Goal: Download file/media

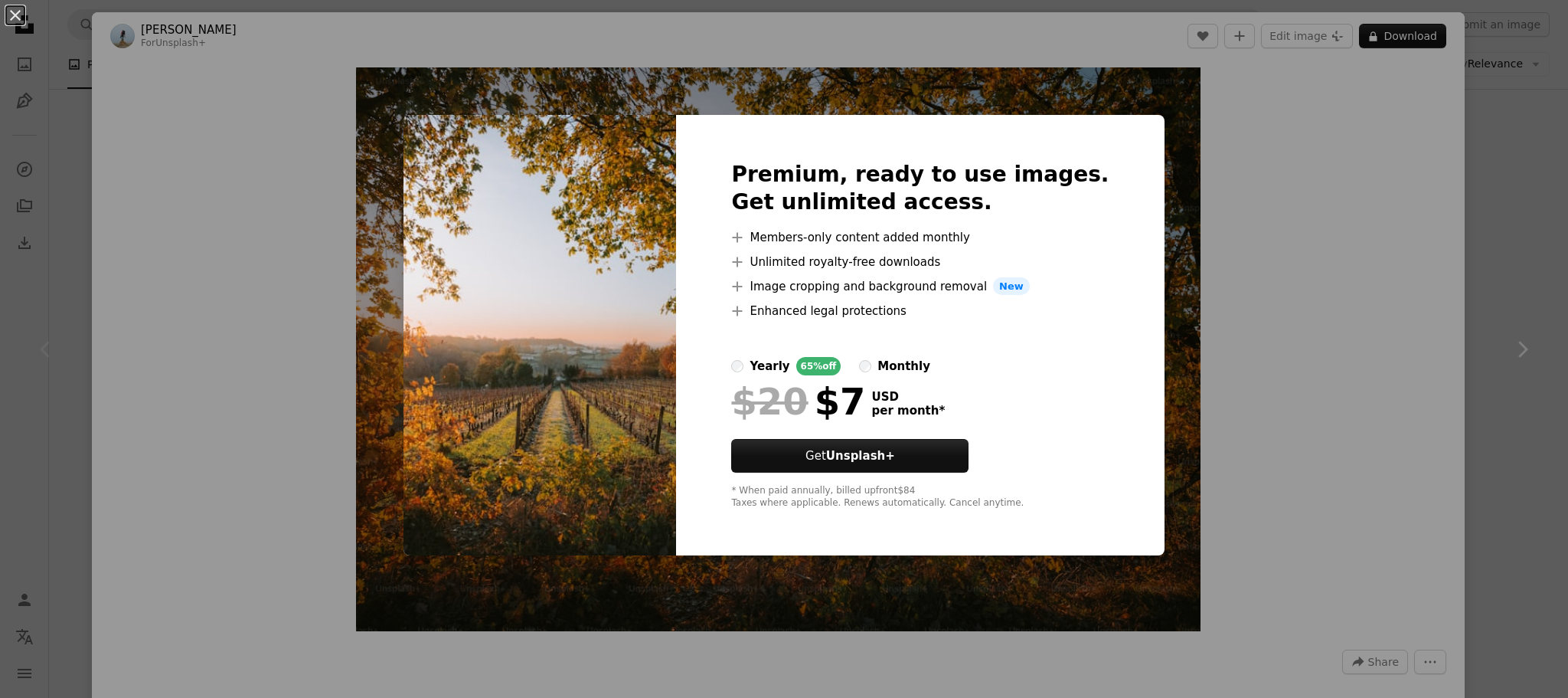
click at [68, 258] on div "An X shape Premium, ready to use images. Get unlimited access. A plus sign Memb…" at bounding box center [784, 349] width 1568 height 698
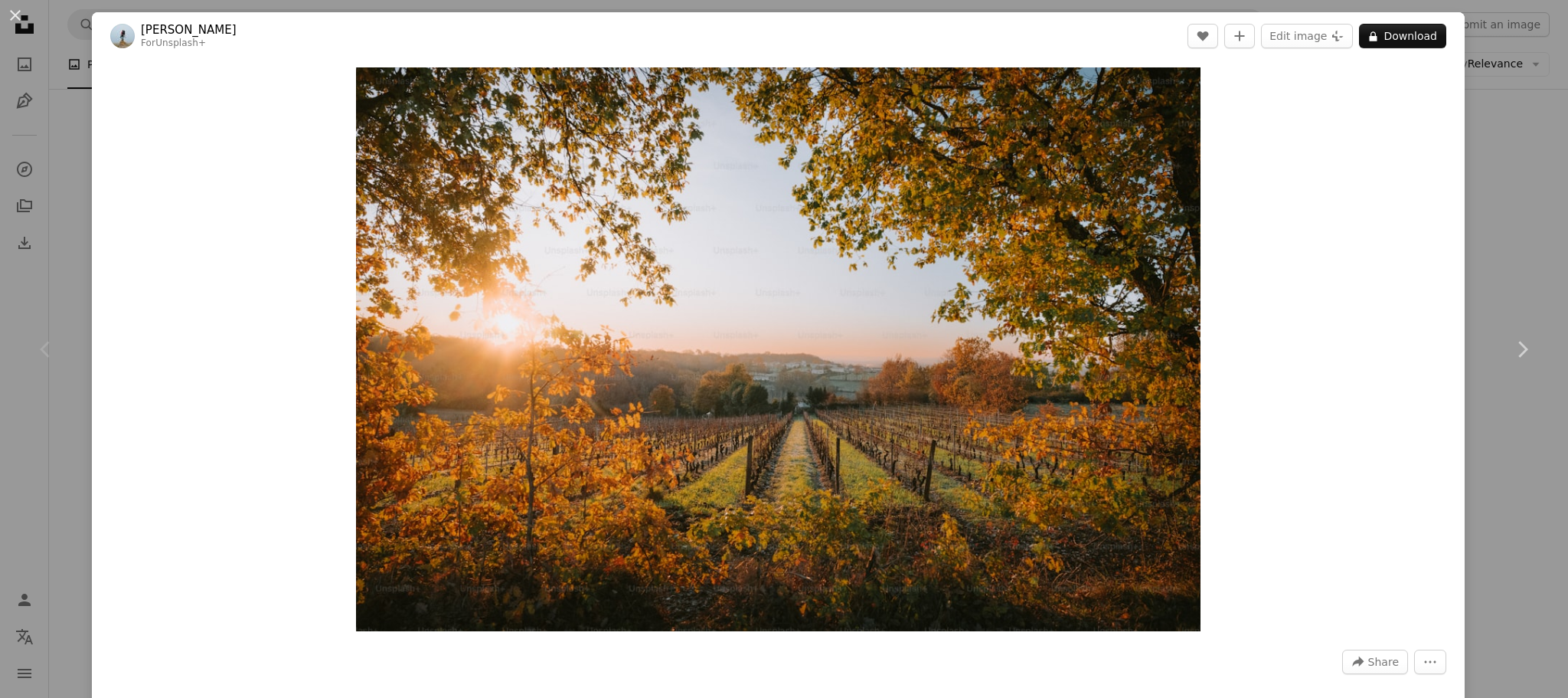
click at [70, 258] on div "An X shape Chevron left Chevron right [PERSON_NAME] For Unsplash+ A heart A plu…" at bounding box center [784, 349] width 1568 height 698
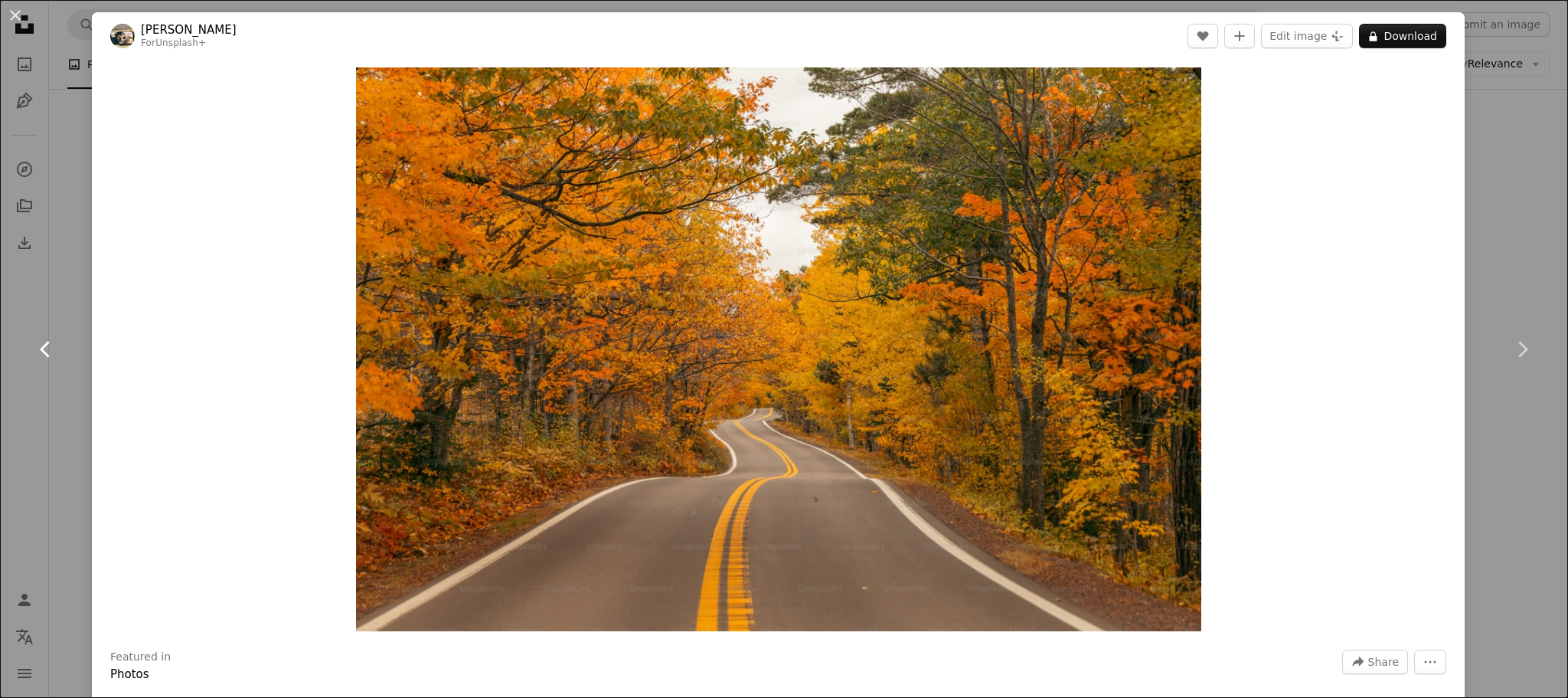
click at [68, 303] on link "Chevron left" at bounding box center [46, 349] width 92 height 147
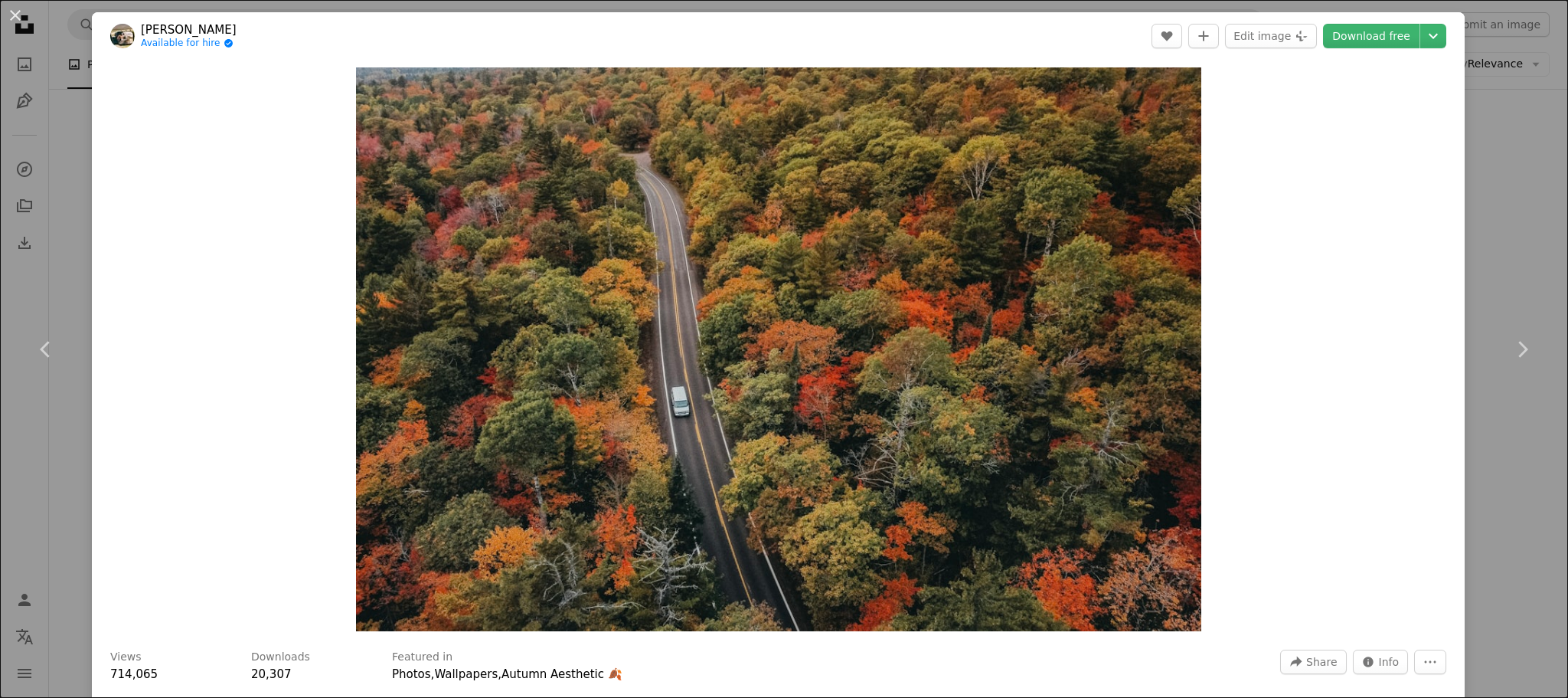
click at [1471, 185] on div "An X shape Chevron left Chevron right Hans Available for hire A checkmark insid…" at bounding box center [784, 349] width 1568 height 698
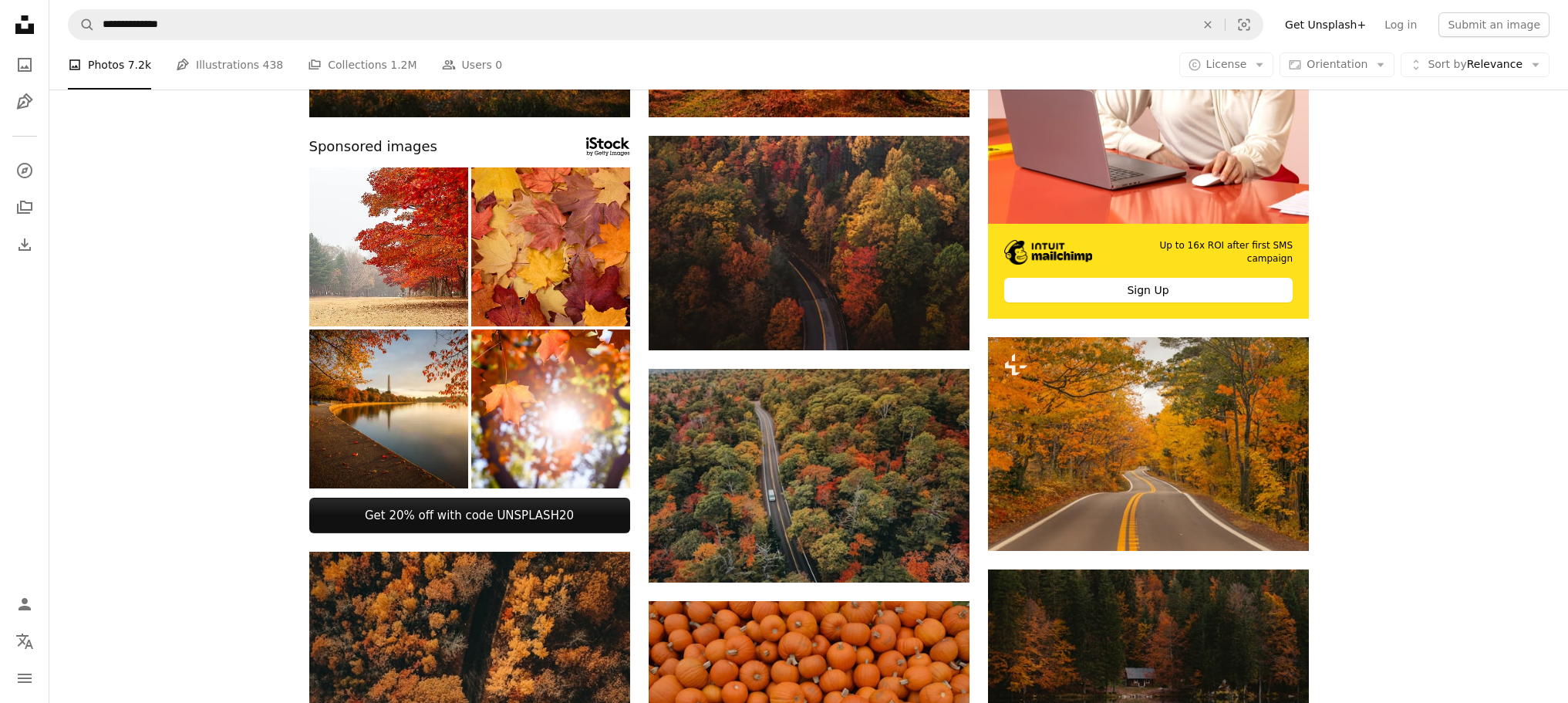
scroll to position [309, 0]
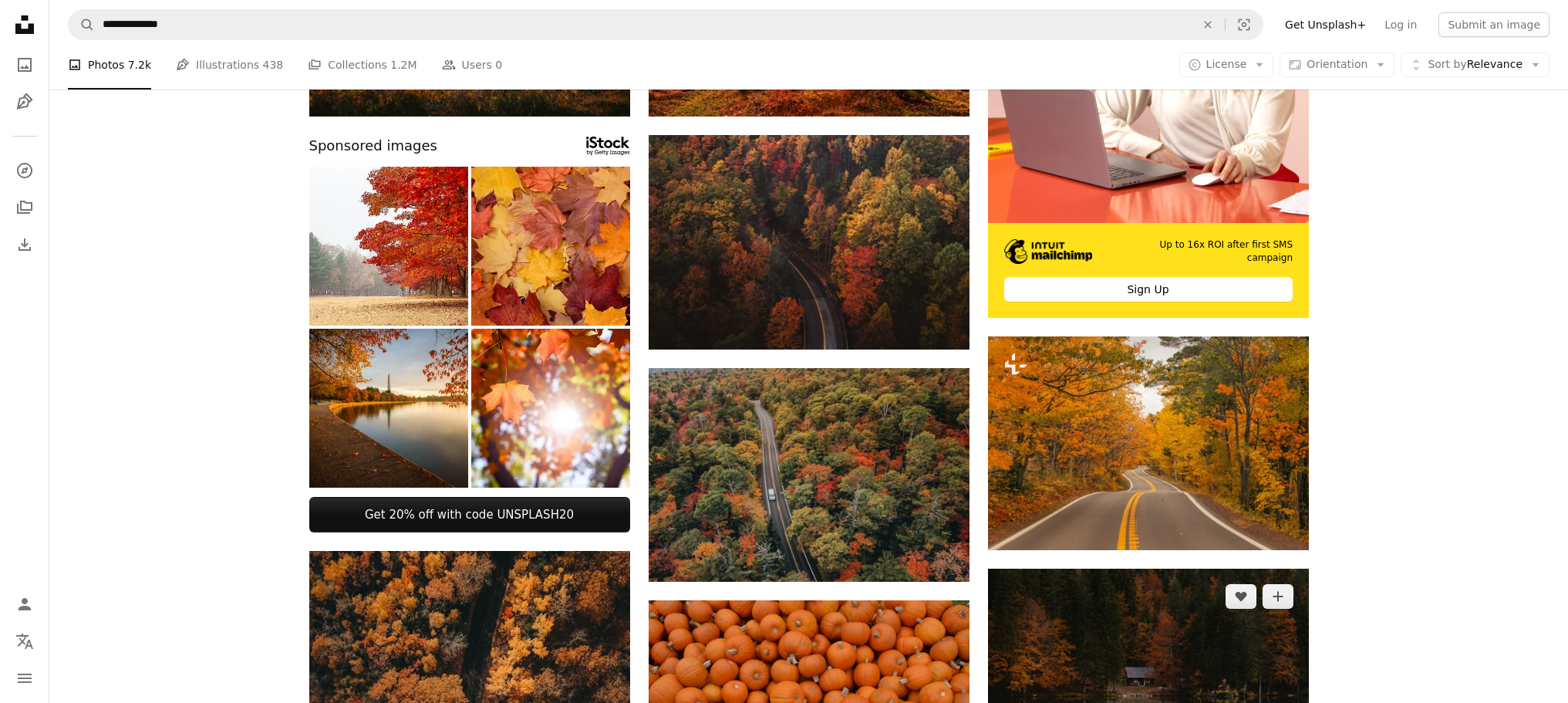
click at [1174, 568] on img at bounding box center [1148, 681] width 321 height 226
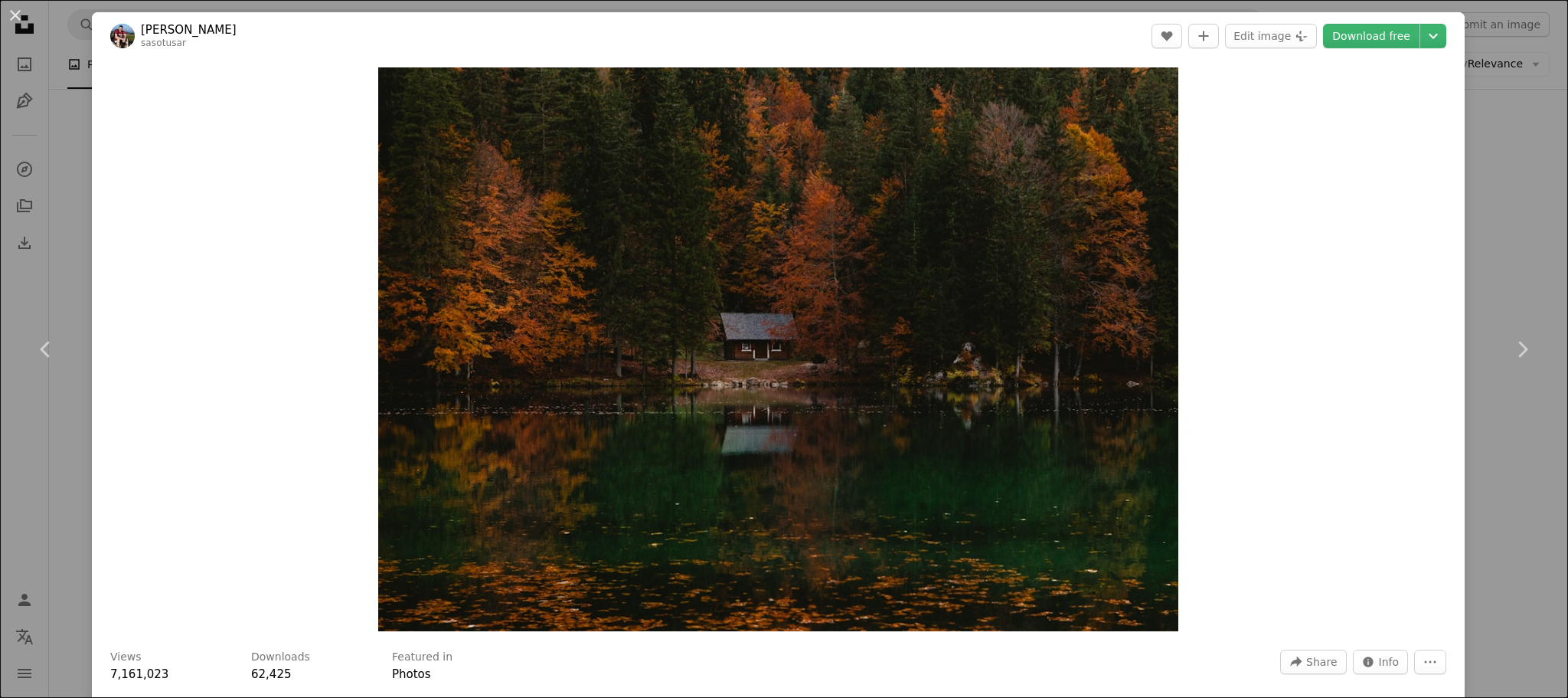
click at [1510, 183] on div "An X shape Chevron left Chevron right [PERSON_NAME] sasotusar A heart A plus si…" at bounding box center [784, 349] width 1568 height 698
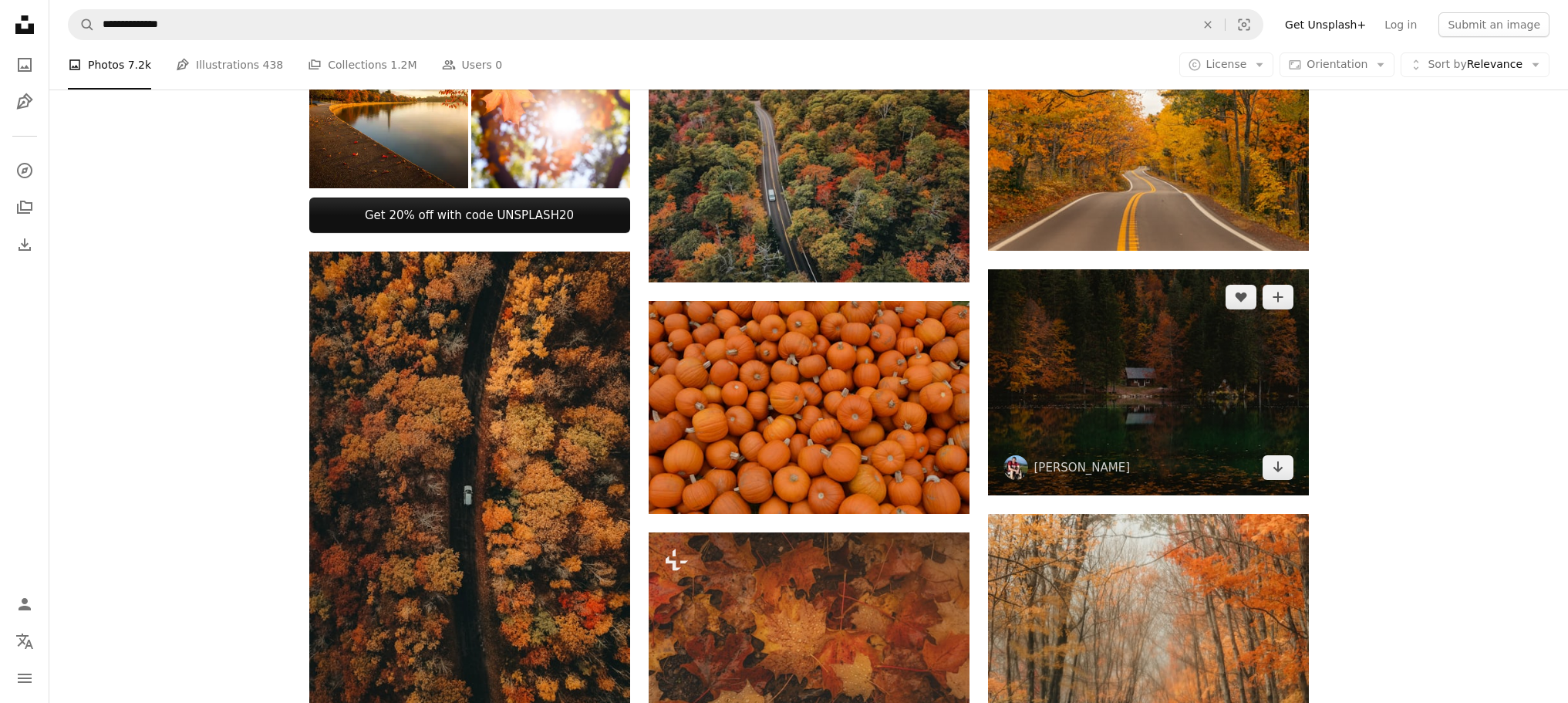
scroll to position [694, 0]
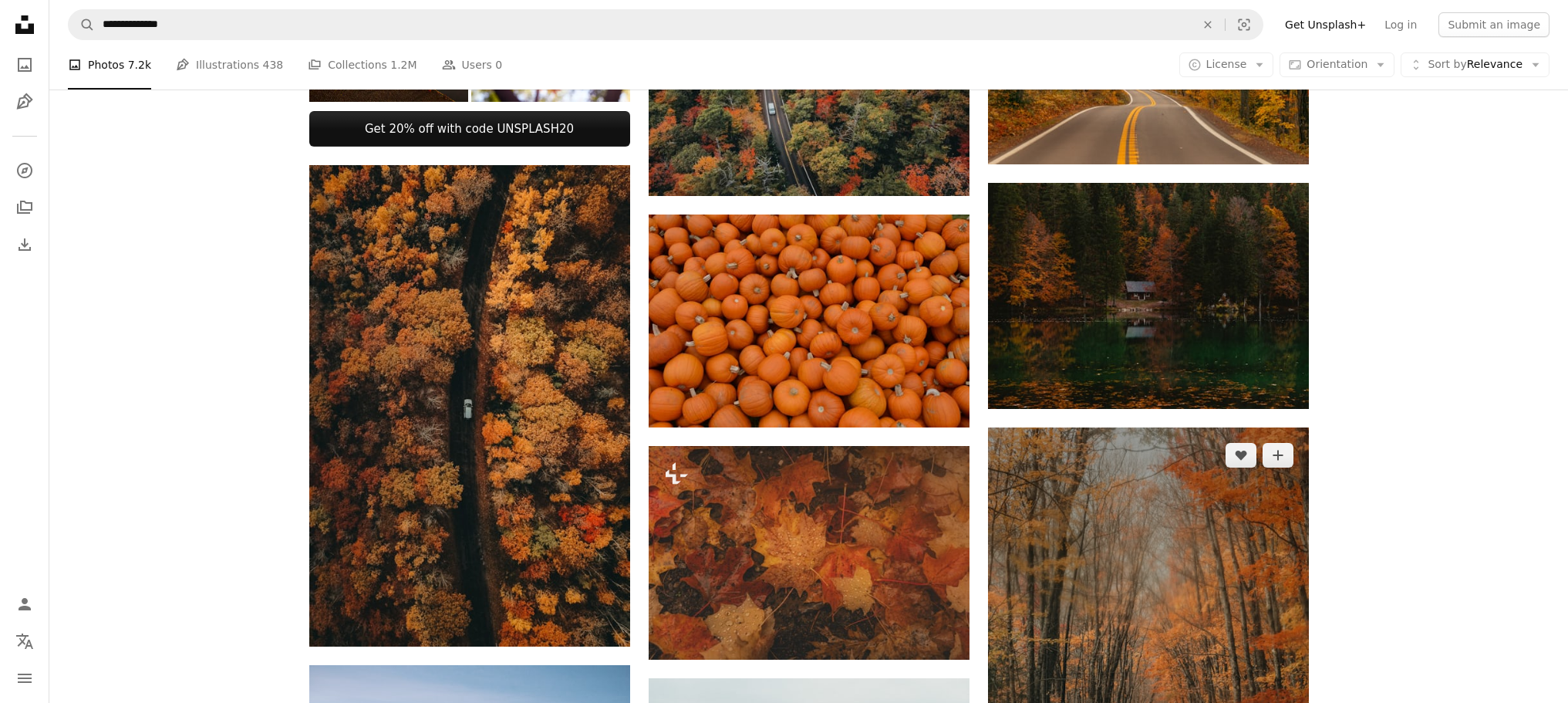
click at [1101, 428] on img at bounding box center [1148, 668] width 321 height 481
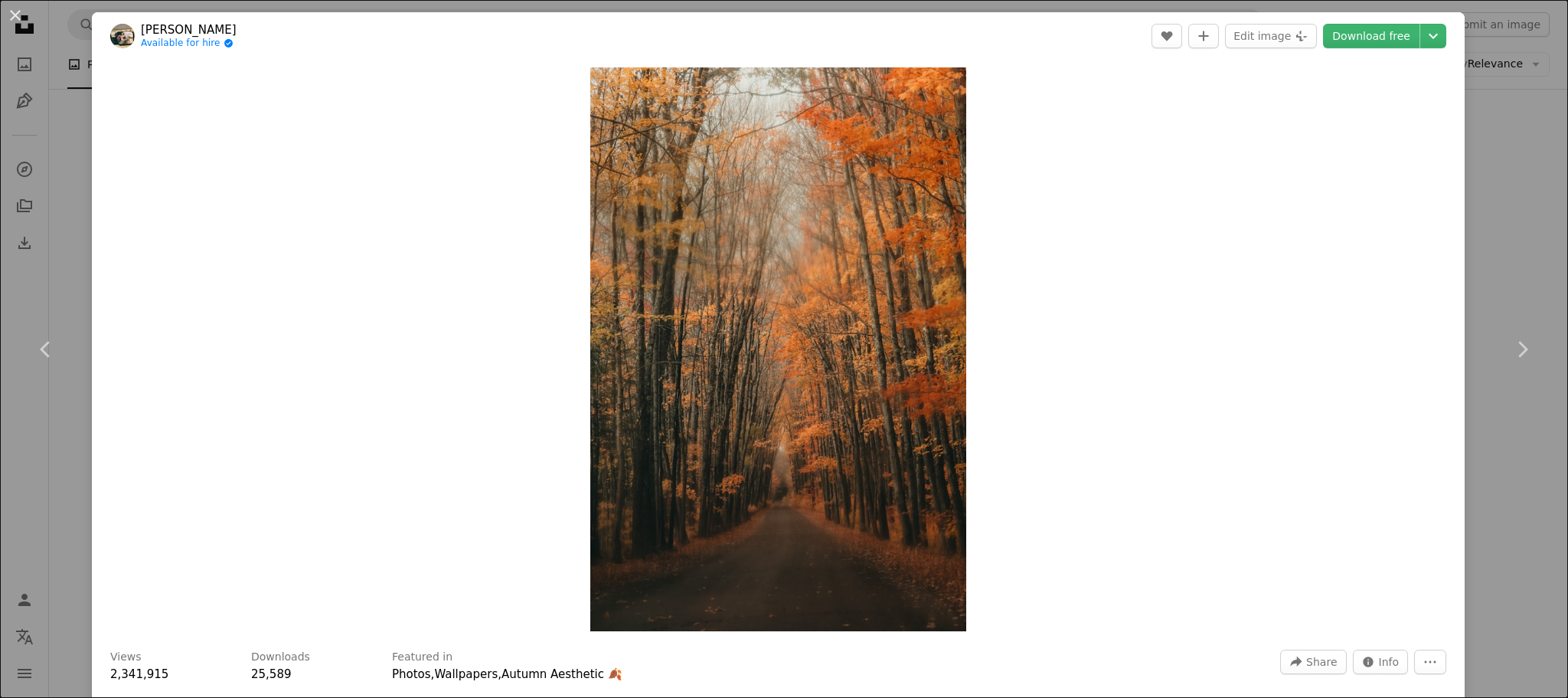
click at [1484, 150] on div "An X shape Chevron left Chevron right Hans Available for hire A checkmark insid…" at bounding box center [784, 349] width 1568 height 698
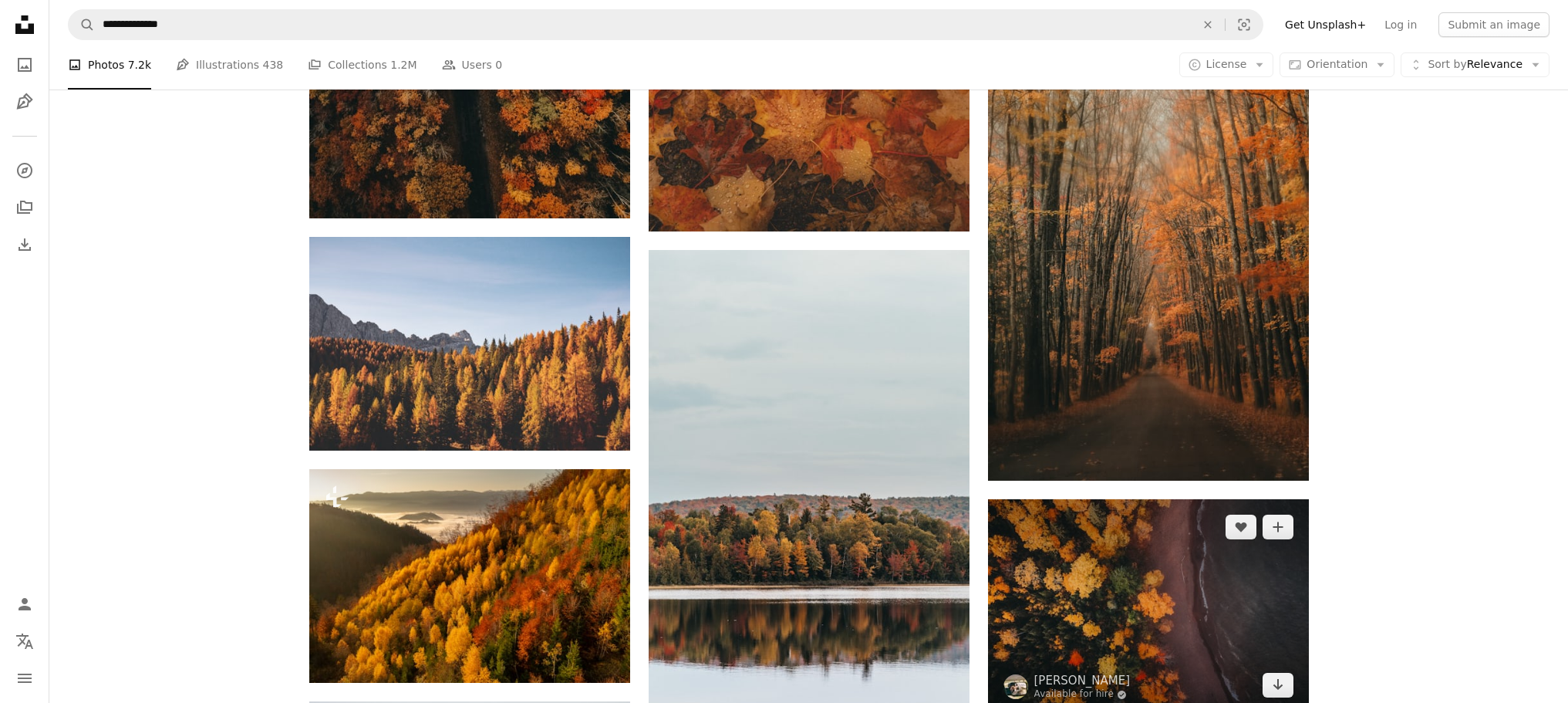
scroll to position [1157, 0]
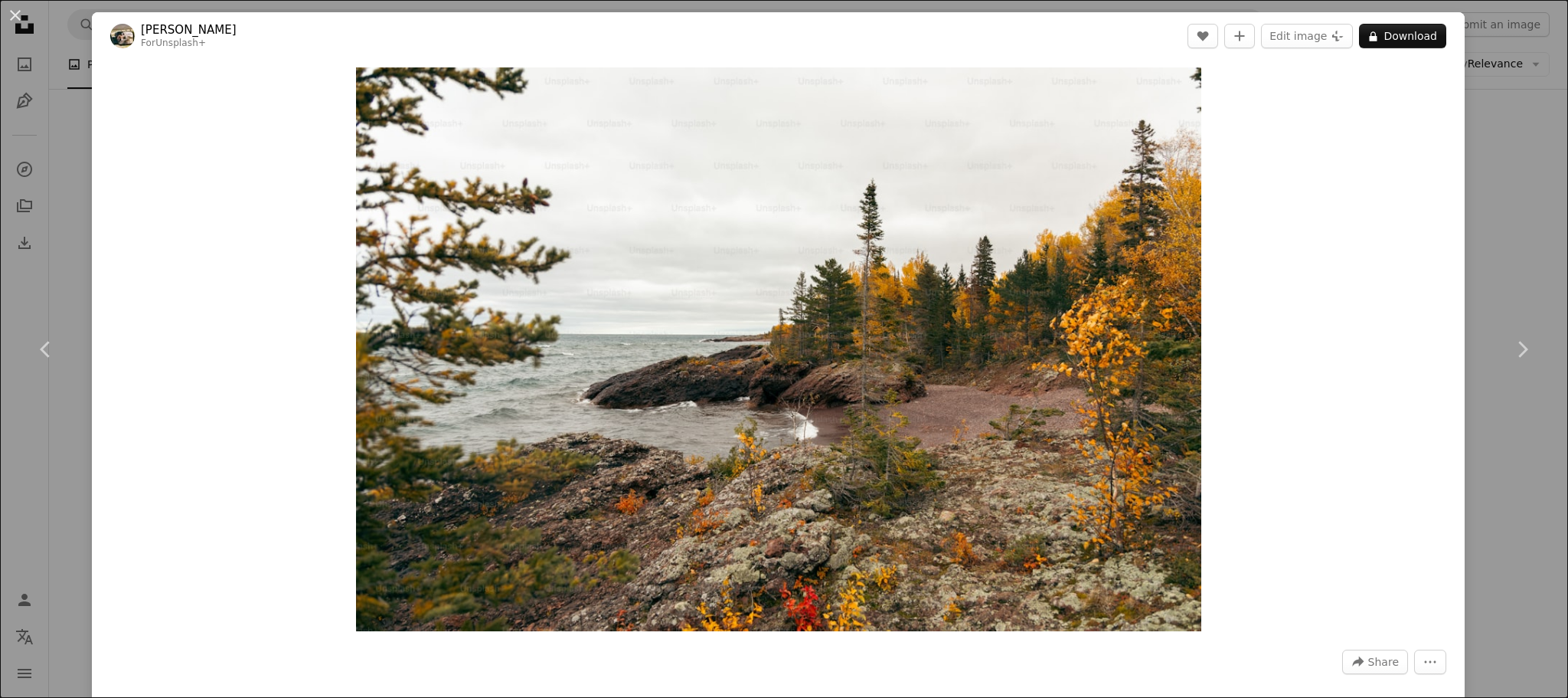
click at [1481, 204] on div "An X shape Chevron left Chevron right Hans For Unsplash+ A heart A plus sign Ed…" at bounding box center [784, 349] width 1568 height 698
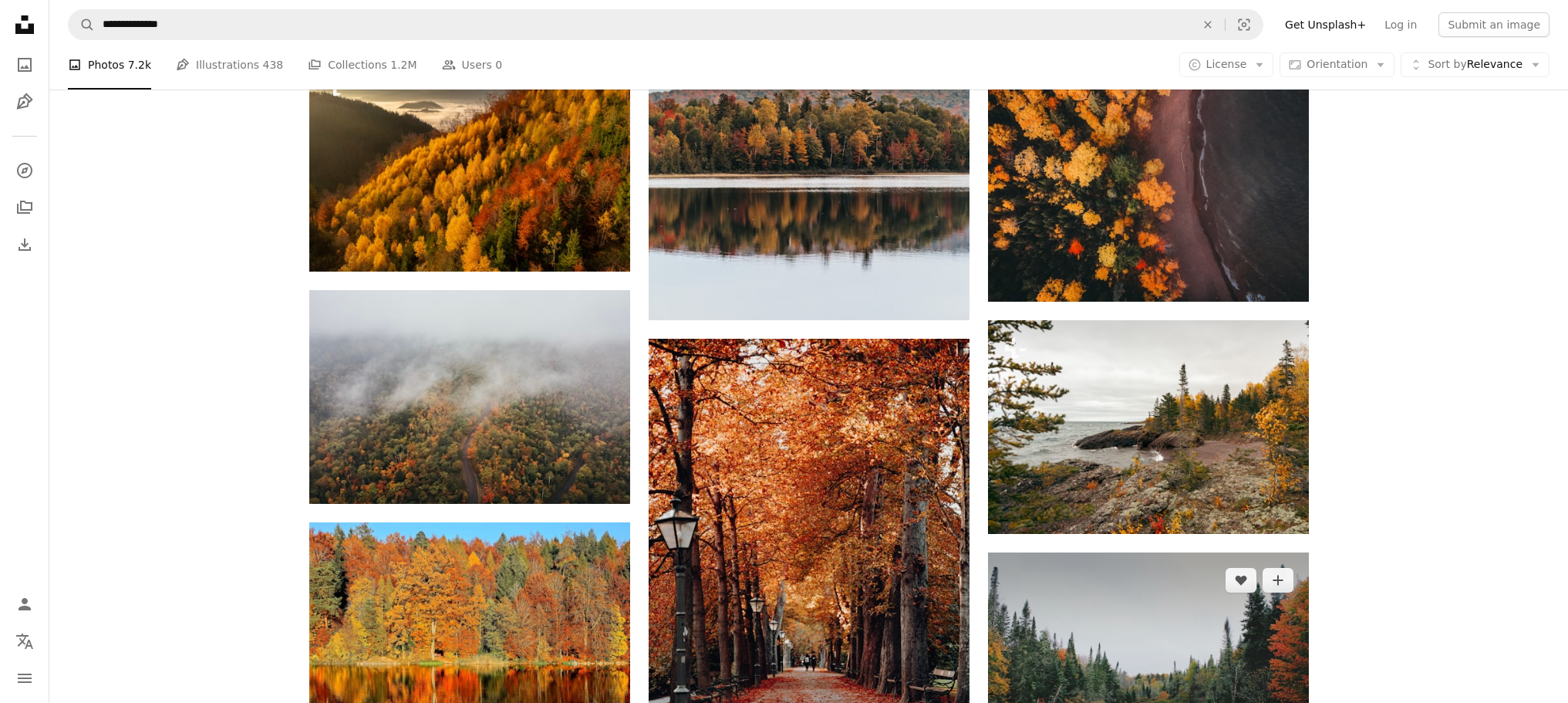
scroll to position [1543, 0]
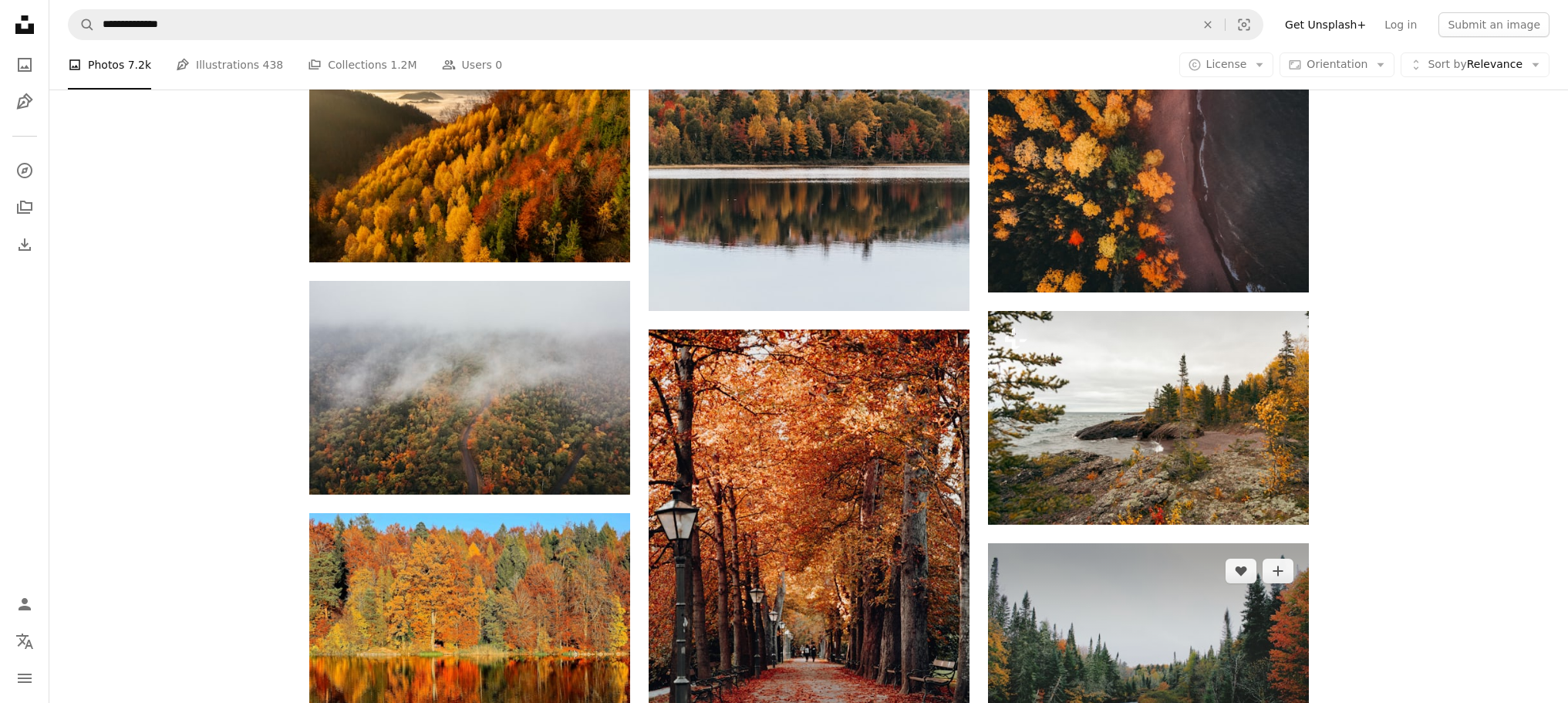
click at [1196, 543] on img at bounding box center [1148, 649] width 321 height 214
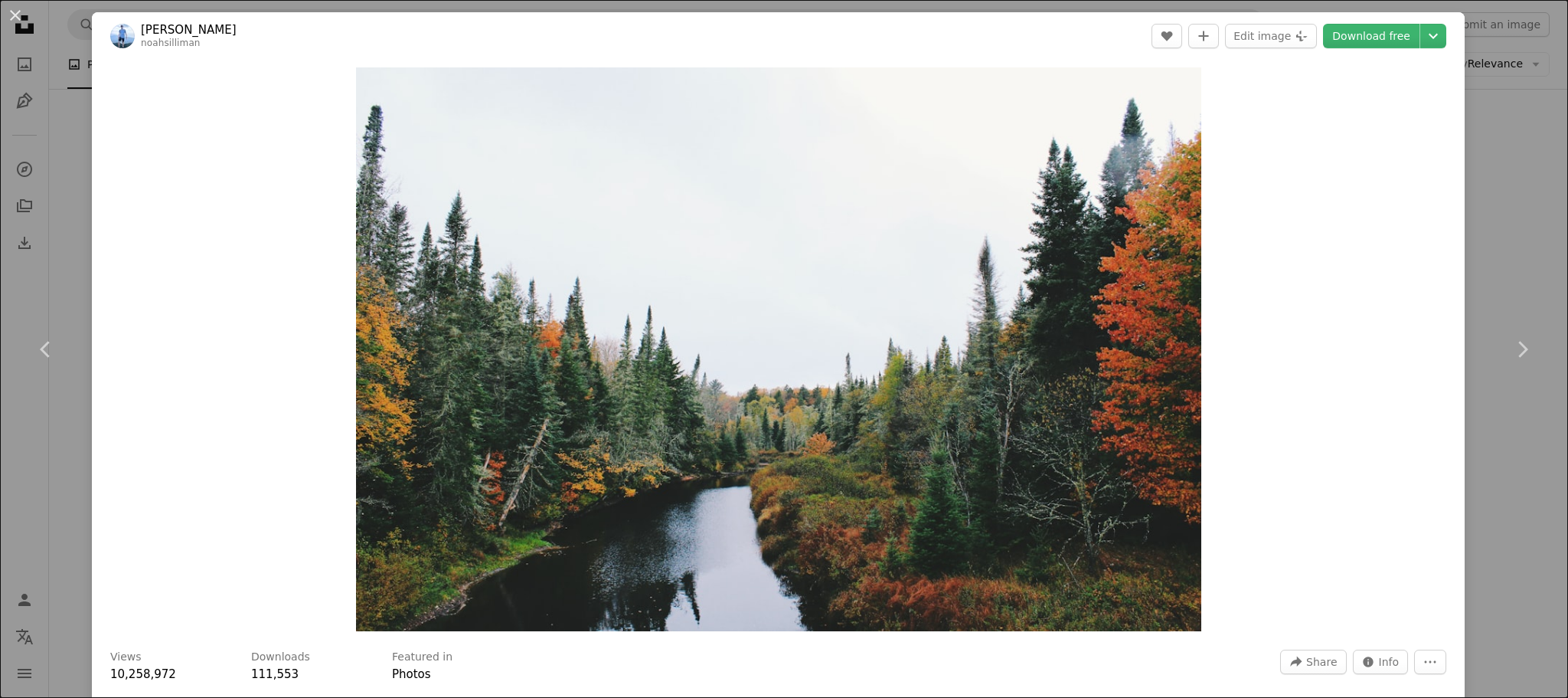
click at [1485, 185] on div "An X shape Chevron left Chevron right [PERSON_NAME] noahsilliman A heart A plus…" at bounding box center [784, 349] width 1568 height 698
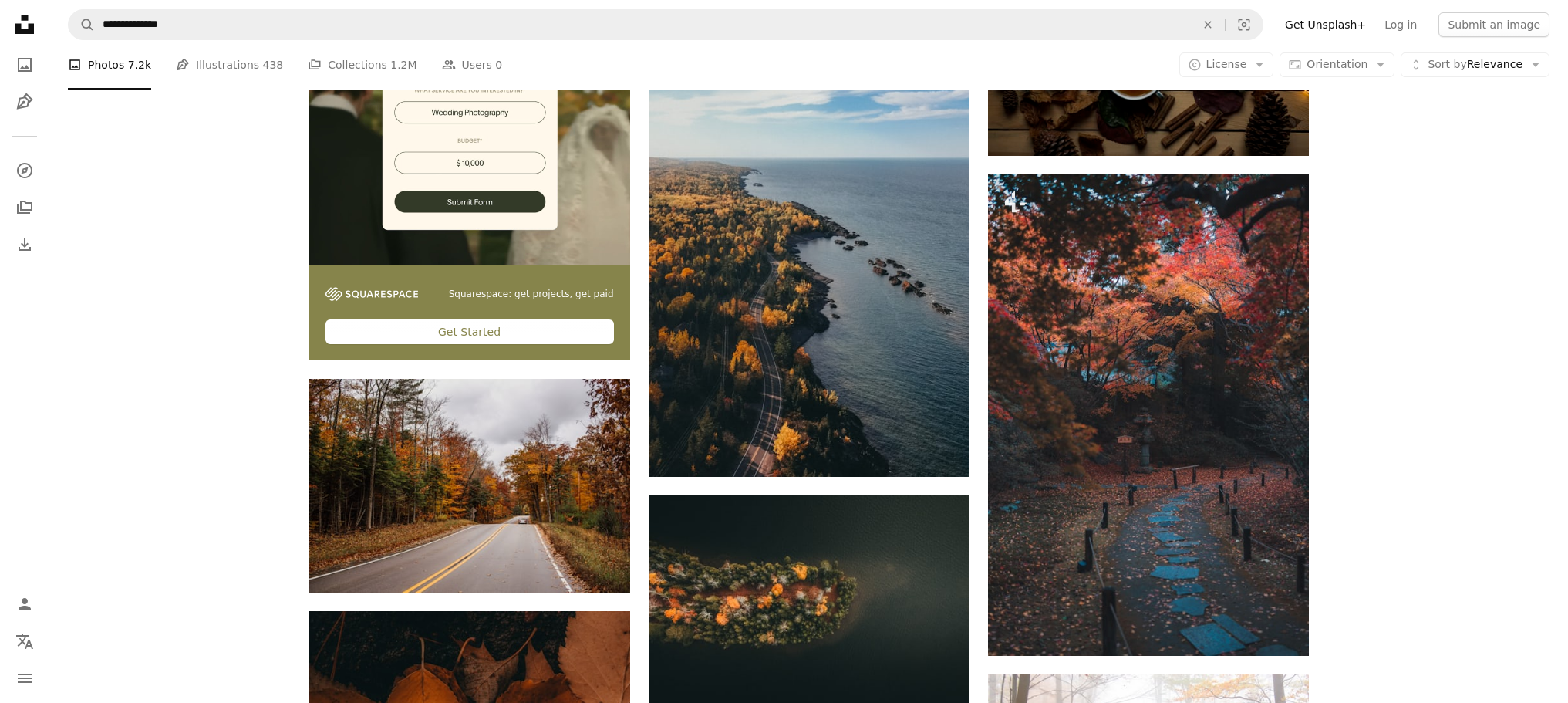
scroll to position [2623, 0]
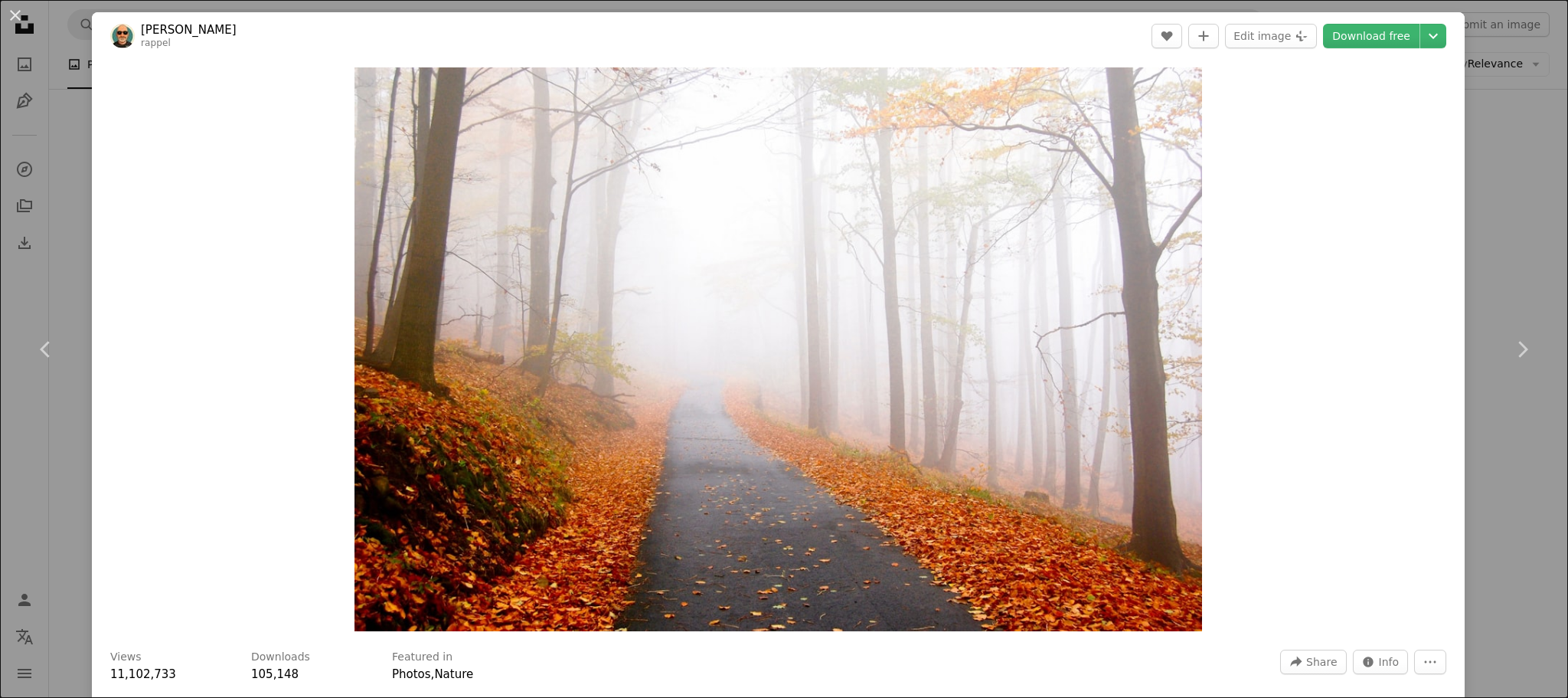
click at [1466, 206] on div "An X shape Chevron left Chevron right [PERSON_NAME] rappel A heart A plus sign …" at bounding box center [784, 349] width 1568 height 698
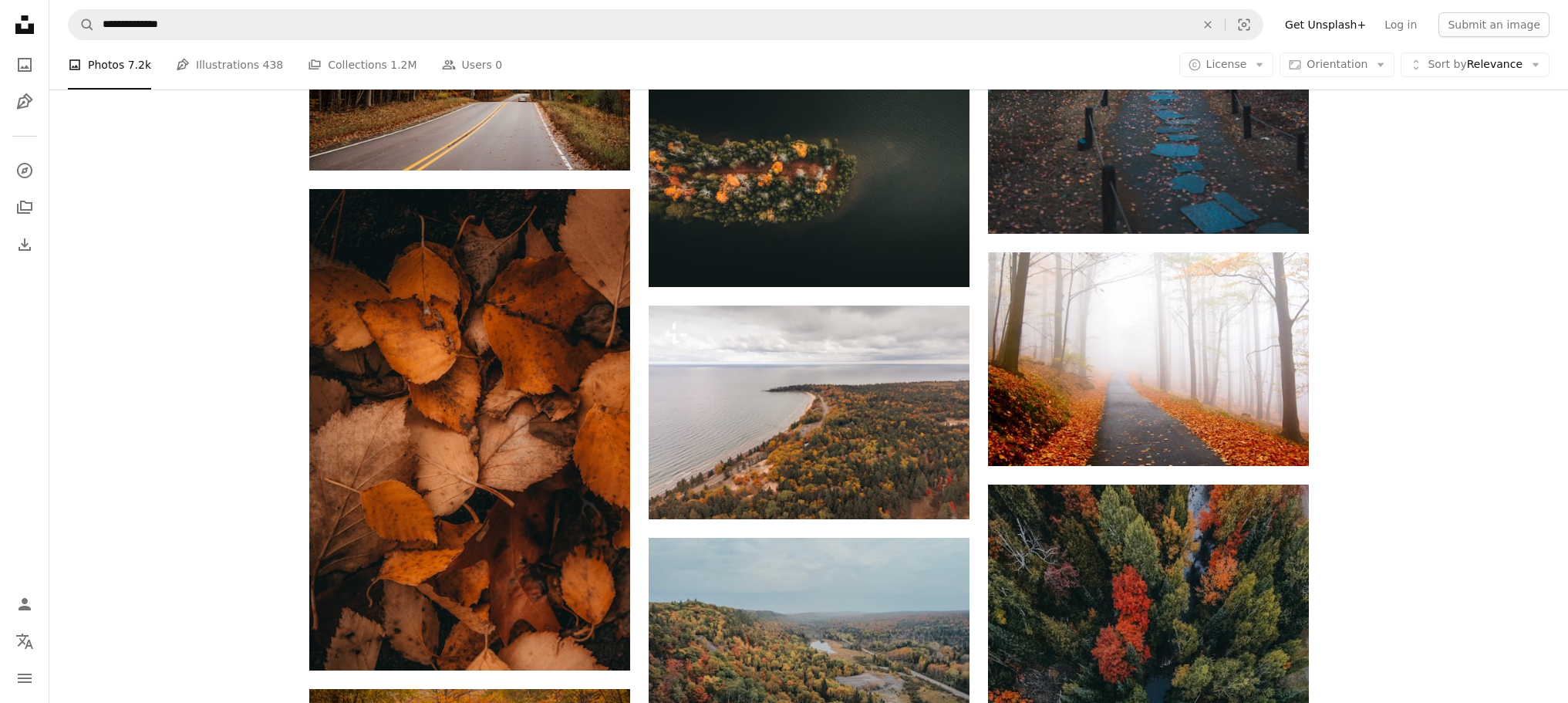
scroll to position [3085, 0]
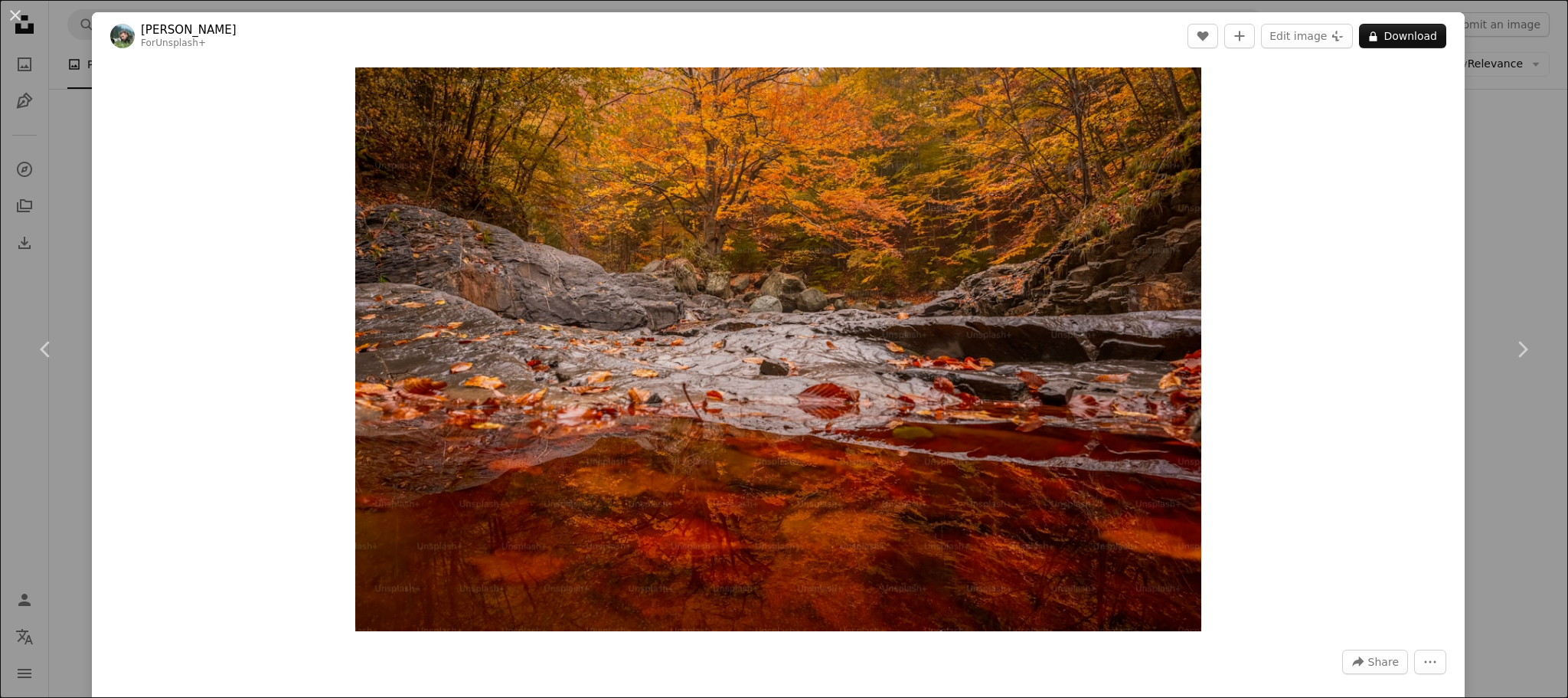
click at [1492, 165] on div "An X shape Chevron left Chevron right [PERSON_NAME] For Unsplash+ A heart A plu…" at bounding box center [784, 349] width 1568 height 698
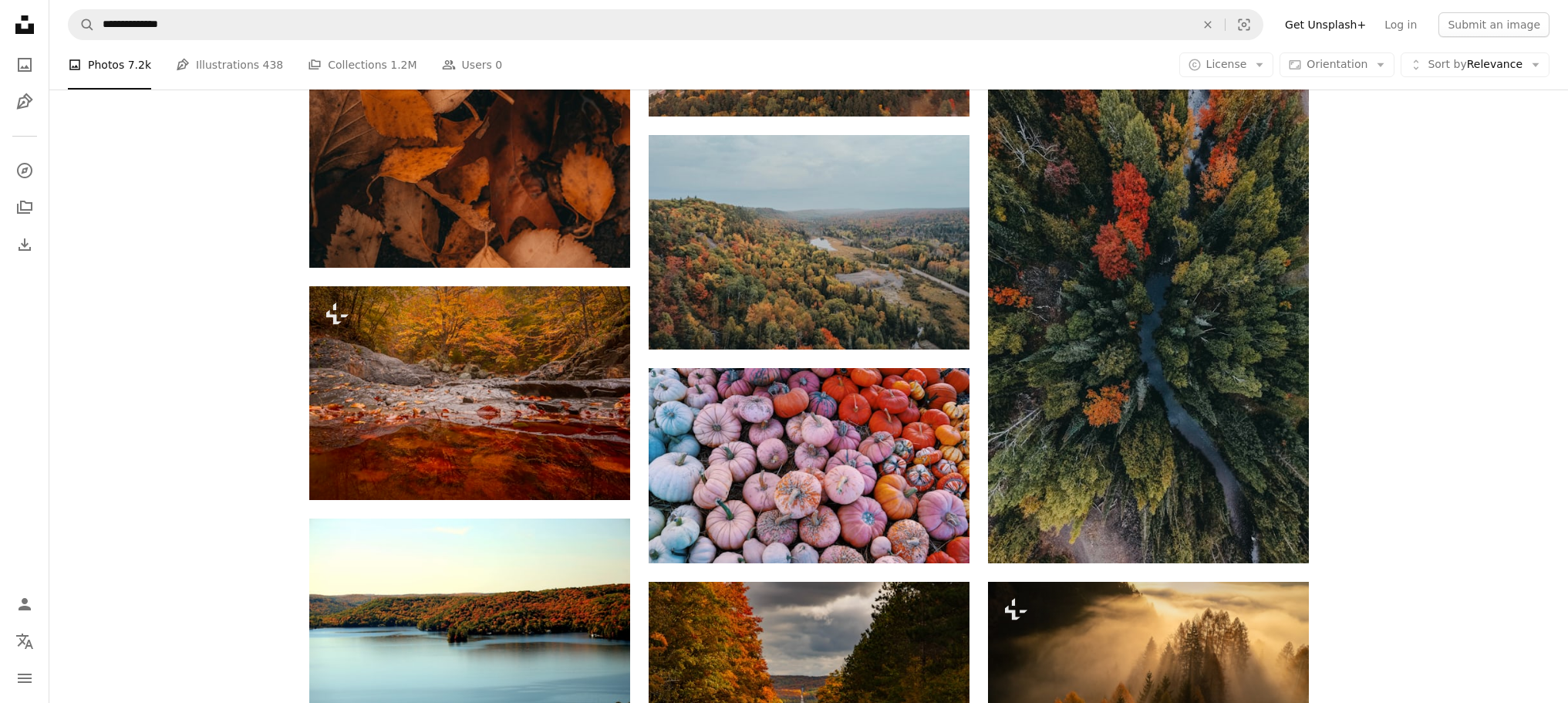
scroll to position [3471, 0]
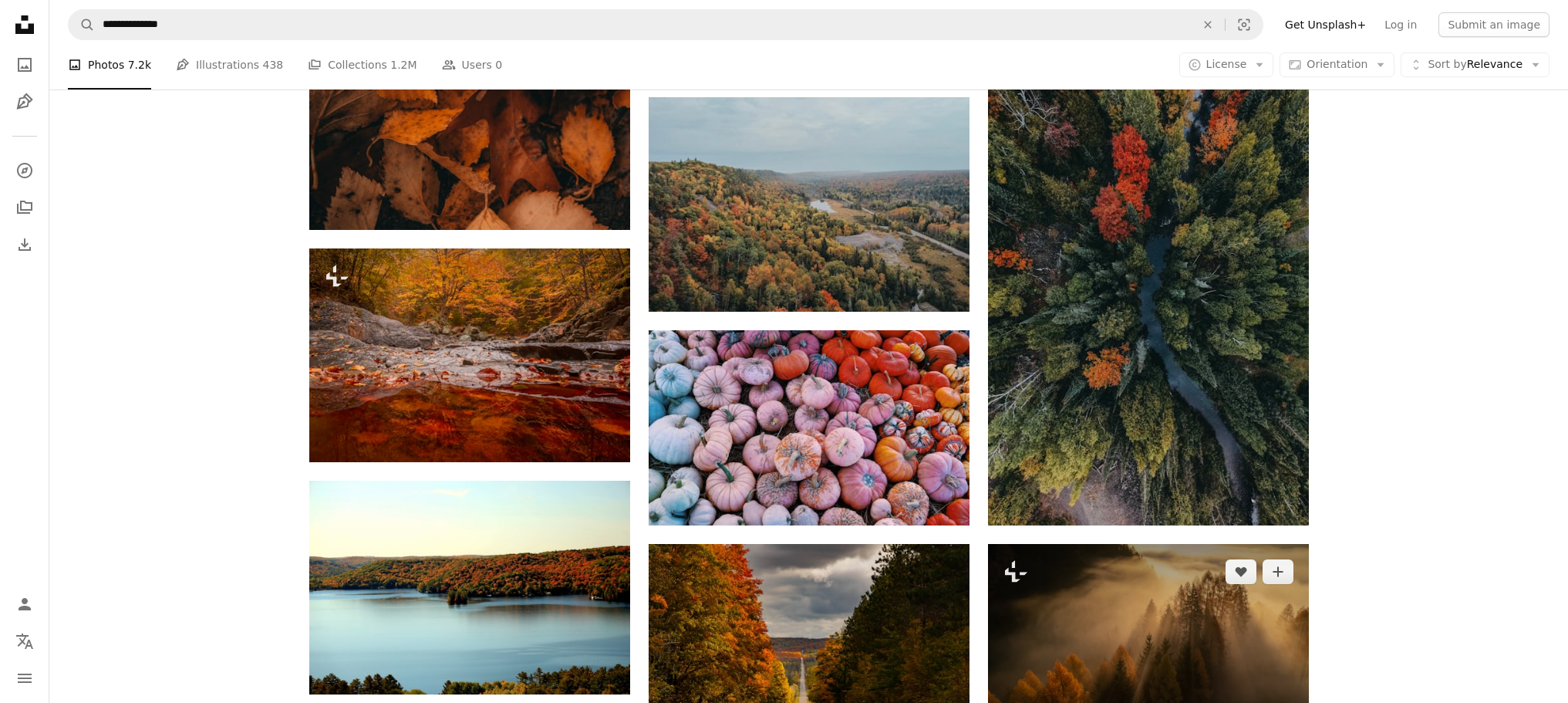
click at [1199, 544] on img at bounding box center [1148, 650] width 321 height 214
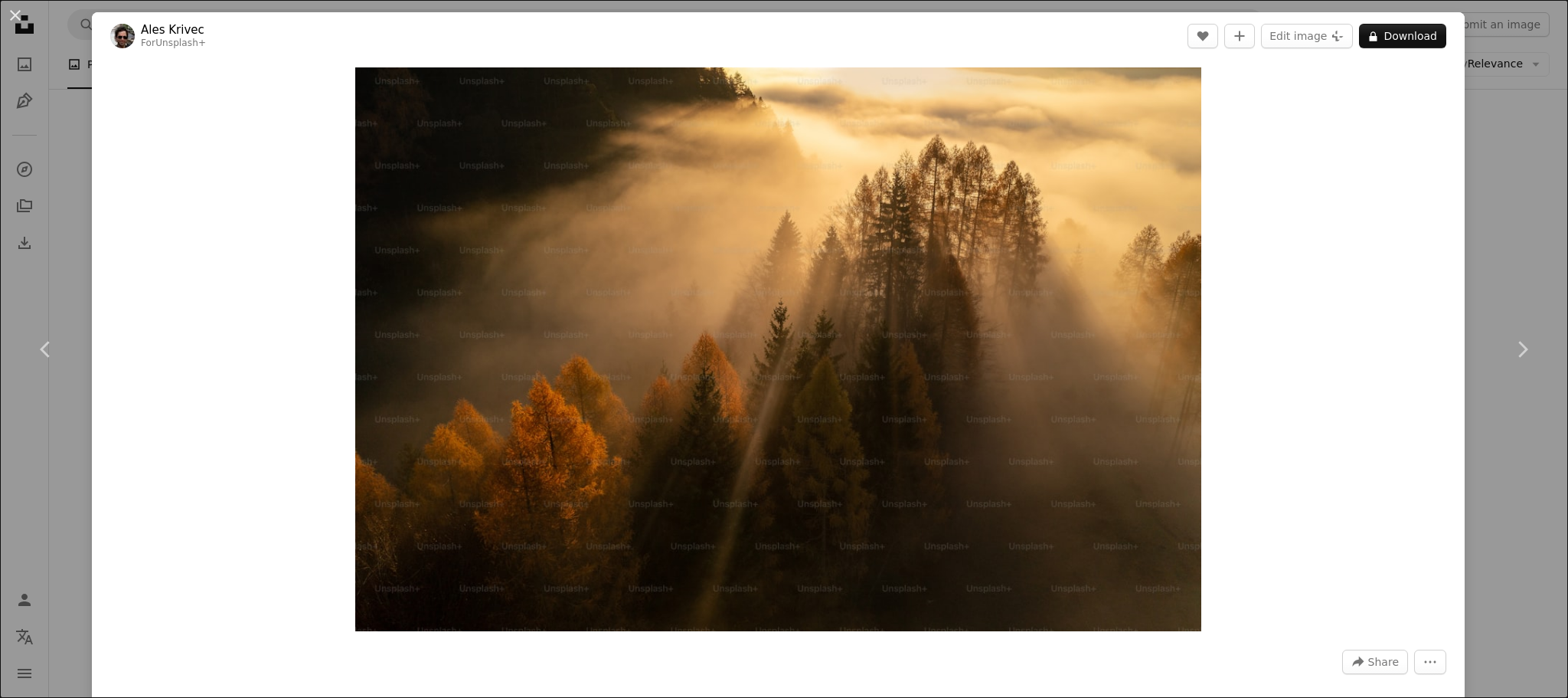
click at [1499, 166] on div "An X shape Chevron left Chevron right Ales Krivec For Unsplash+ A heart A plus …" at bounding box center [784, 349] width 1568 height 698
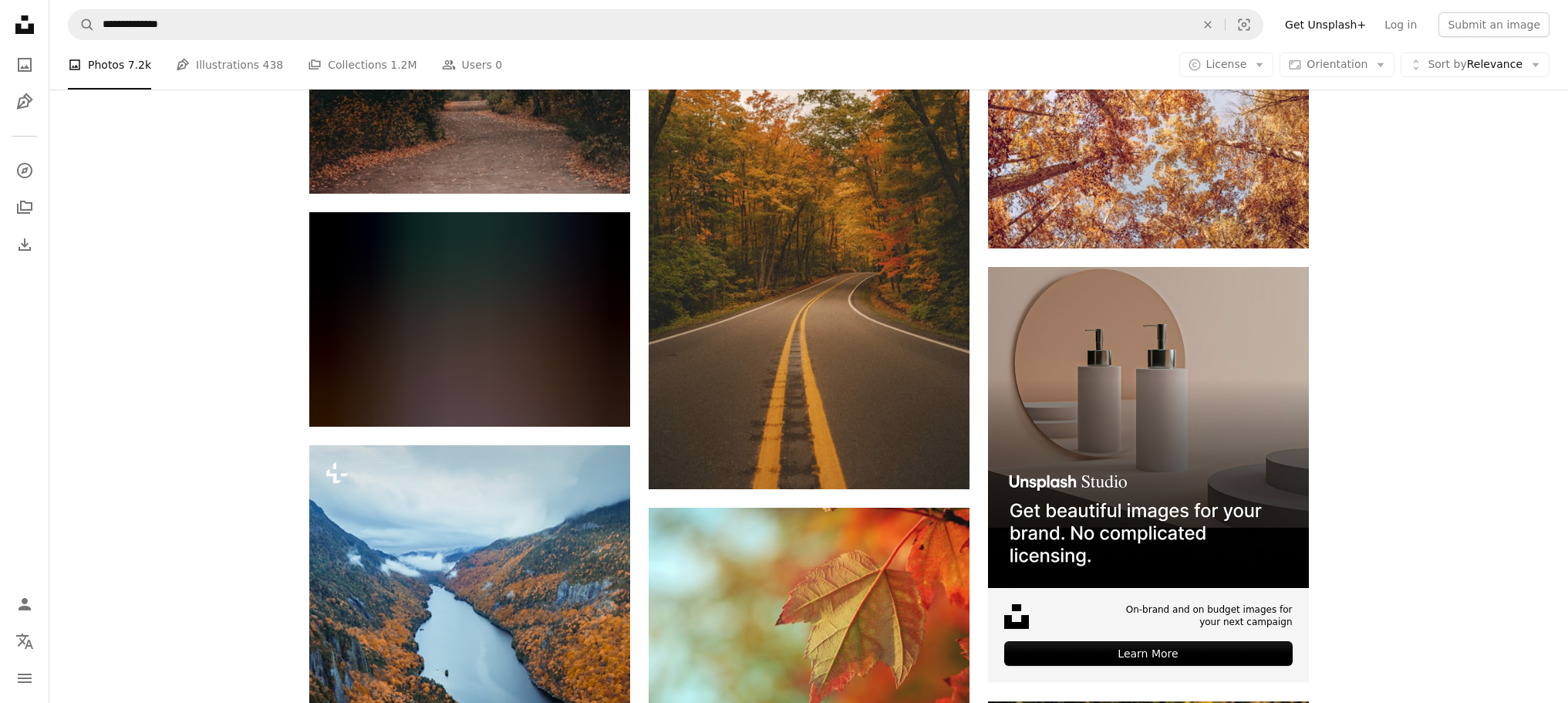
scroll to position [4474, 0]
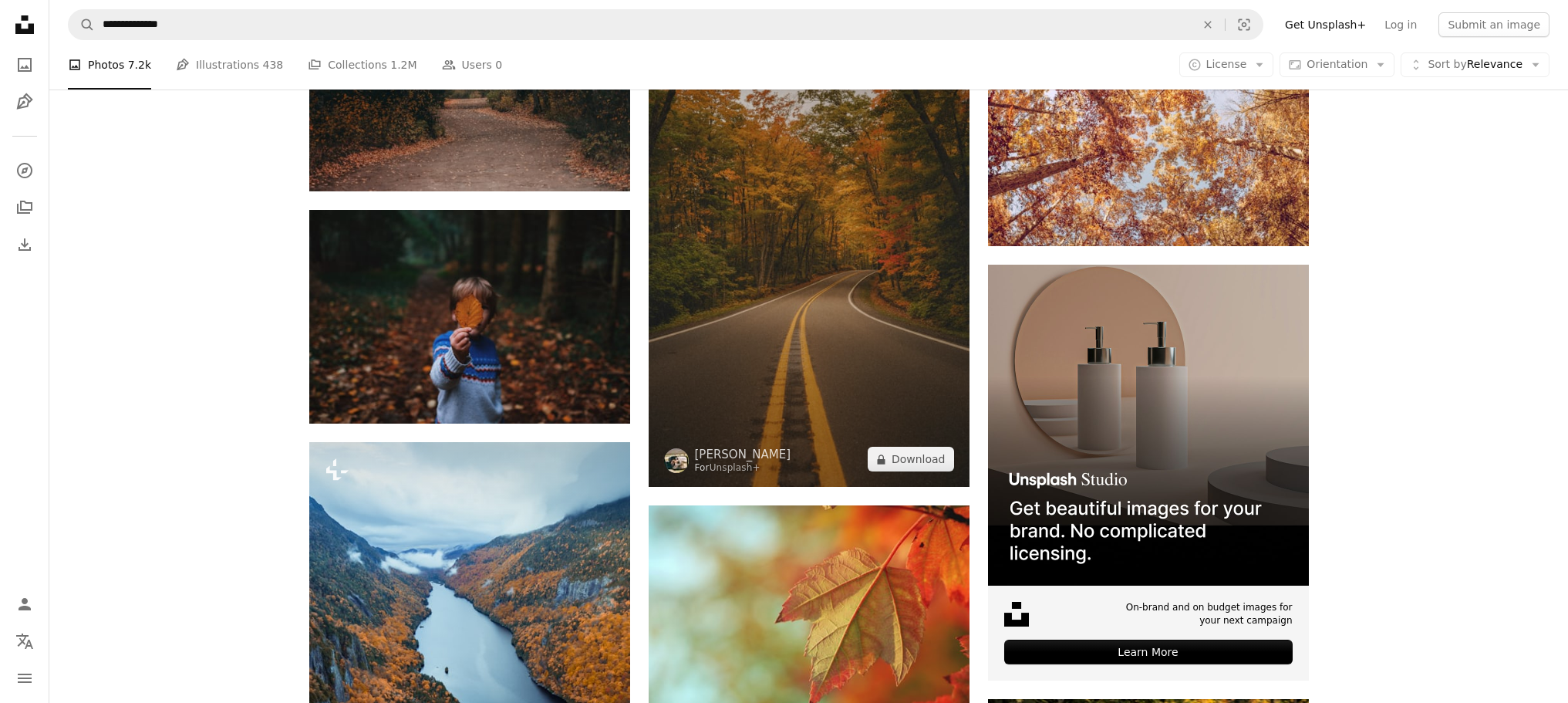
click at [796, 277] on img at bounding box center [808, 246] width 321 height 481
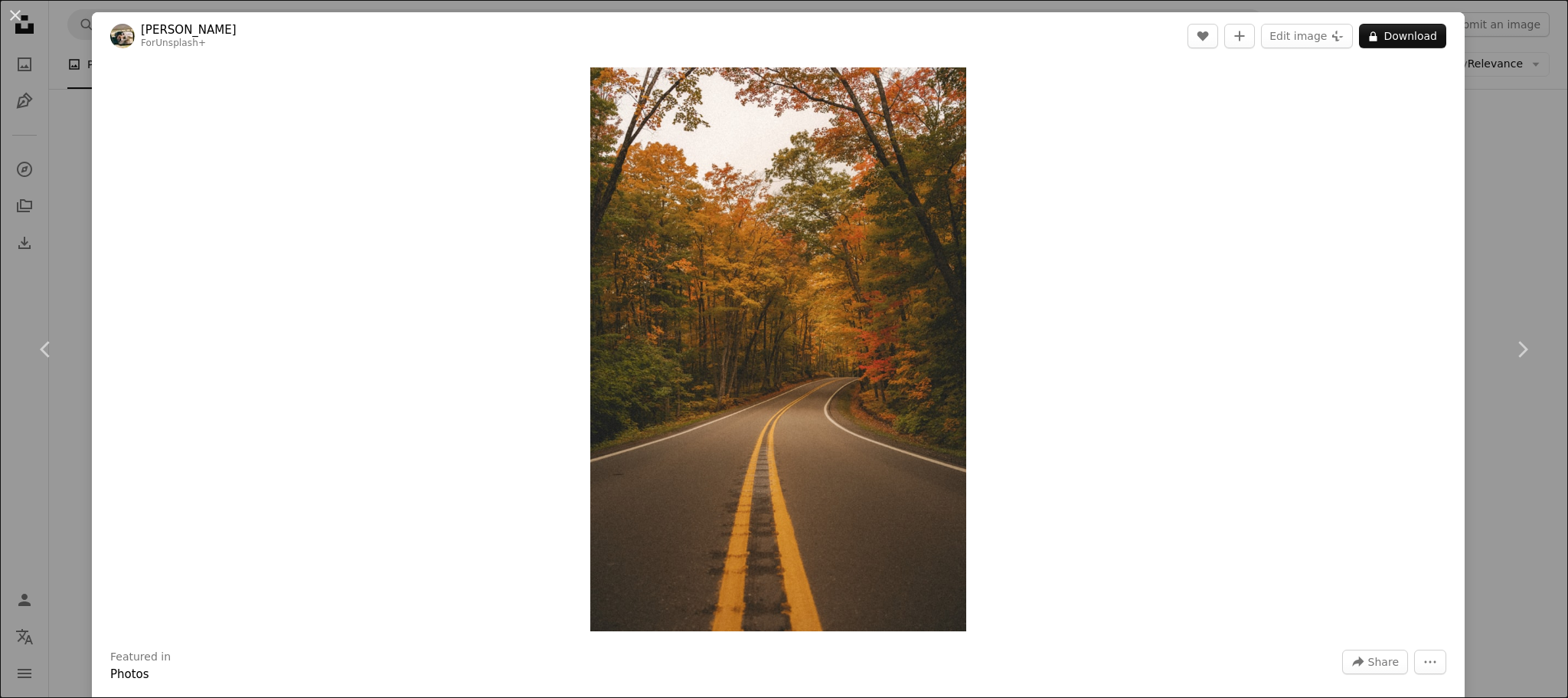
click at [1491, 184] on div "An X shape Chevron left Chevron right Hans For Unsplash+ A heart A plus sign Ed…" at bounding box center [784, 349] width 1568 height 698
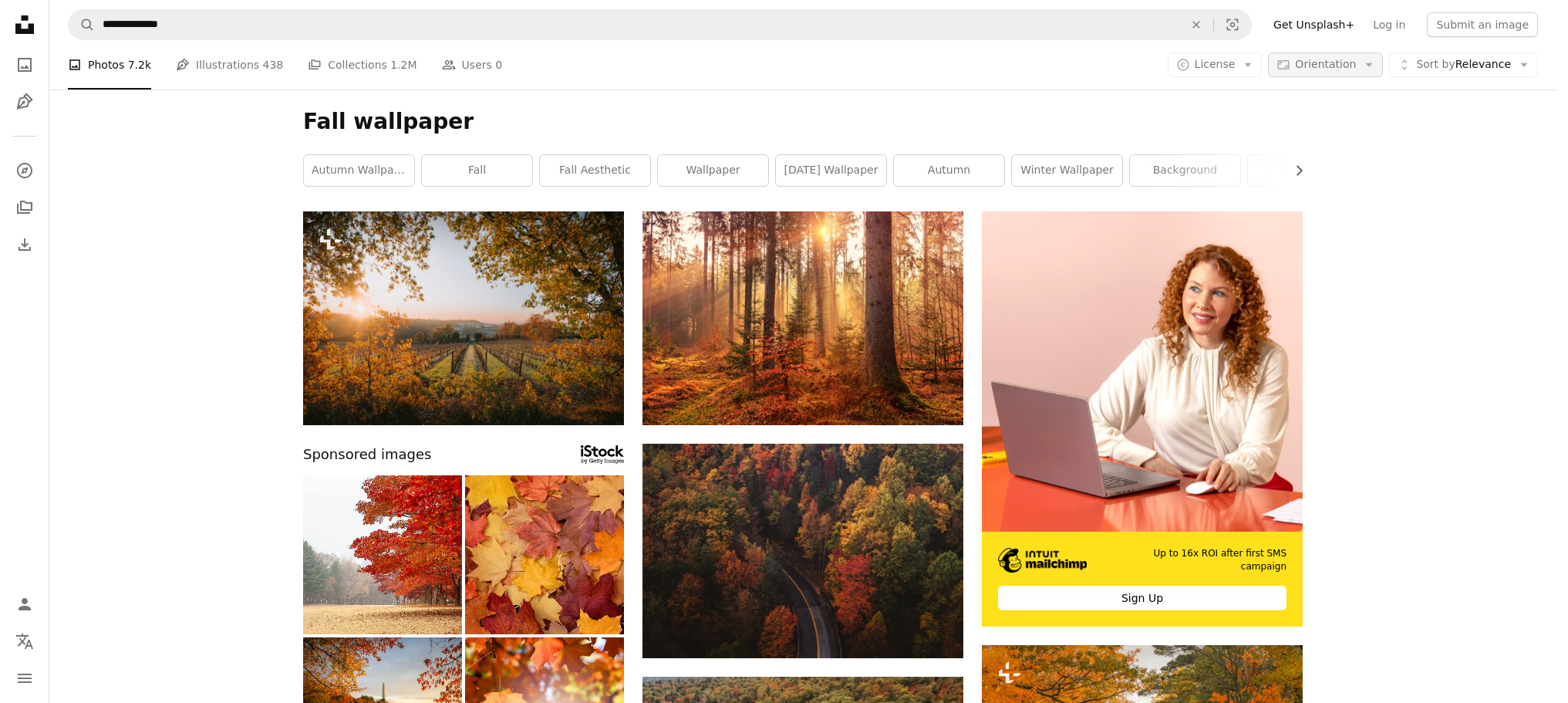
scroll to position [4474, 0]
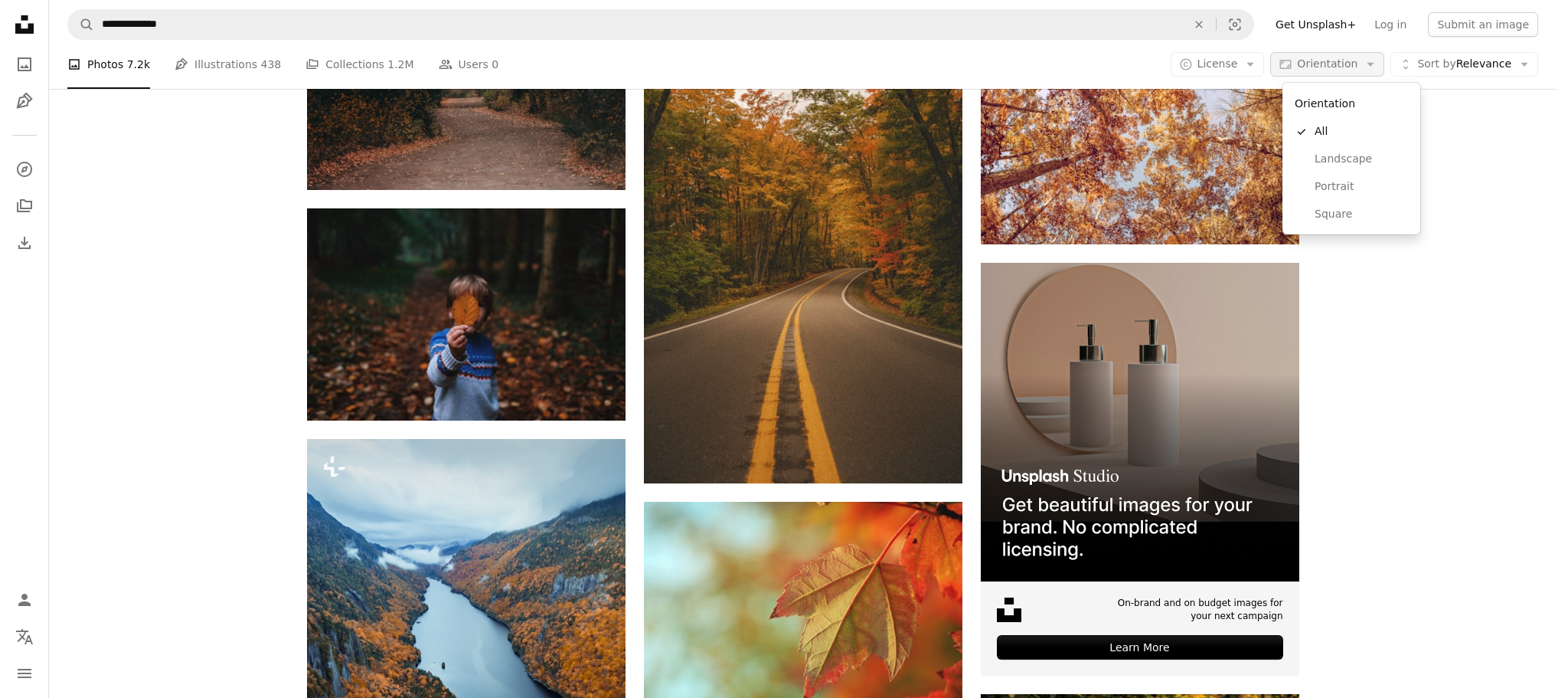
click at [1374, 64] on icon "button" at bounding box center [1370, 65] width 7 height 4
click at [1347, 158] on span "Landscape" at bounding box center [1361, 159] width 93 height 16
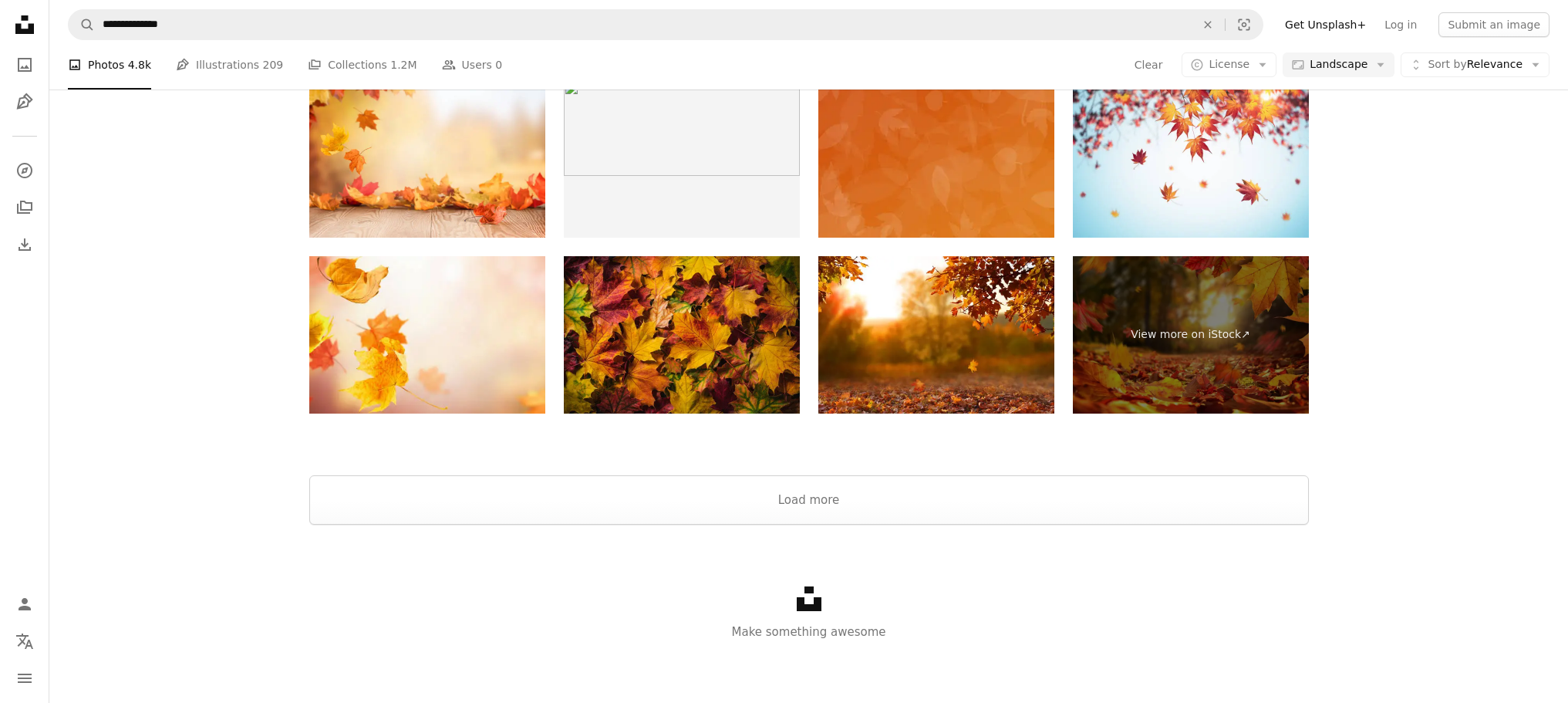
scroll to position [1157, 0]
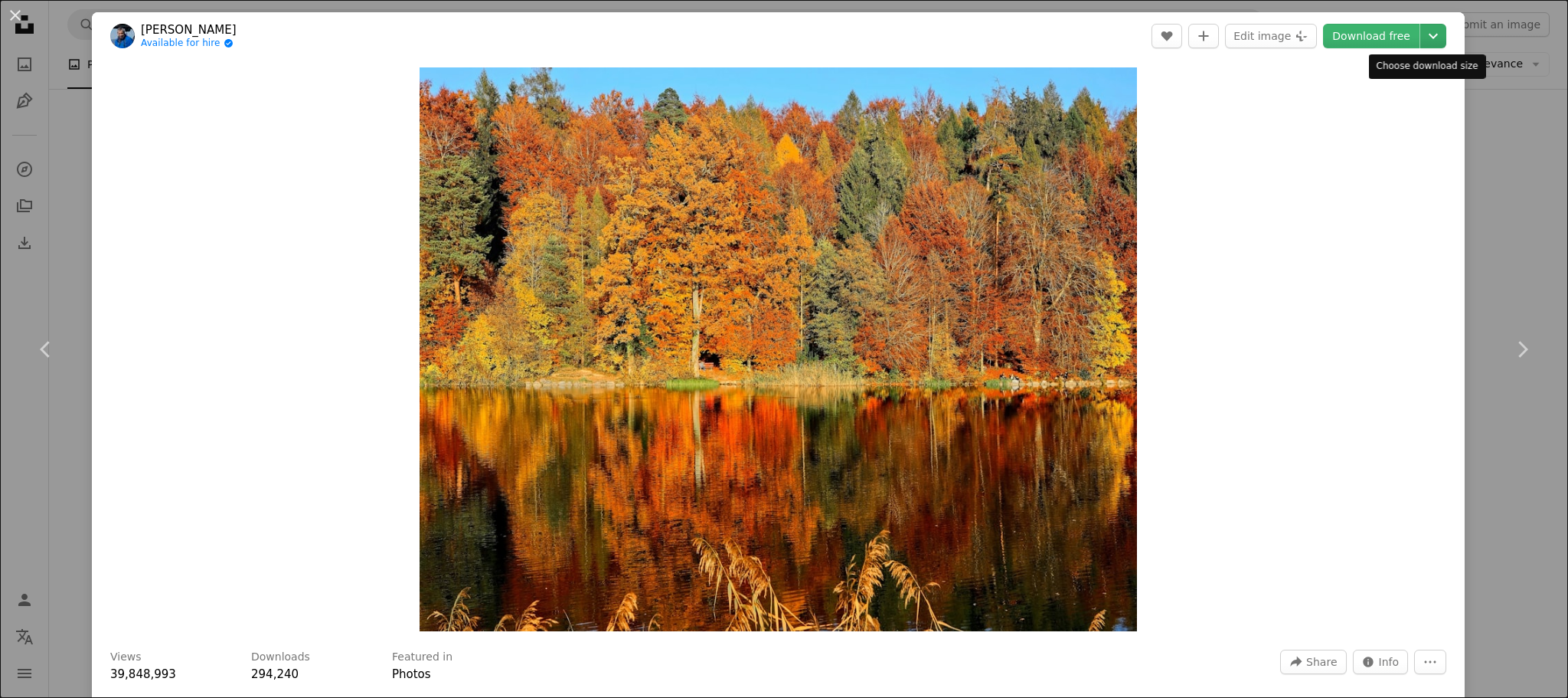
click at [1428, 35] on icon "Choose download size" at bounding box center [1432, 37] width 9 height 6
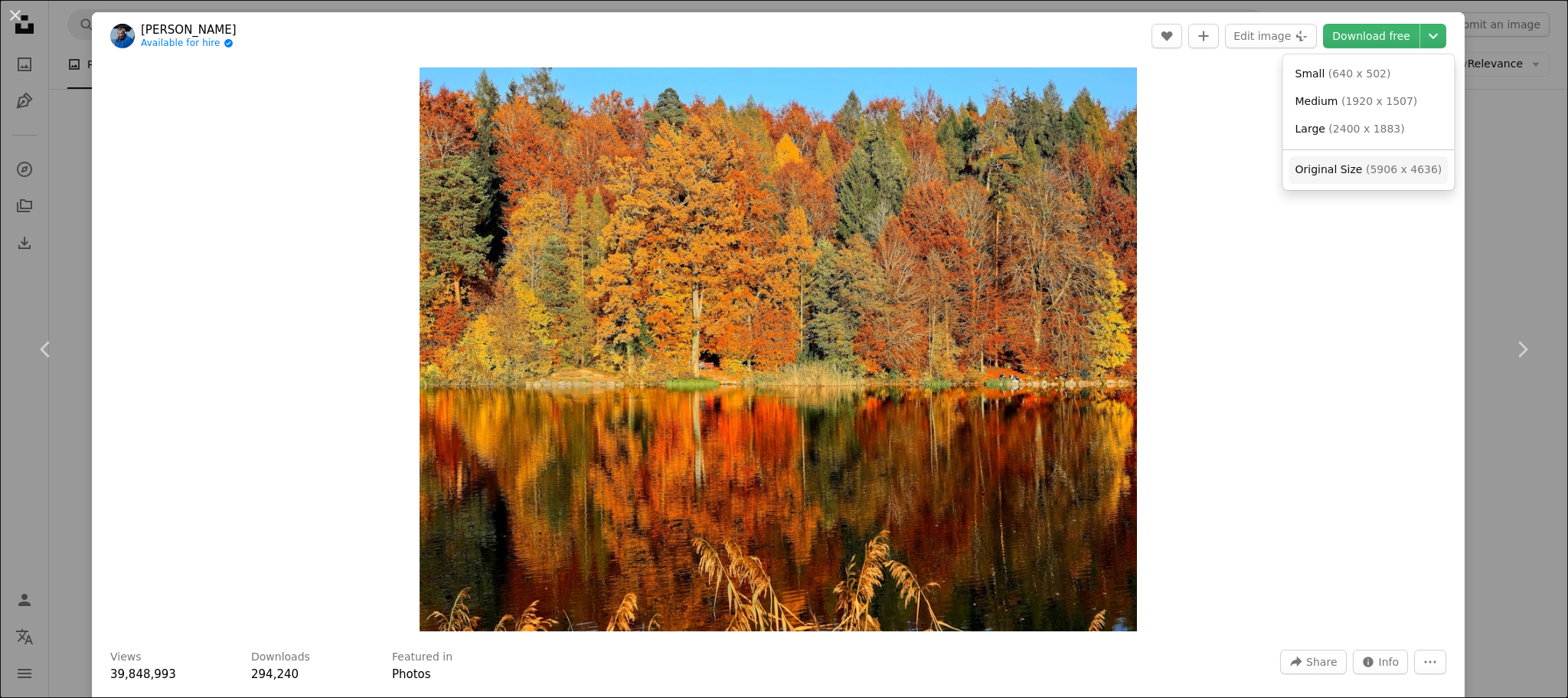
click at [1372, 166] on span "( 5906 x 4636 )" at bounding box center [1403, 169] width 76 height 13
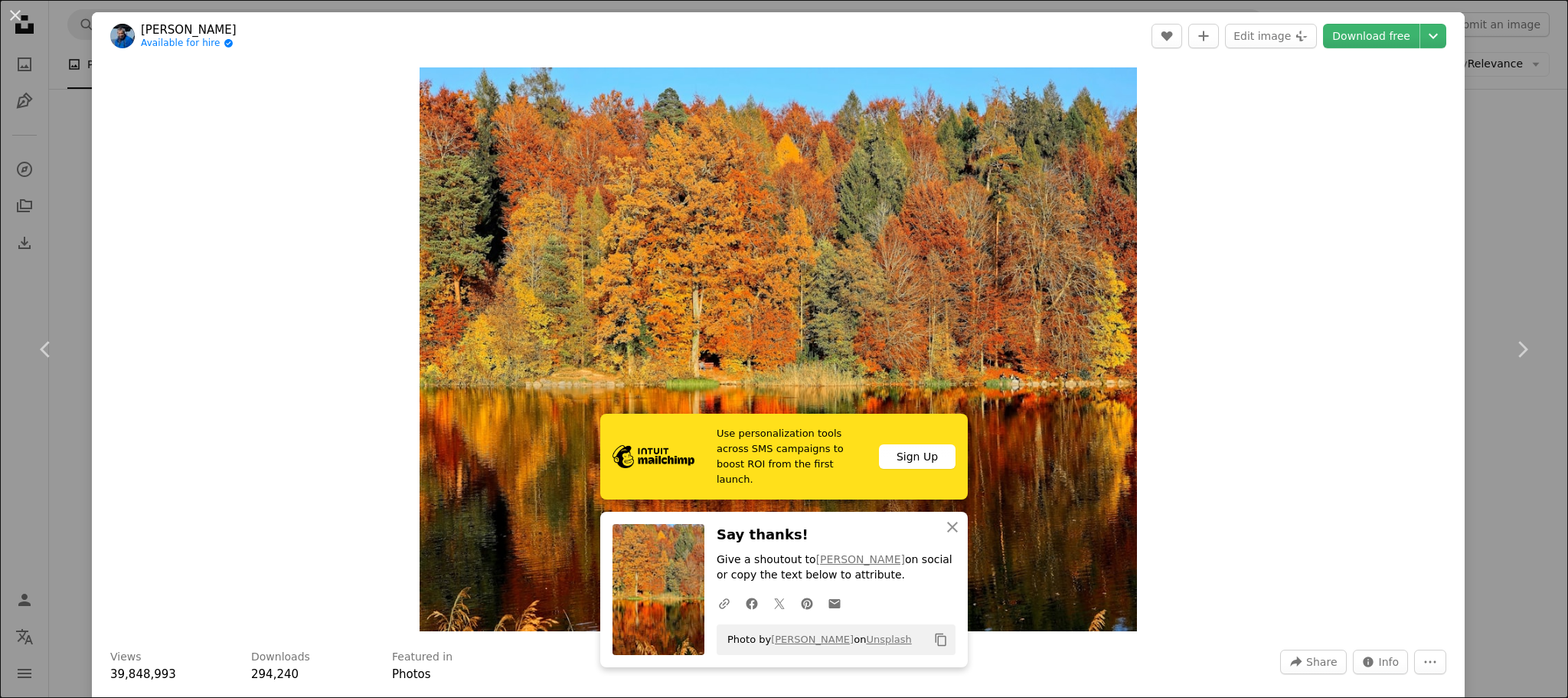
click at [1485, 160] on div "An X shape Chevron left Chevron right [PERSON_NAME] Angel Available for hire A …" at bounding box center [784, 349] width 1568 height 698
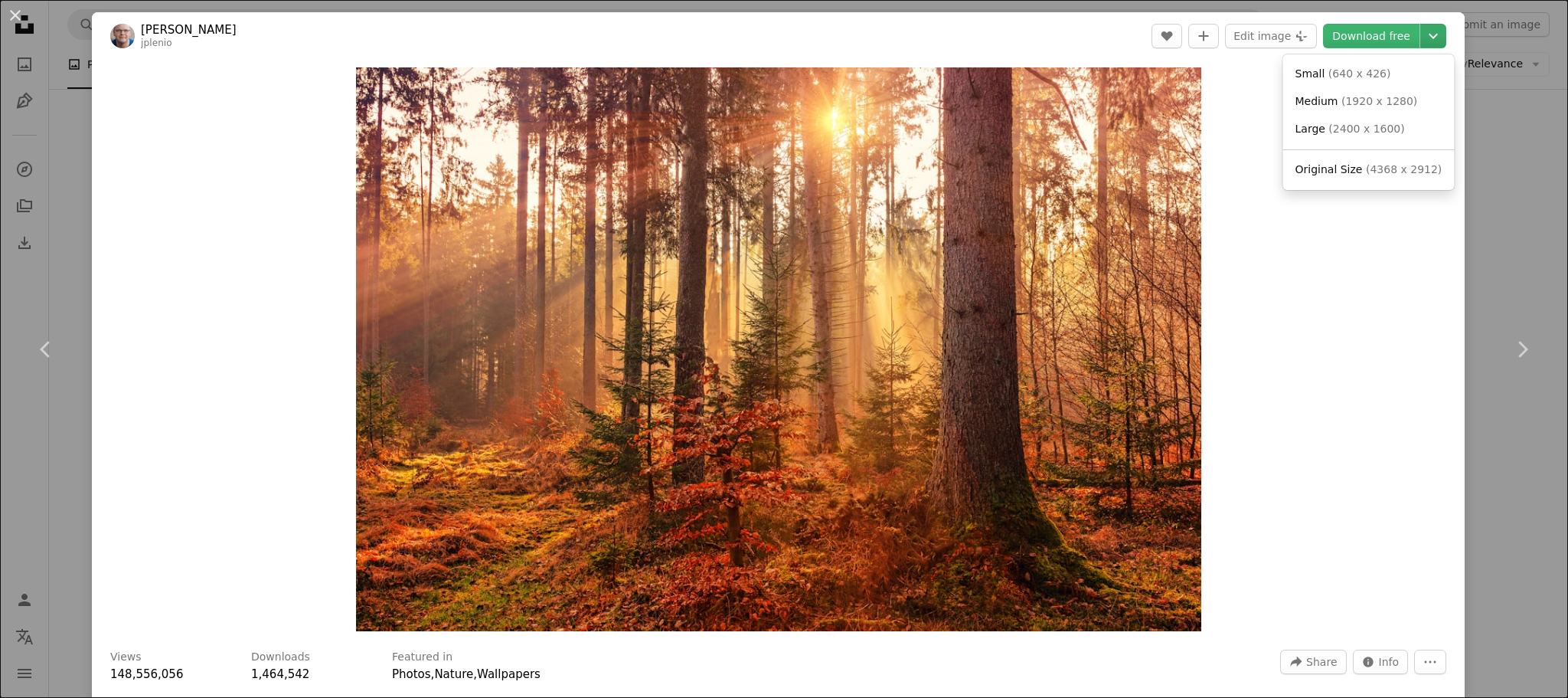
click at [1427, 35] on icon "Chevron down" at bounding box center [1432, 36] width 24 height 18
click at [1369, 169] on span "( 4368 x 2912 )" at bounding box center [1403, 169] width 76 height 13
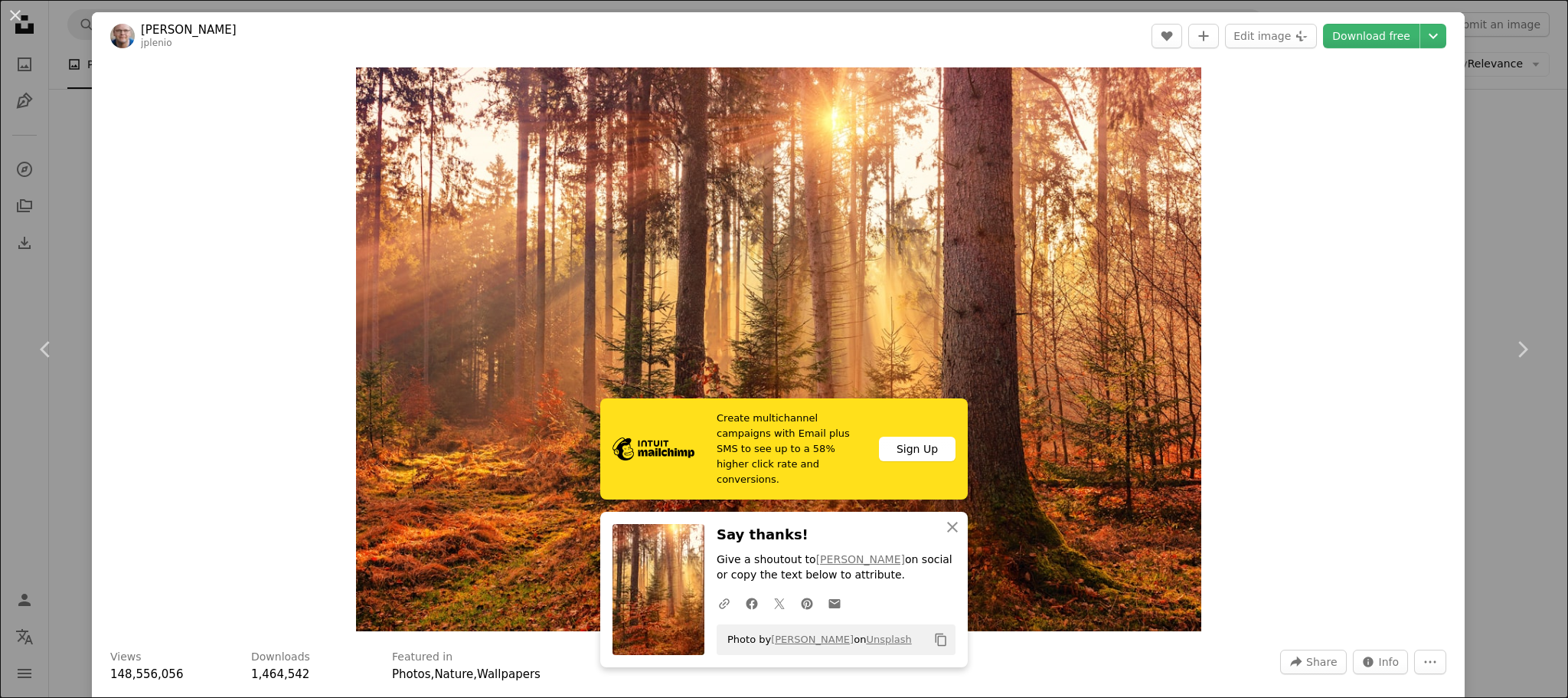
click at [1525, 182] on div "An X shape Chevron left Chevron right [PERSON_NAME] jplenio A heart A plus sign…" at bounding box center [784, 349] width 1568 height 698
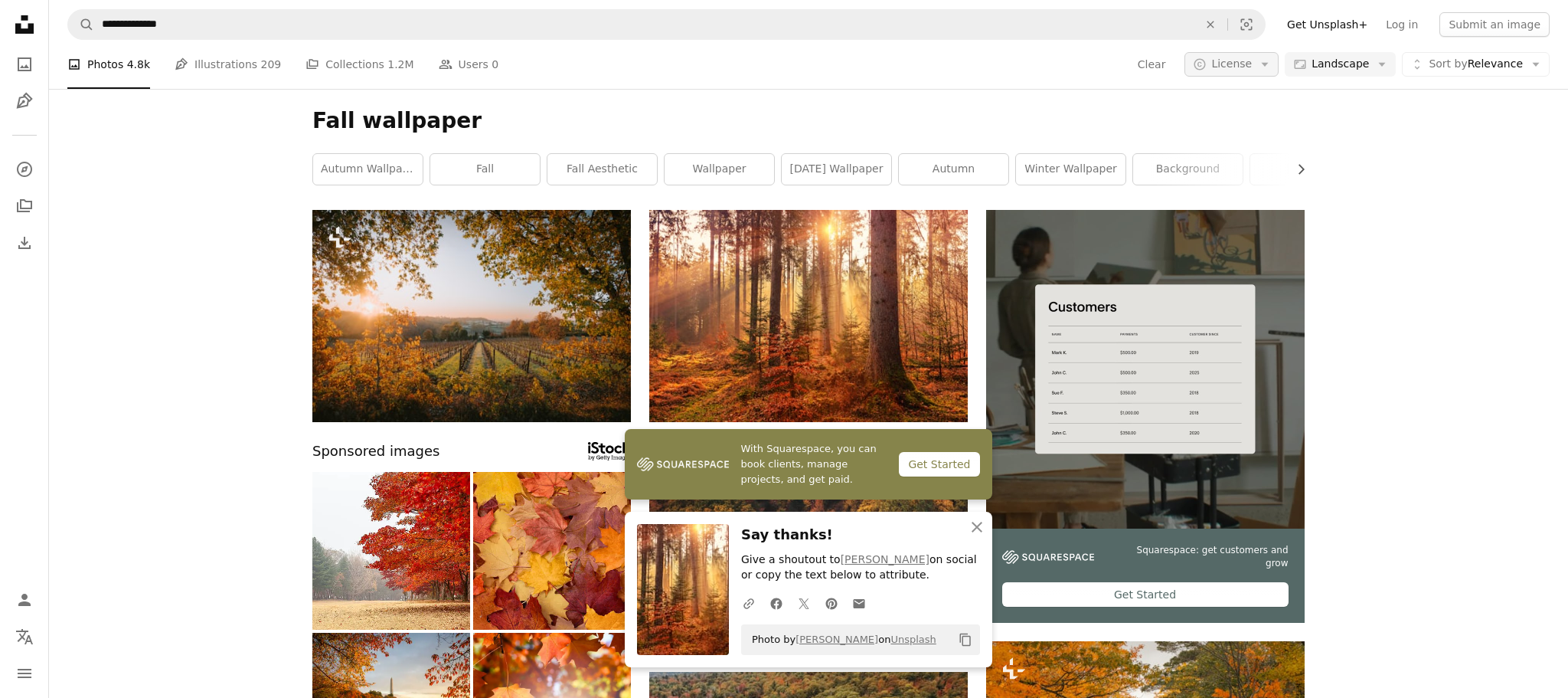
click at [1263, 67] on icon "Arrow down" at bounding box center [1265, 64] width 14 height 14
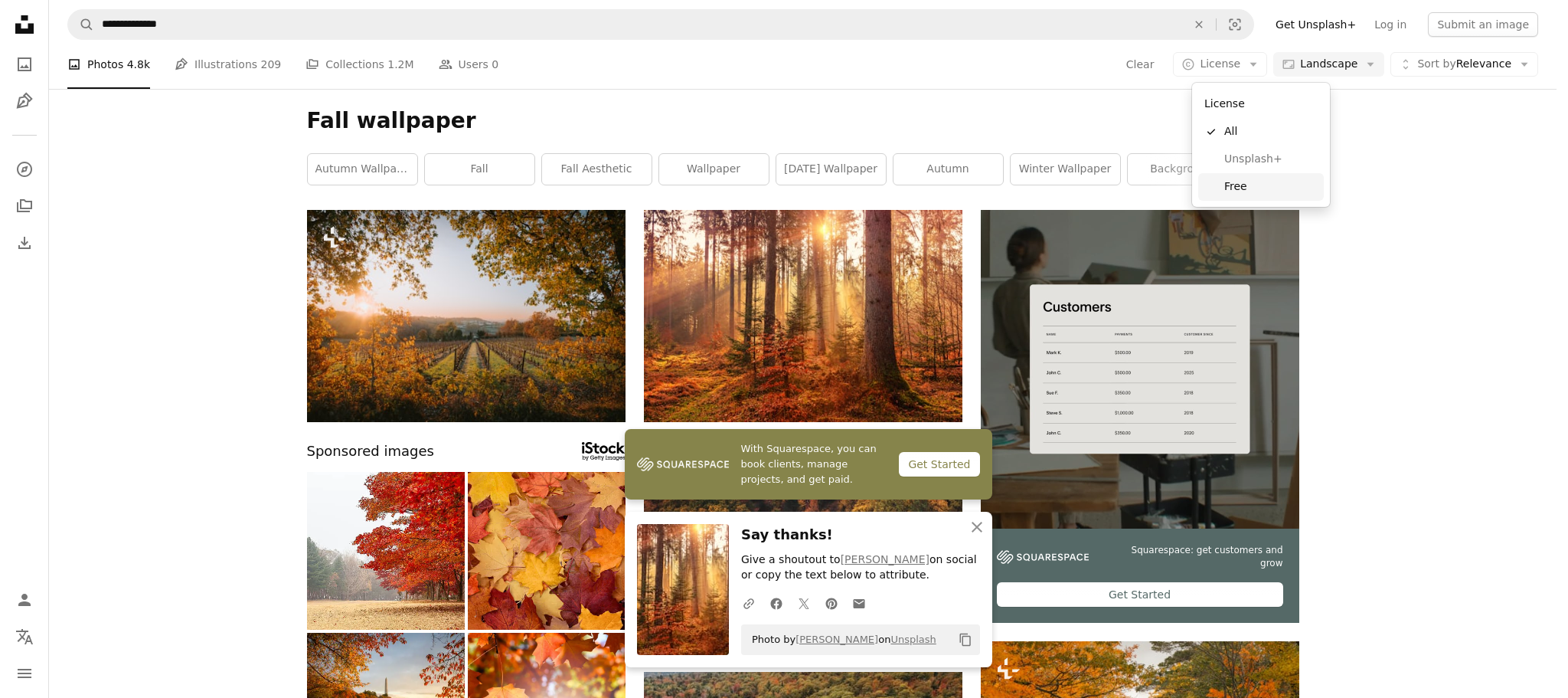
click at [1238, 184] on span "Free" at bounding box center [1270, 187] width 93 height 16
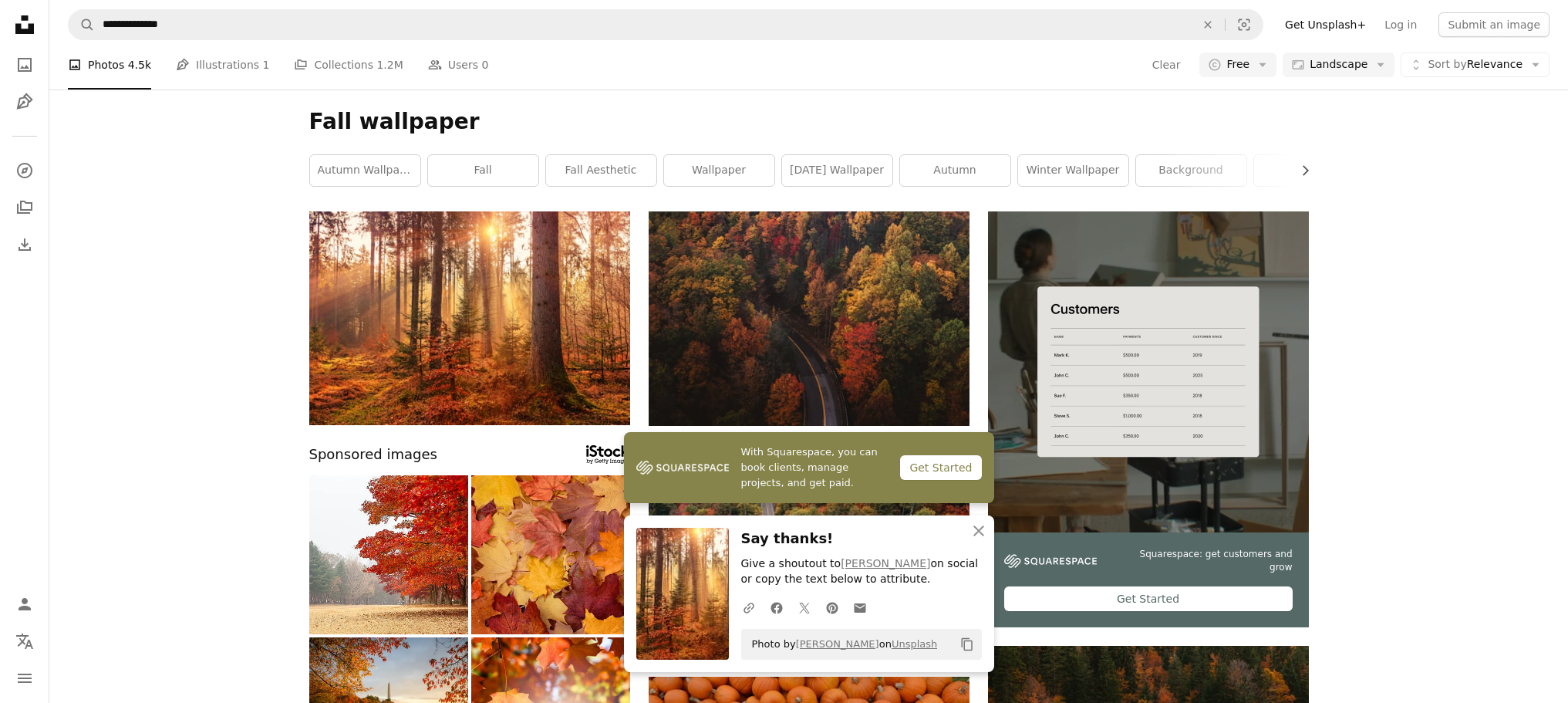
scroll to position [309, 0]
click at [973, 534] on icon "button" at bounding box center [978, 530] width 11 height 11
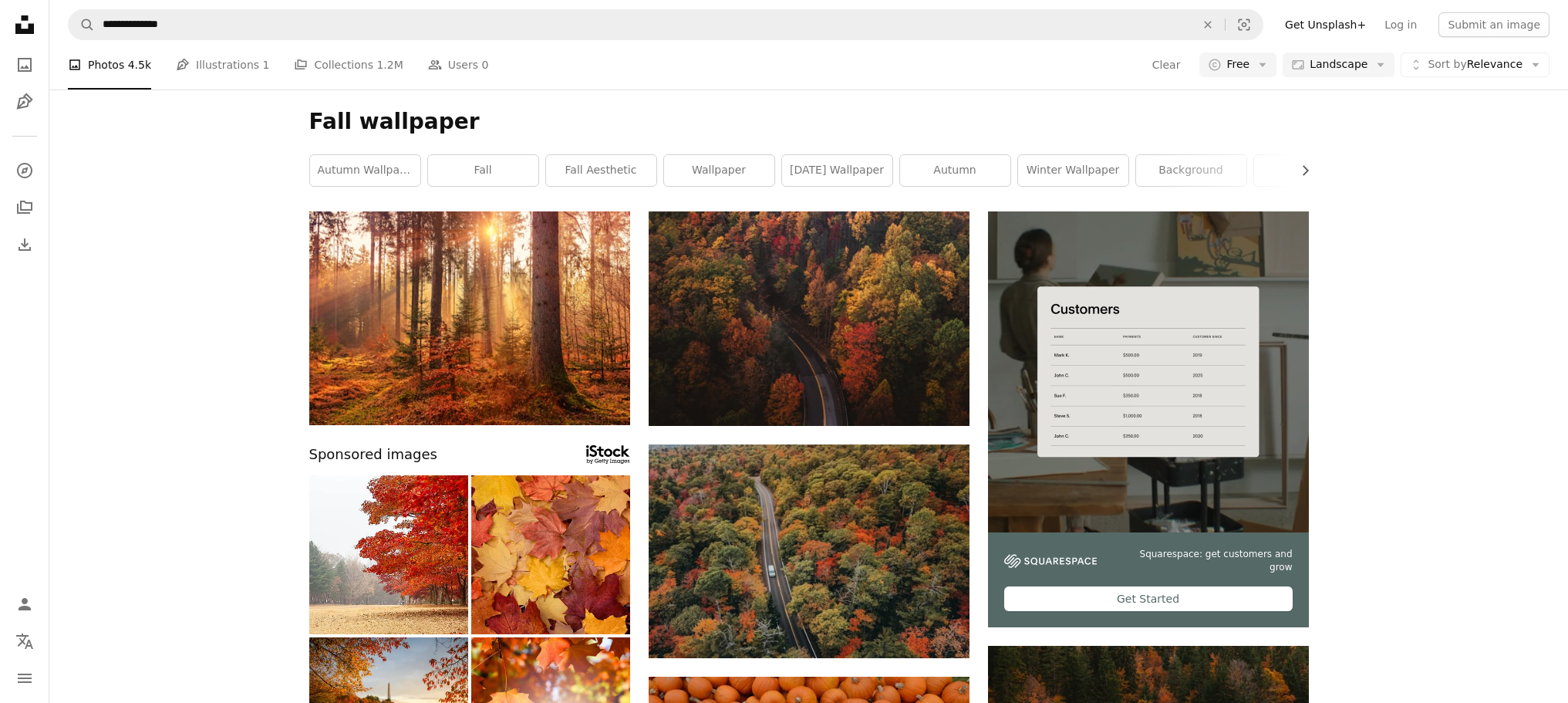
scroll to position [1003, 0]
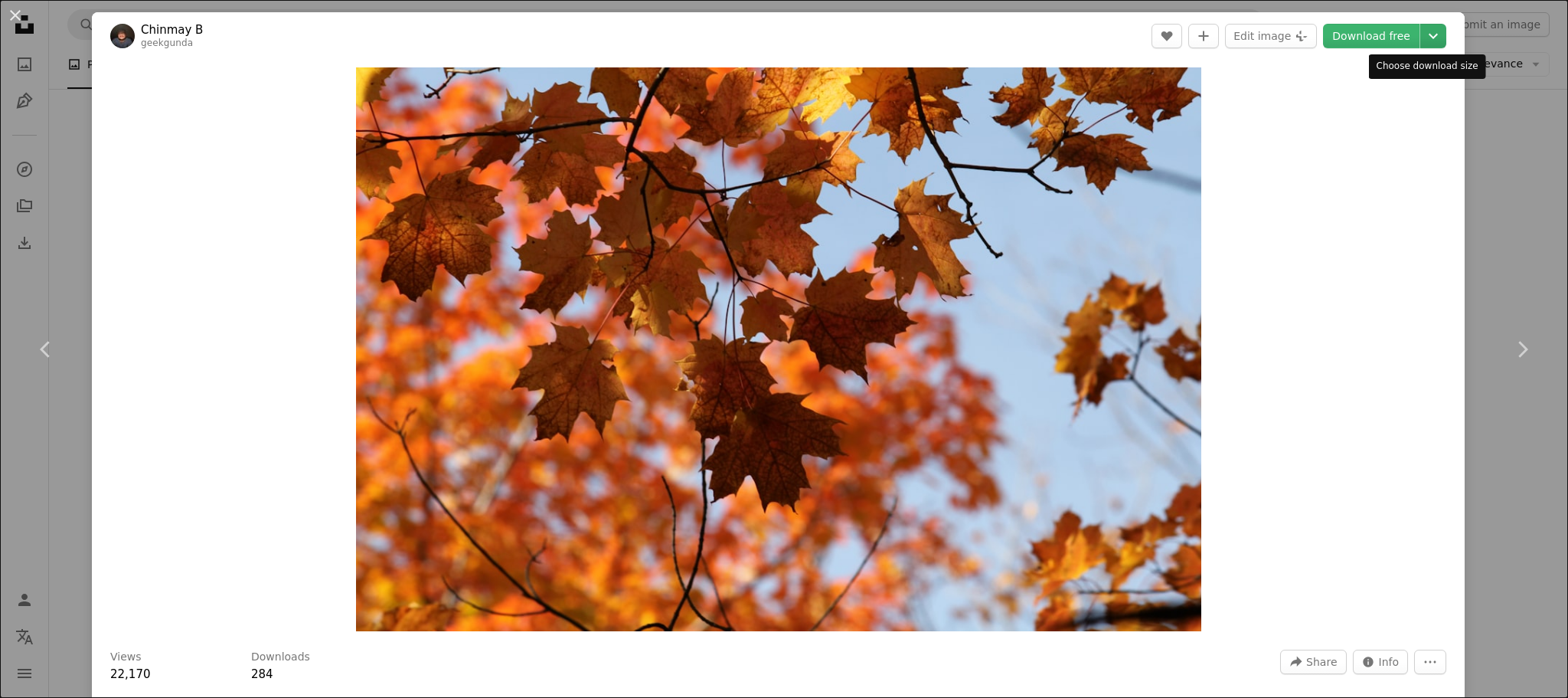
click at [1427, 42] on icon "Chevron down" at bounding box center [1432, 36] width 24 height 18
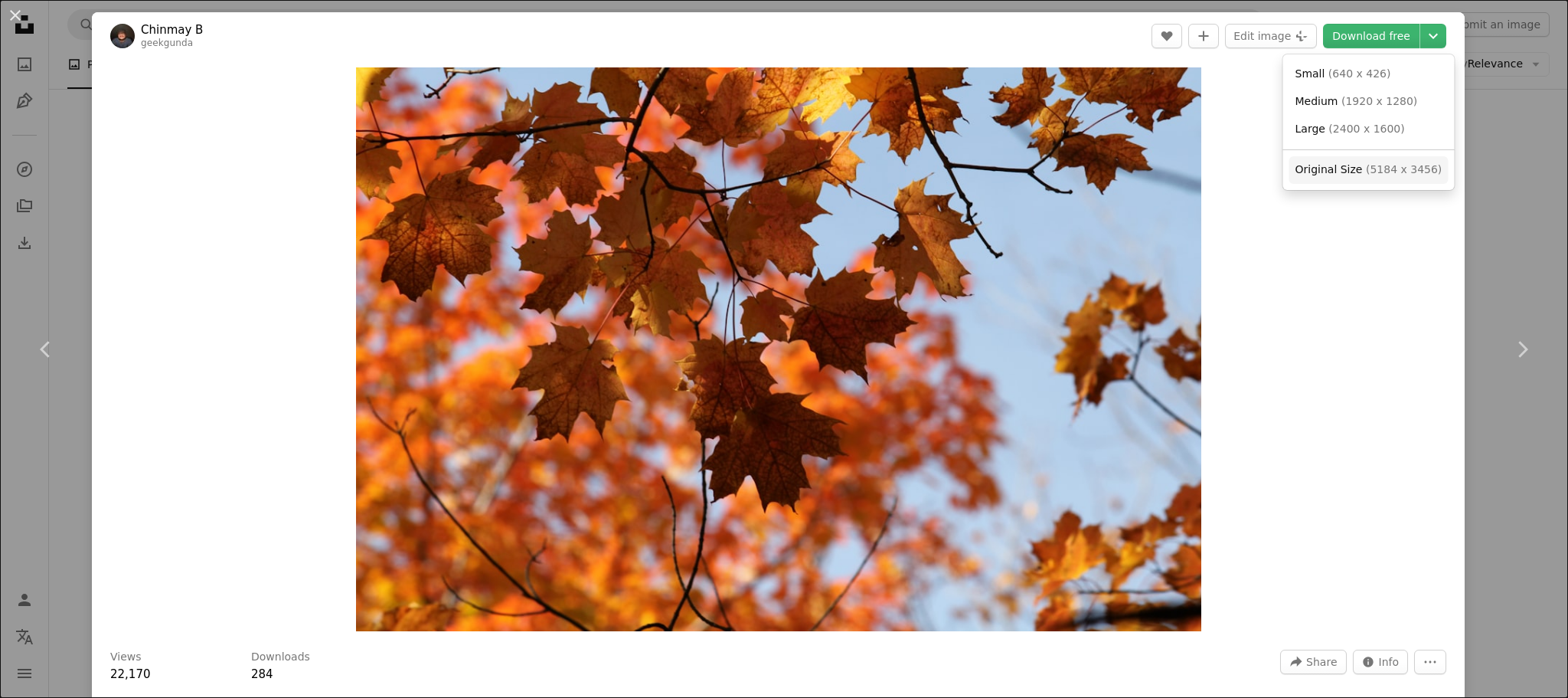
click at [1365, 169] on span "( 5184 x 3456 )" at bounding box center [1403, 169] width 76 height 13
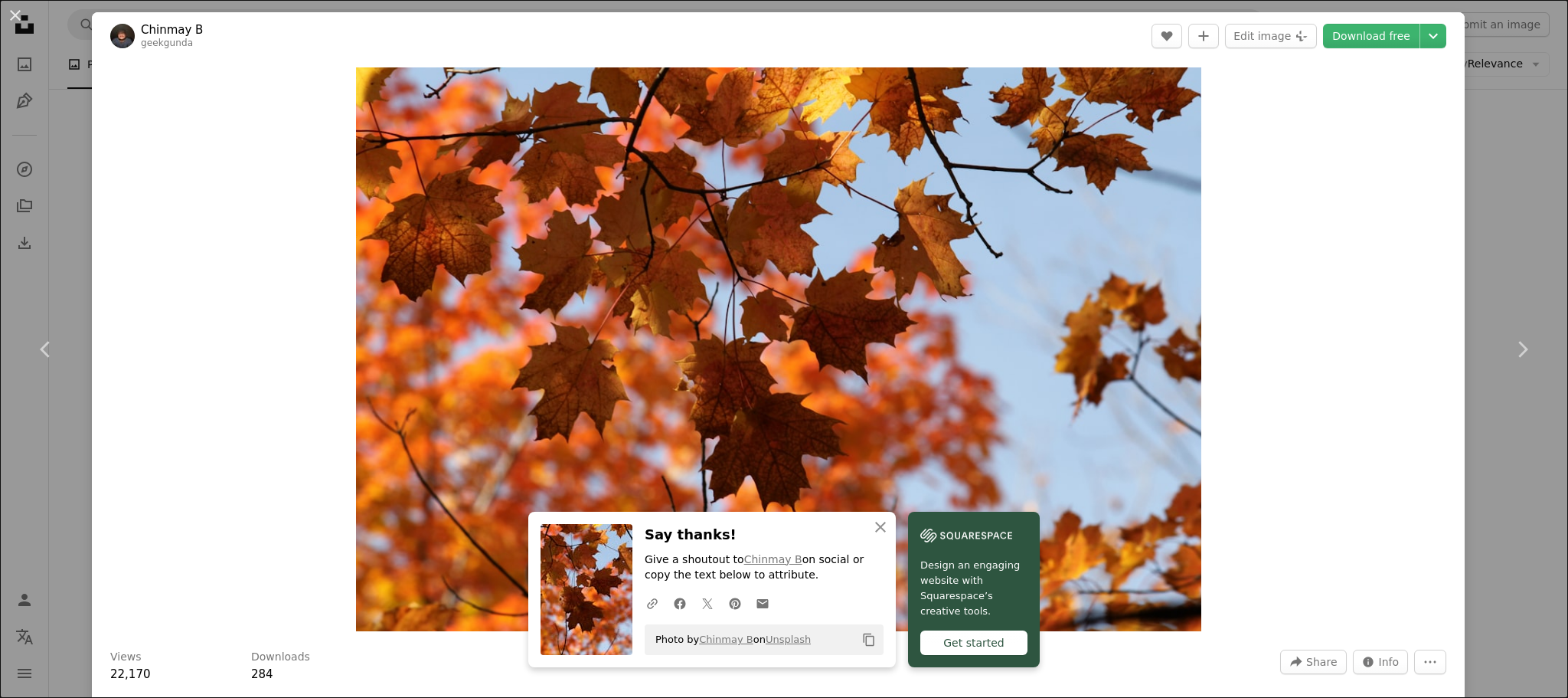
click at [1467, 179] on div "An X shape Chevron left Chevron right [PERSON_NAME] B geekgunda A heart A plus …" at bounding box center [784, 349] width 1568 height 698
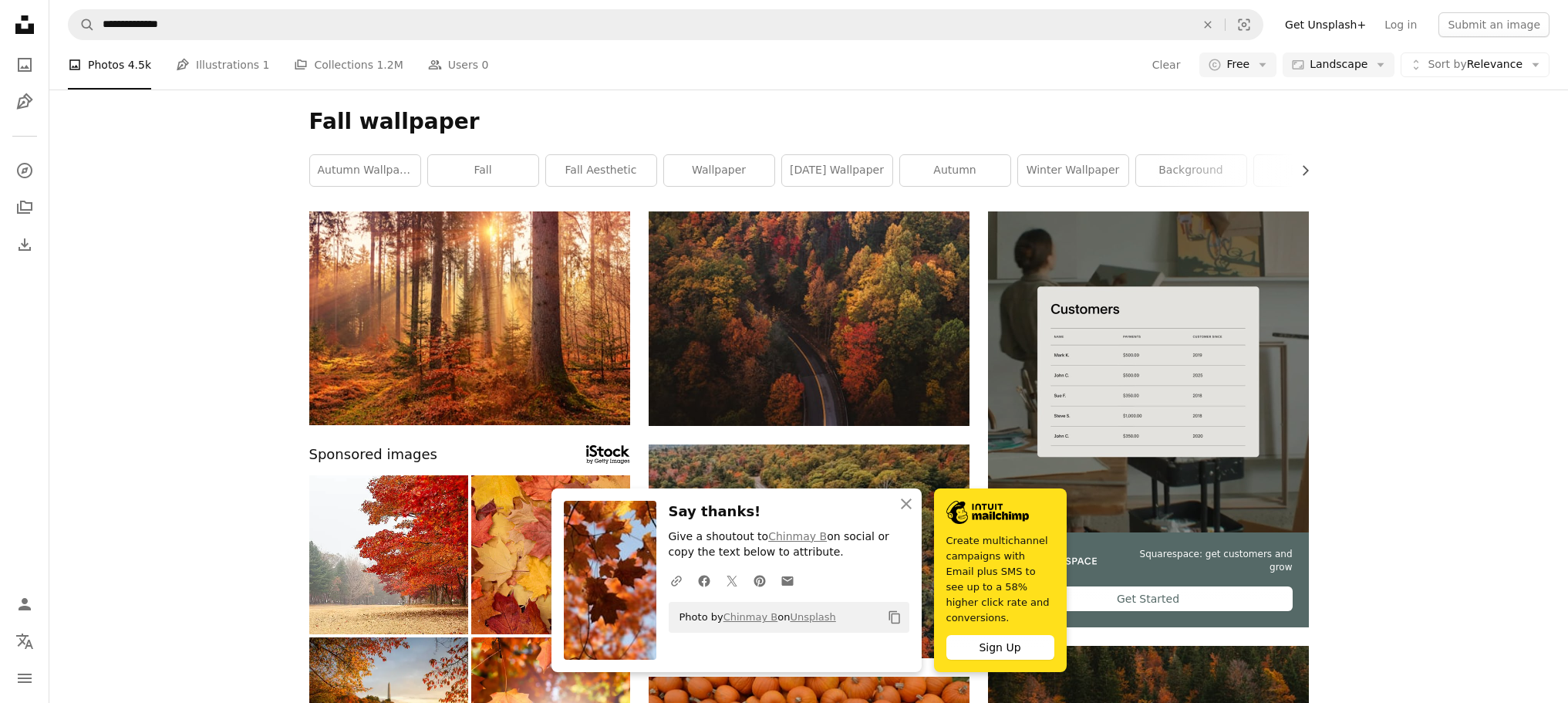
scroll to position [1234, 0]
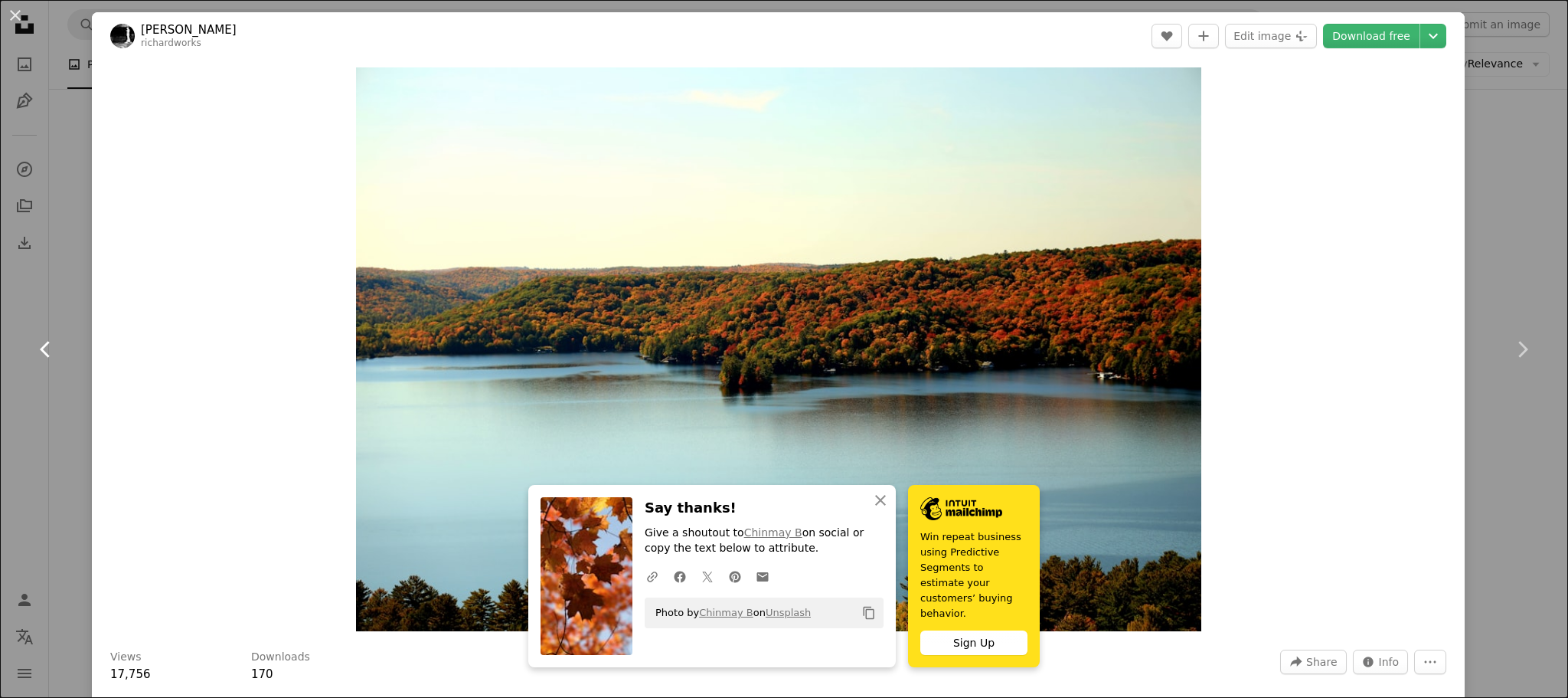
click at [75, 375] on link "Chevron left" at bounding box center [46, 349] width 92 height 147
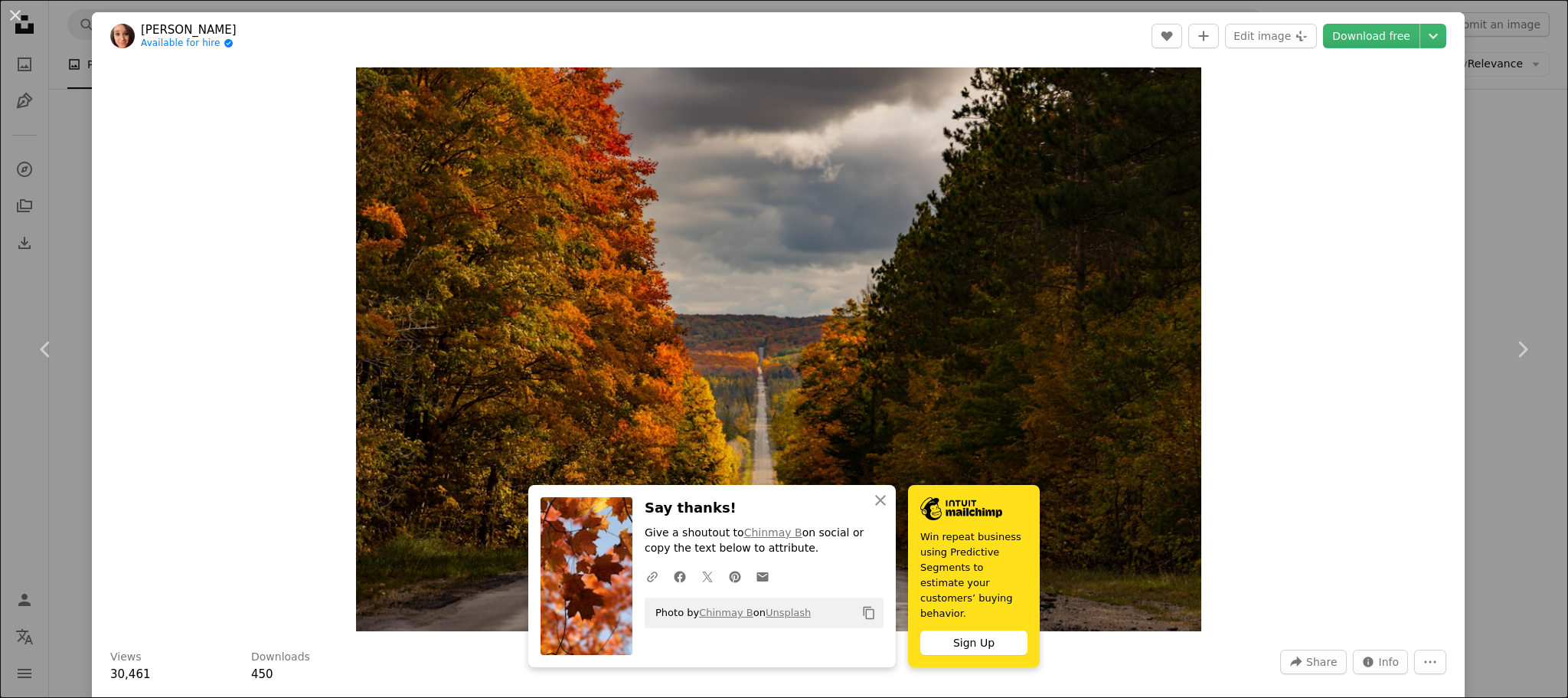
click at [1511, 200] on div "An X shape Chevron left Chevron right [PERSON_NAME] Available for hire A checkm…" at bounding box center [784, 349] width 1568 height 698
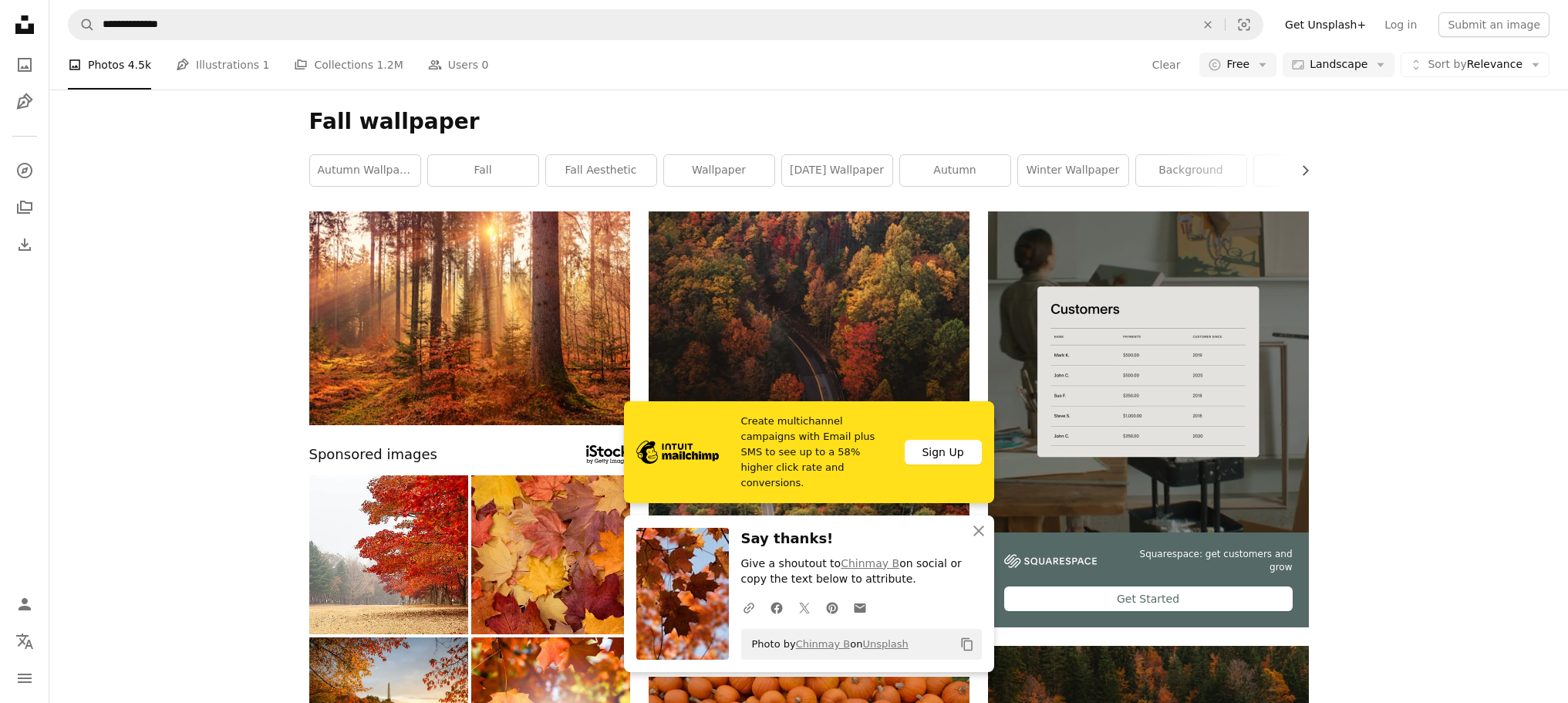
scroll to position [1620, 0]
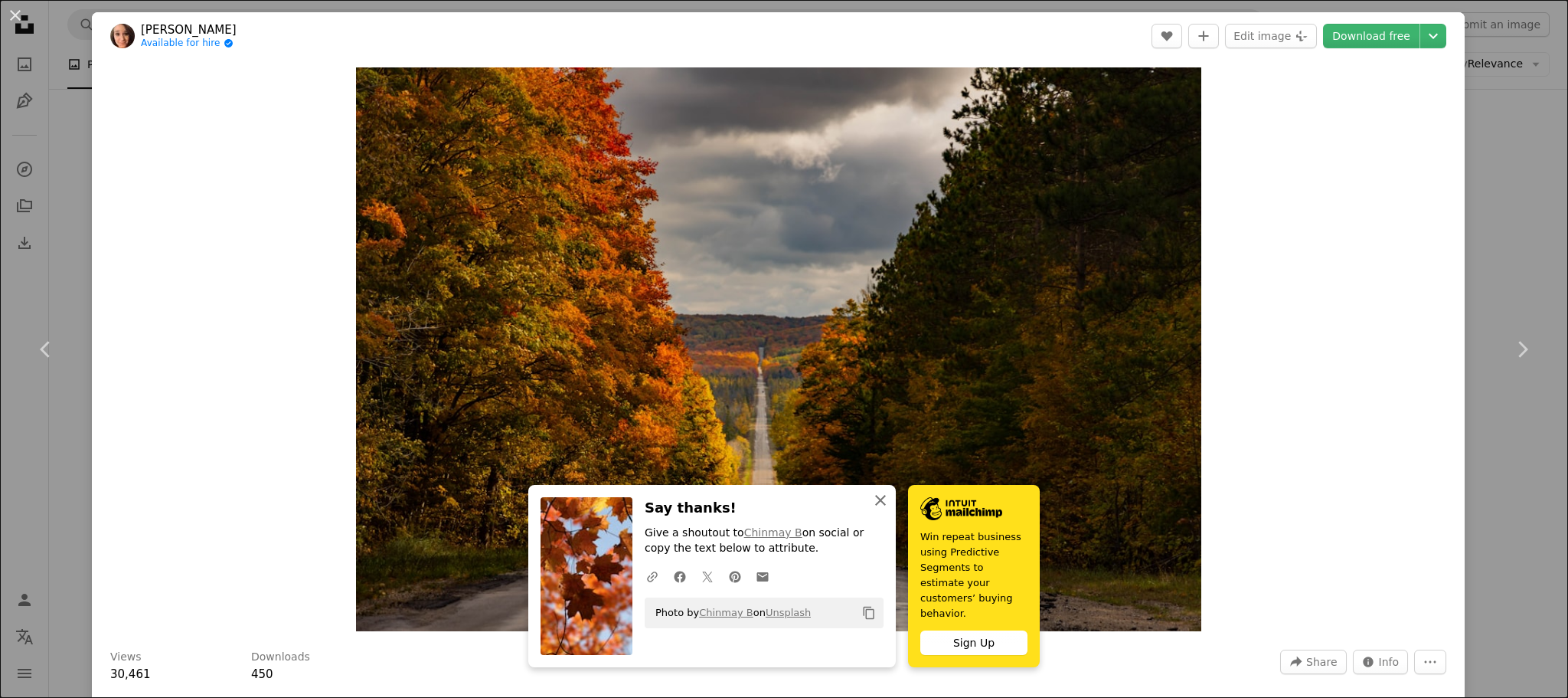
click at [886, 505] on icon "button" at bounding box center [880, 499] width 11 height 11
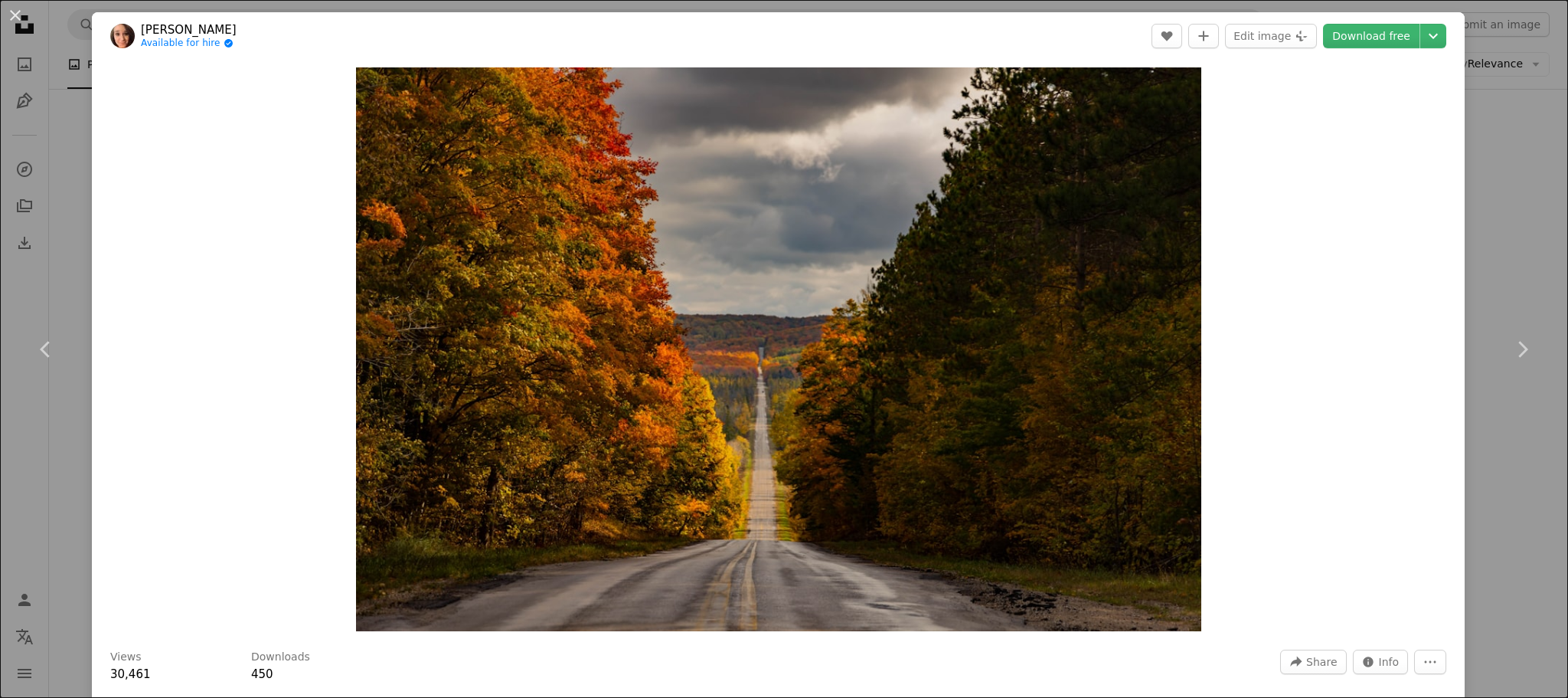
click at [1490, 205] on div "An X shape Chevron left Chevron right [PERSON_NAME] Available for hire A checkm…" at bounding box center [784, 349] width 1568 height 698
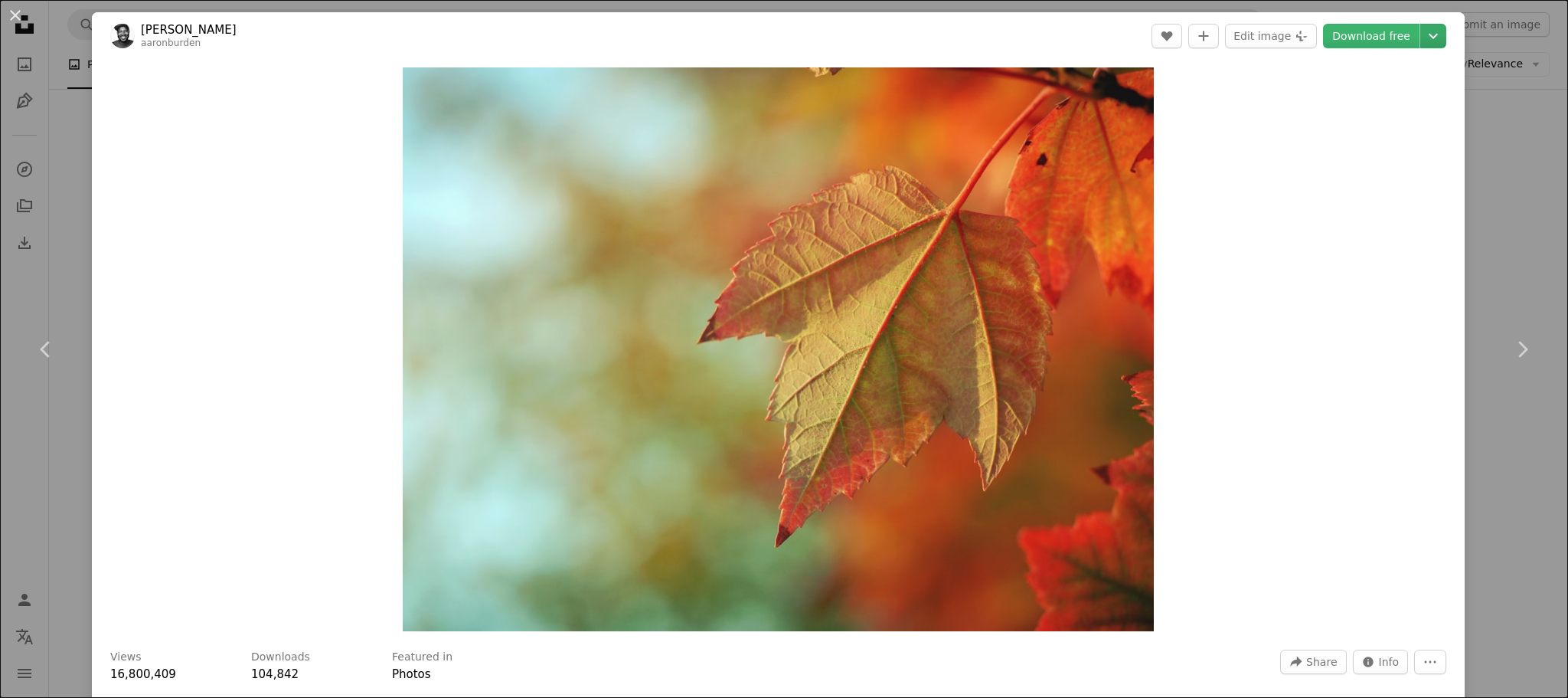
click at [1421, 39] on icon "Chevron down" at bounding box center [1432, 36] width 24 height 18
click at [1368, 174] on span "( 4096 x 3070 )" at bounding box center [1403, 169] width 76 height 13
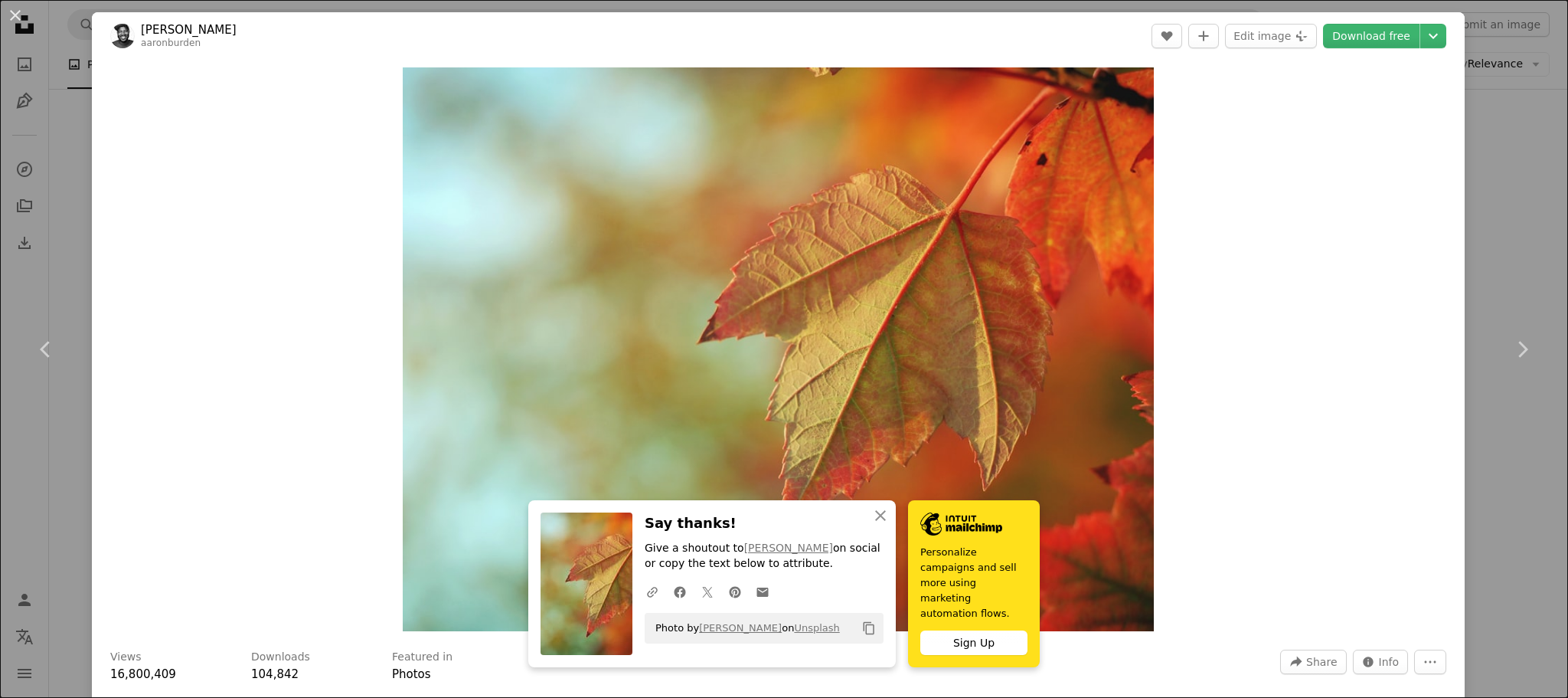
click at [1500, 174] on div "An X shape Chevron left Chevron right [PERSON_NAME] aaronburden A heart A plus …" at bounding box center [784, 349] width 1568 height 698
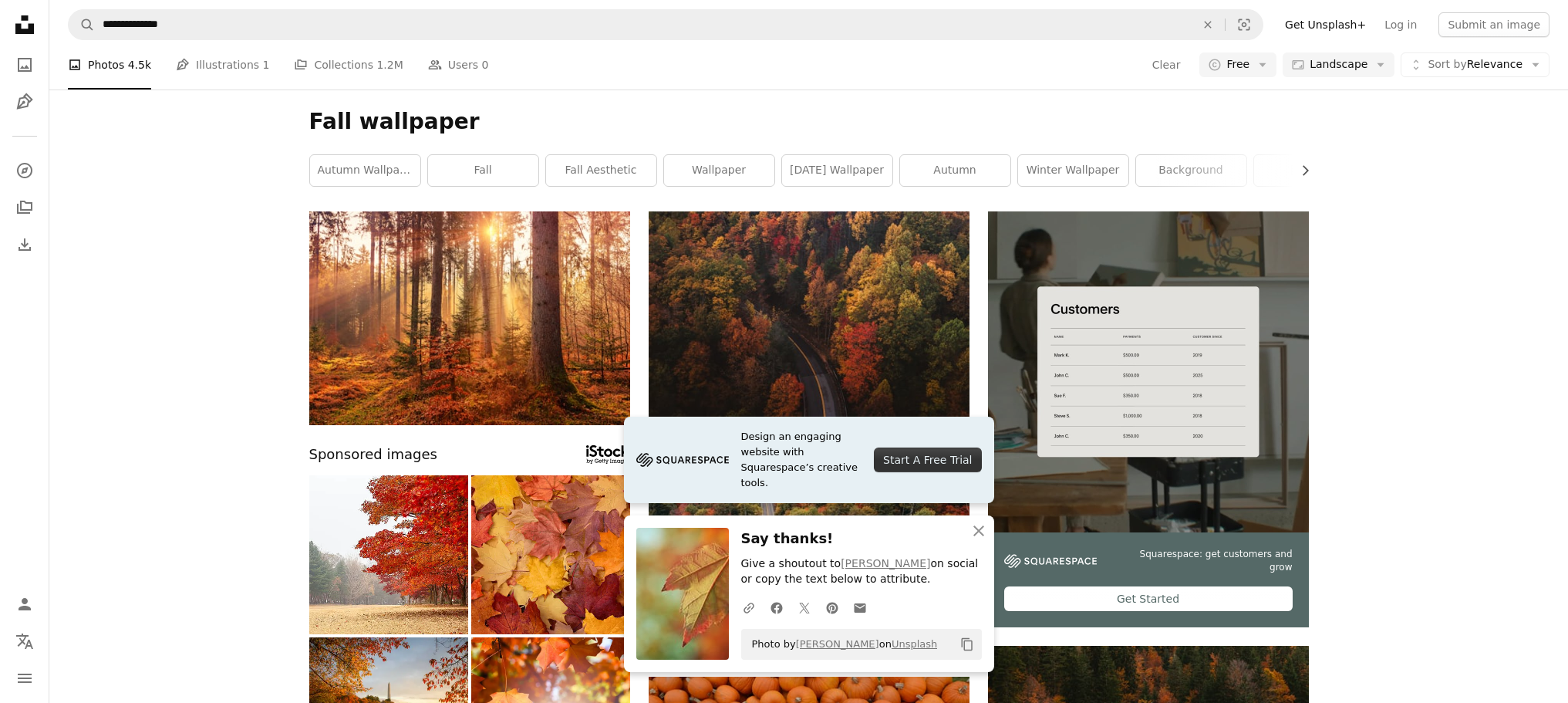
scroll to position [1851, 0]
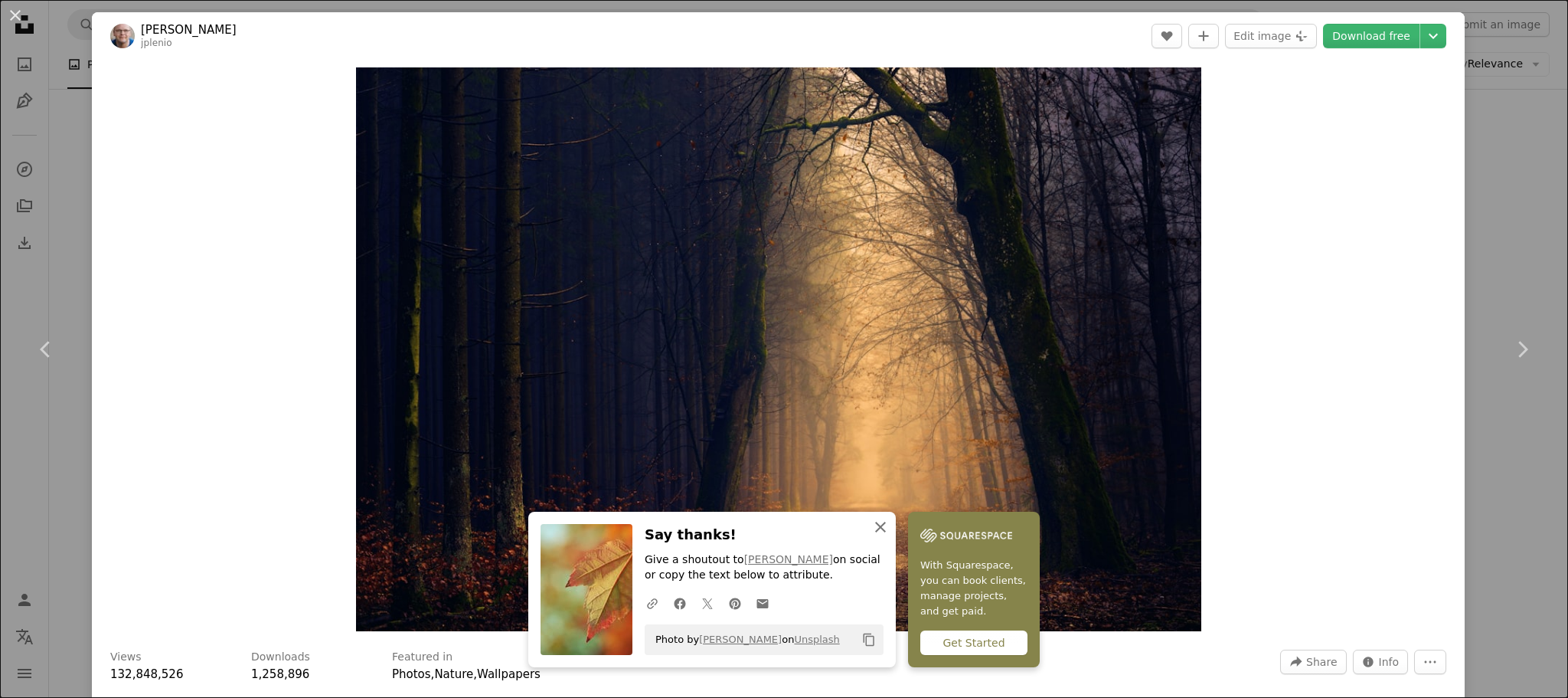
click at [890, 528] on icon "An X shape" at bounding box center [880, 526] width 18 height 18
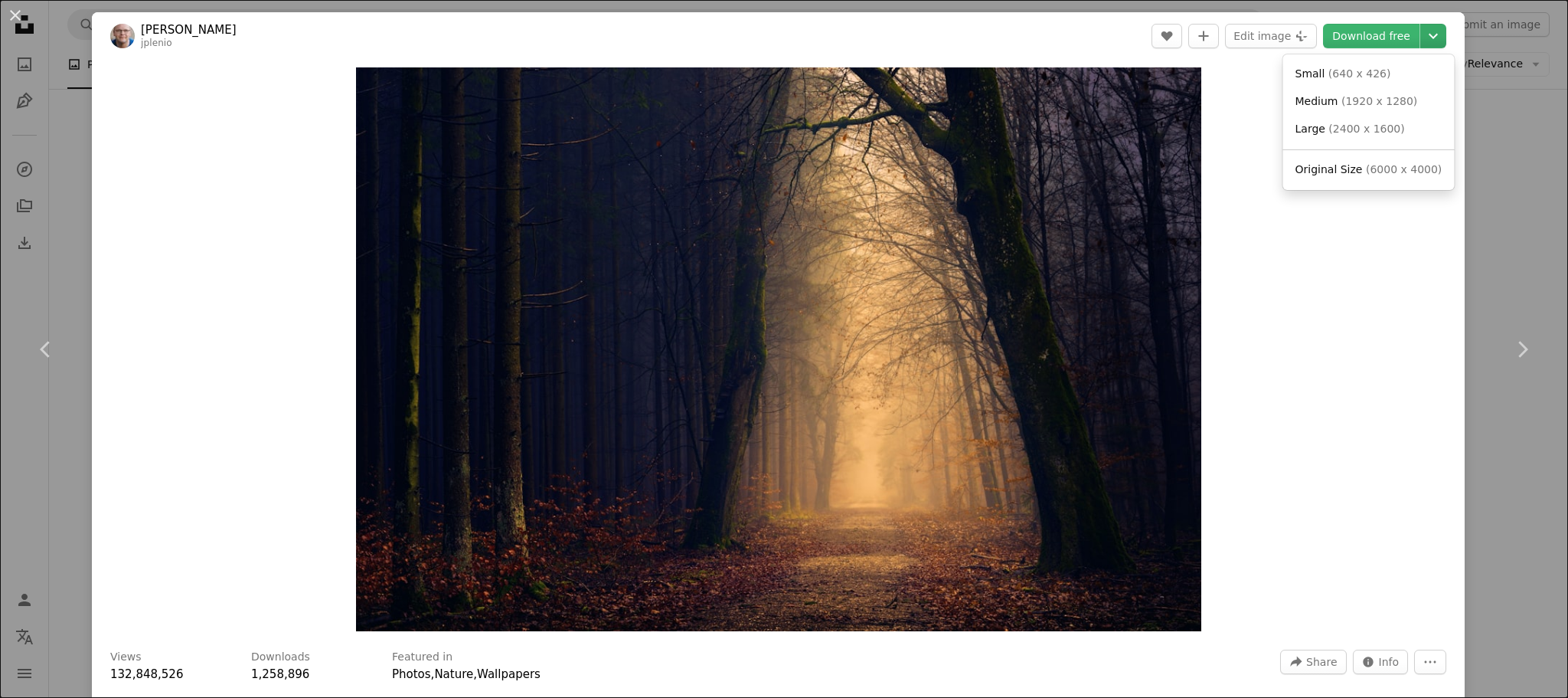
click at [1421, 42] on icon "Chevron down" at bounding box center [1432, 36] width 24 height 18
click at [1374, 167] on span "( 6000 x 4000 )" at bounding box center [1403, 169] width 76 height 13
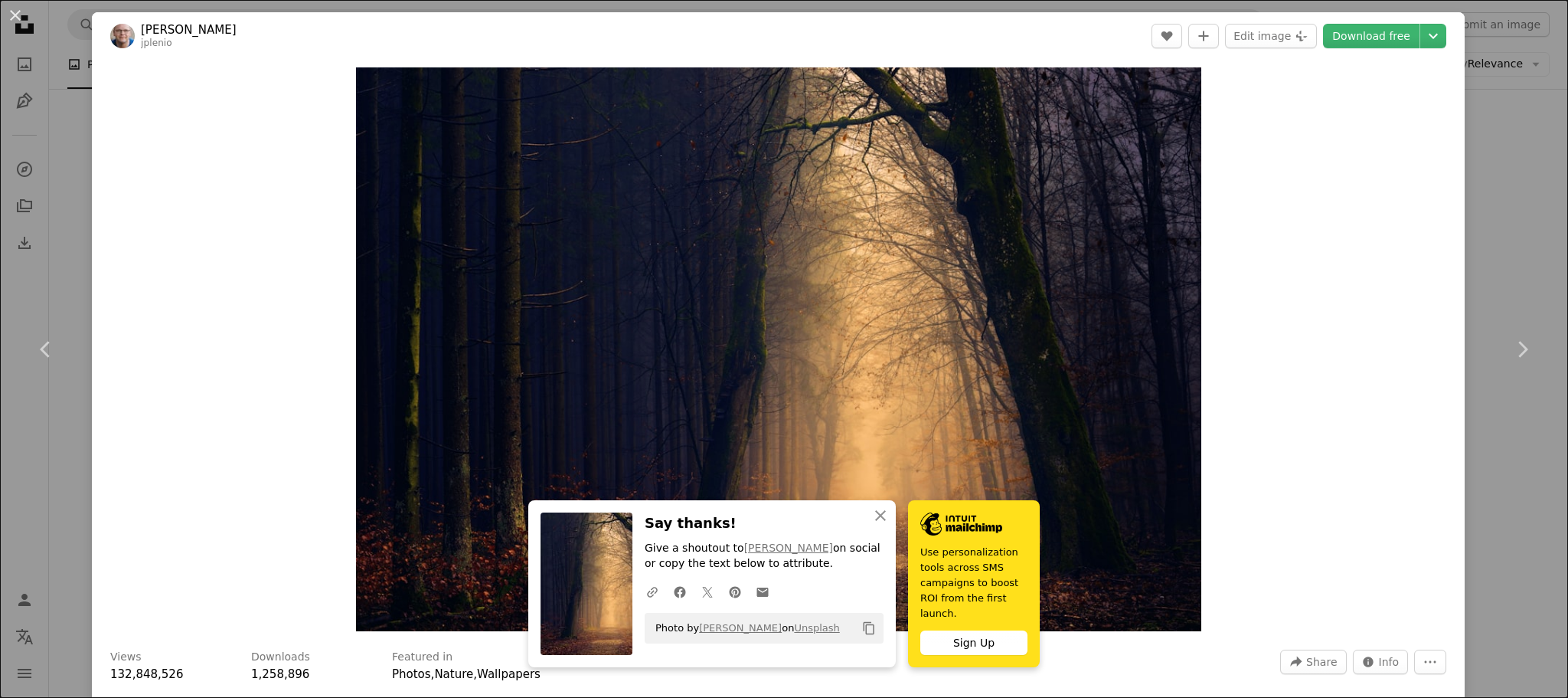
click at [1478, 162] on div "An X shape Chevron left Chevron right [PERSON_NAME] jplenio A heart A plus sign…" at bounding box center [784, 349] width 1568 height 698
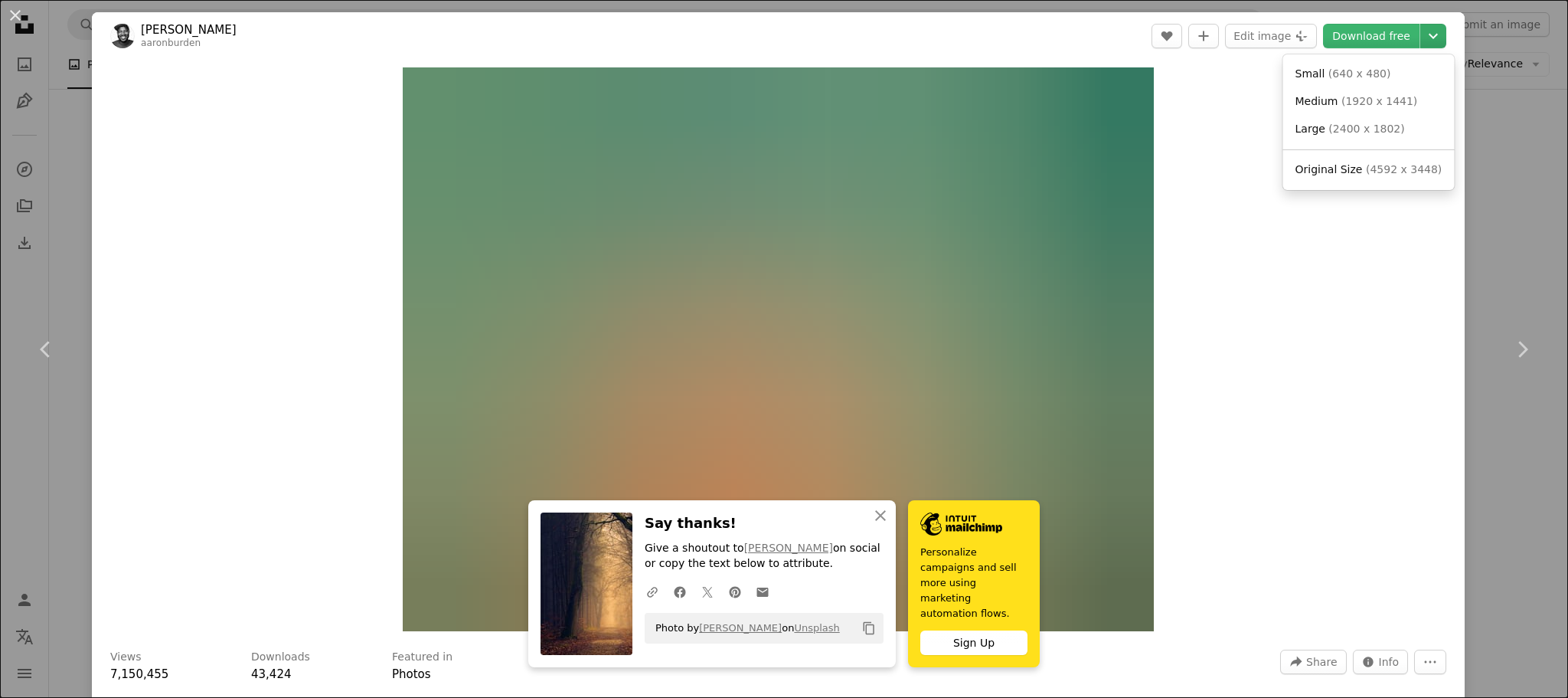
click at [1421, 33] on icon "Chevron down" at bounding box center [1432, 36] width 24 height 18
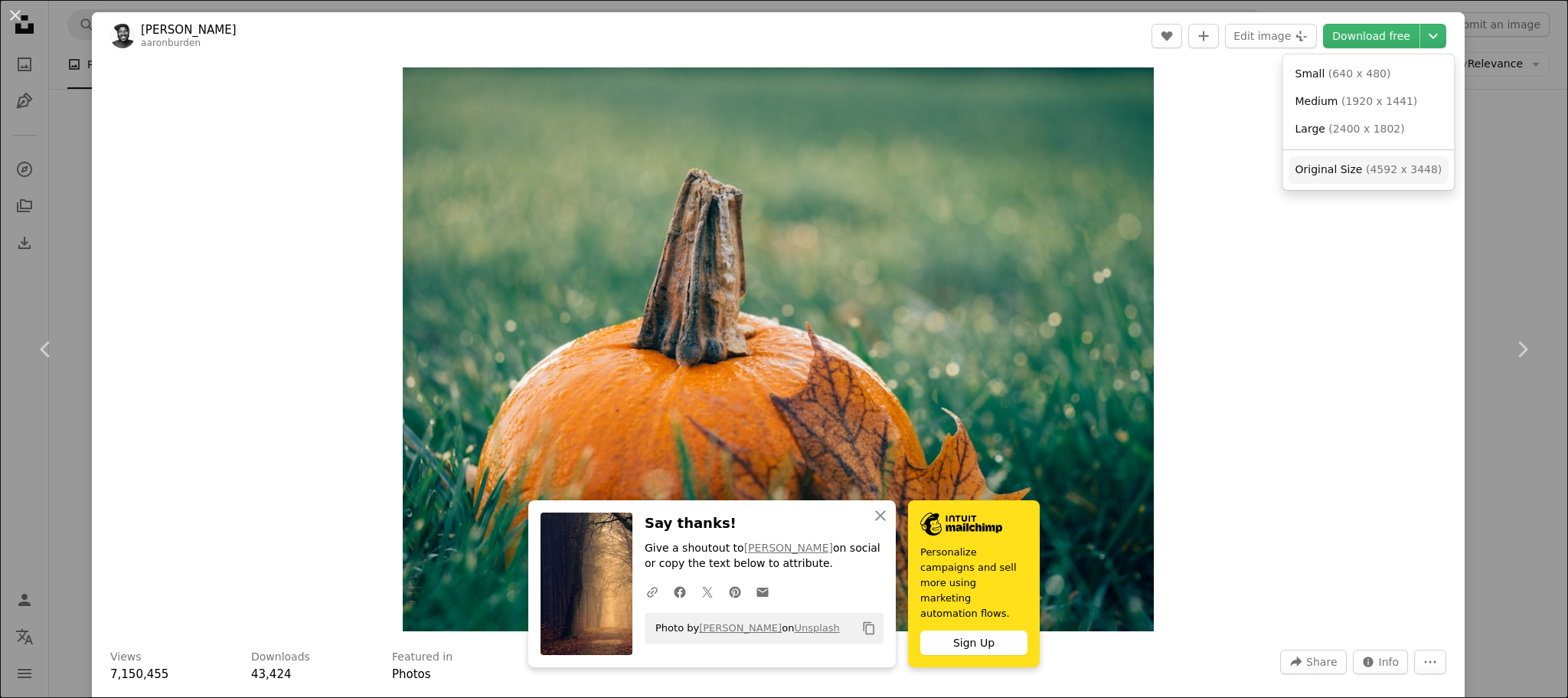
click at [1391, 165] on span "( 4592 x 3448 )" at bounding box center [1403, 169] width 76 height 13
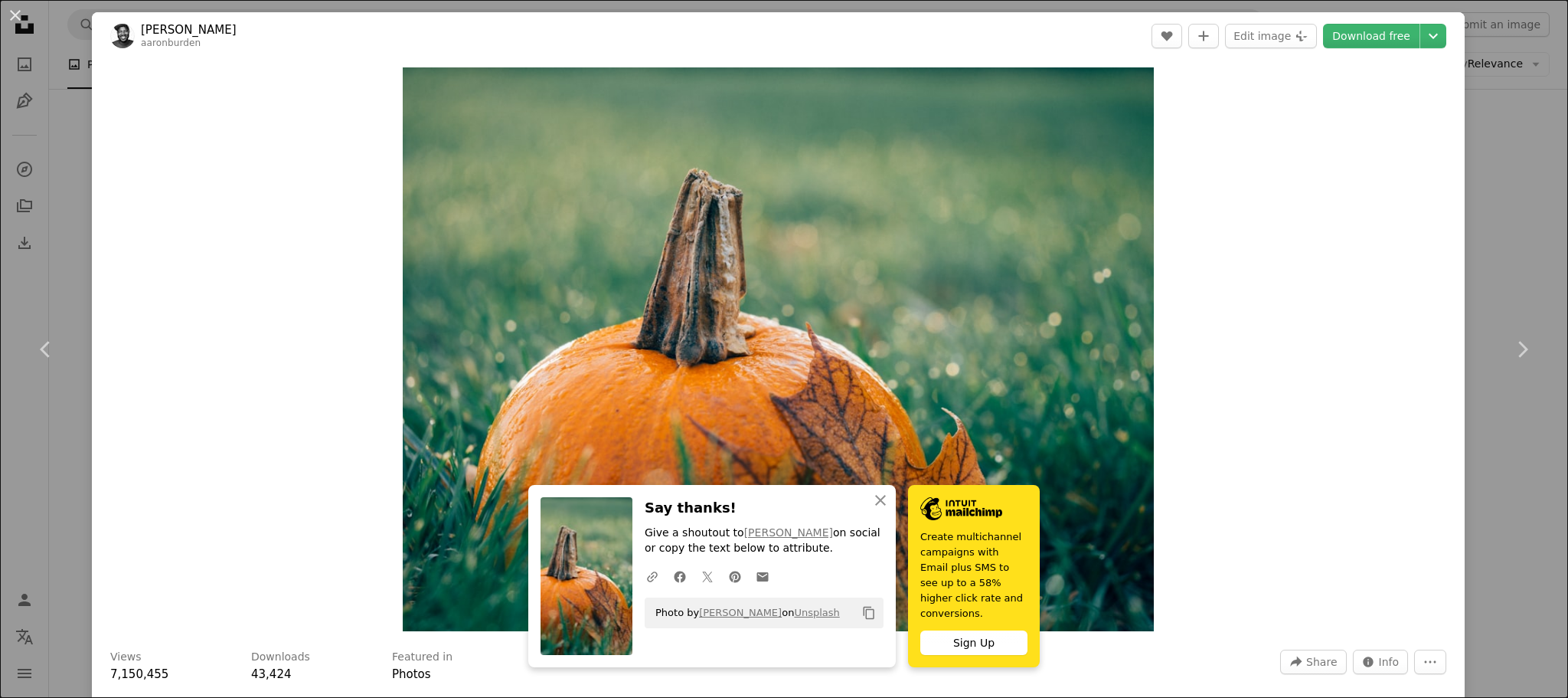
click at [1491, 227] on div "An X shape Chevron left Chevron right [PERSON_NAME] aaronburden A heart A plus …" at bounding box center [784, 349] width 1568 height 698
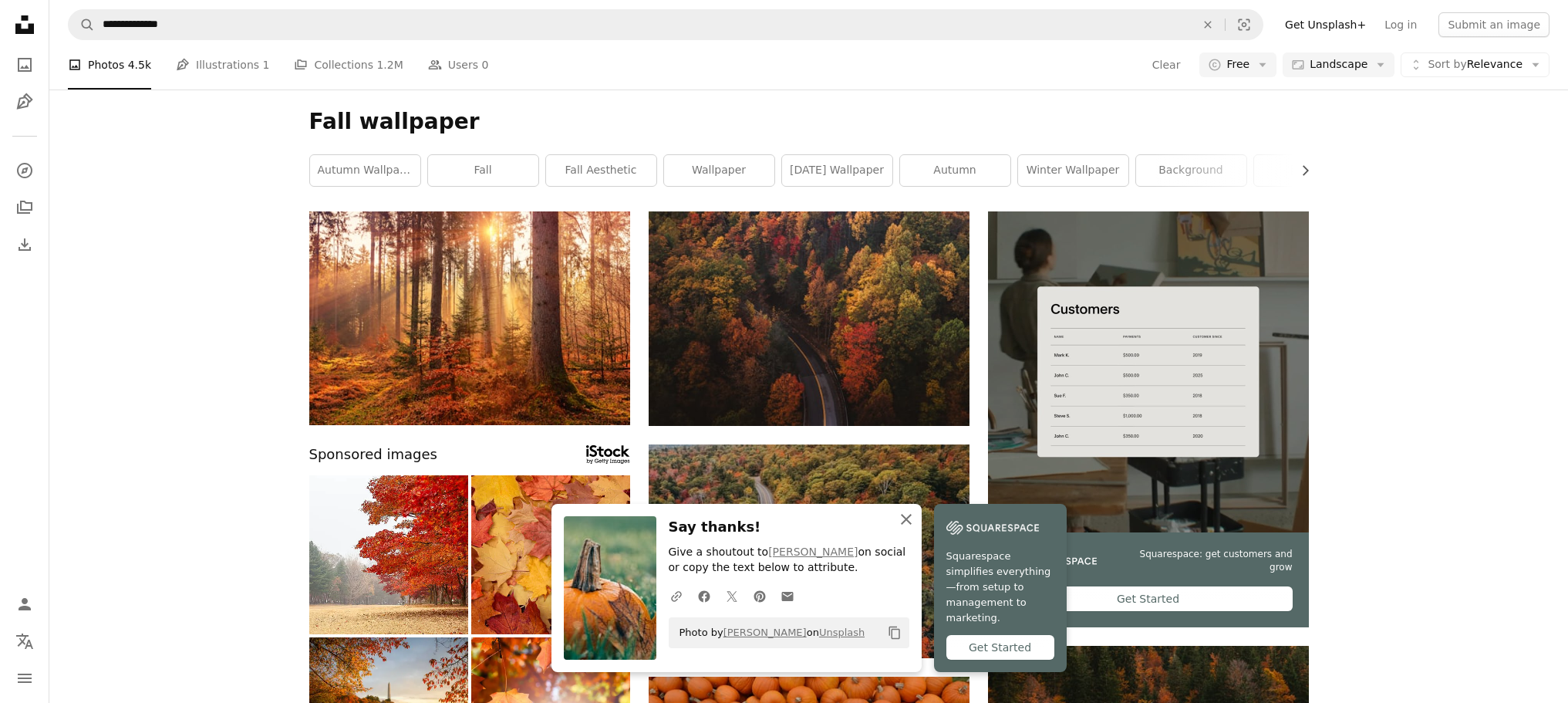
click at [916, 528] on icon "An X shape" at bounding box center [906, 518] width 19 height 19
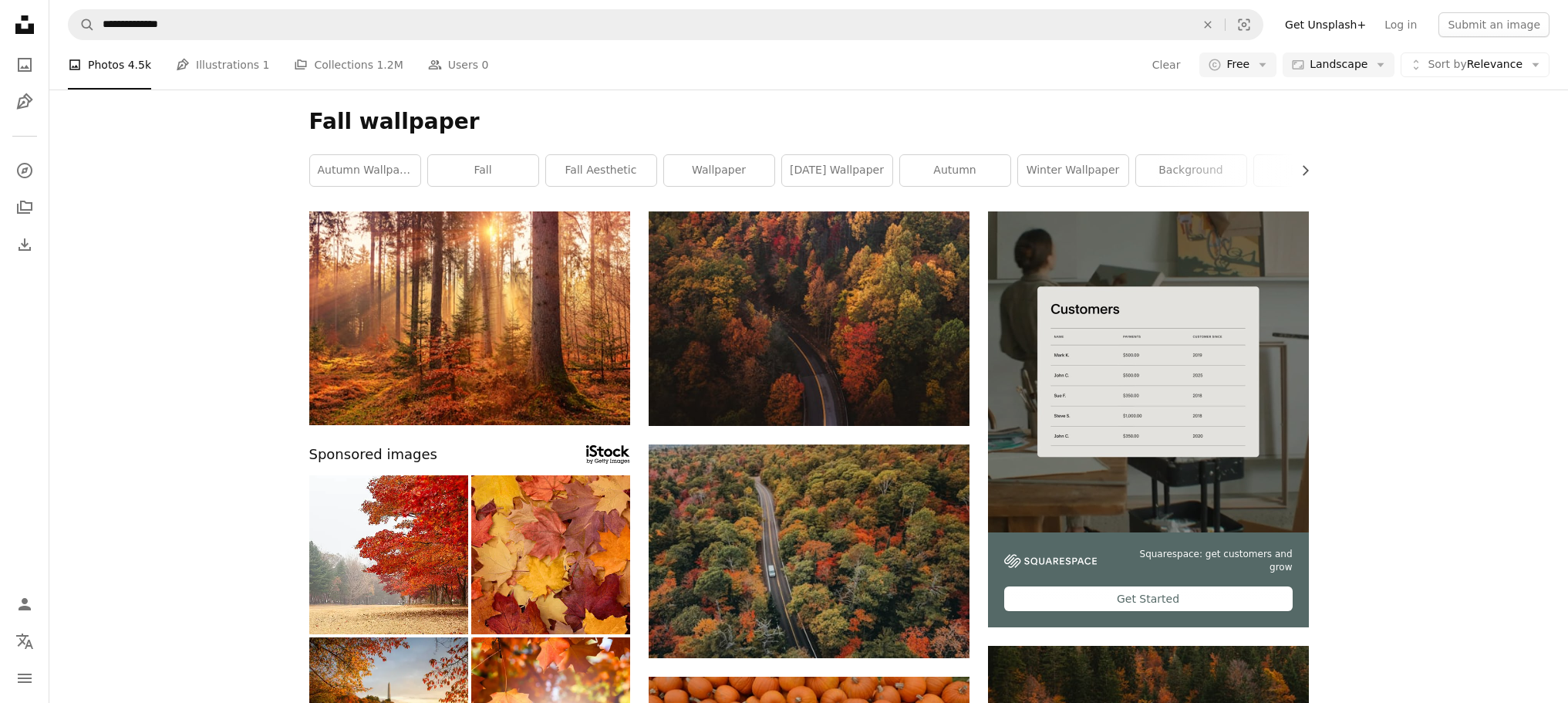
scroll to position [2160, 0]
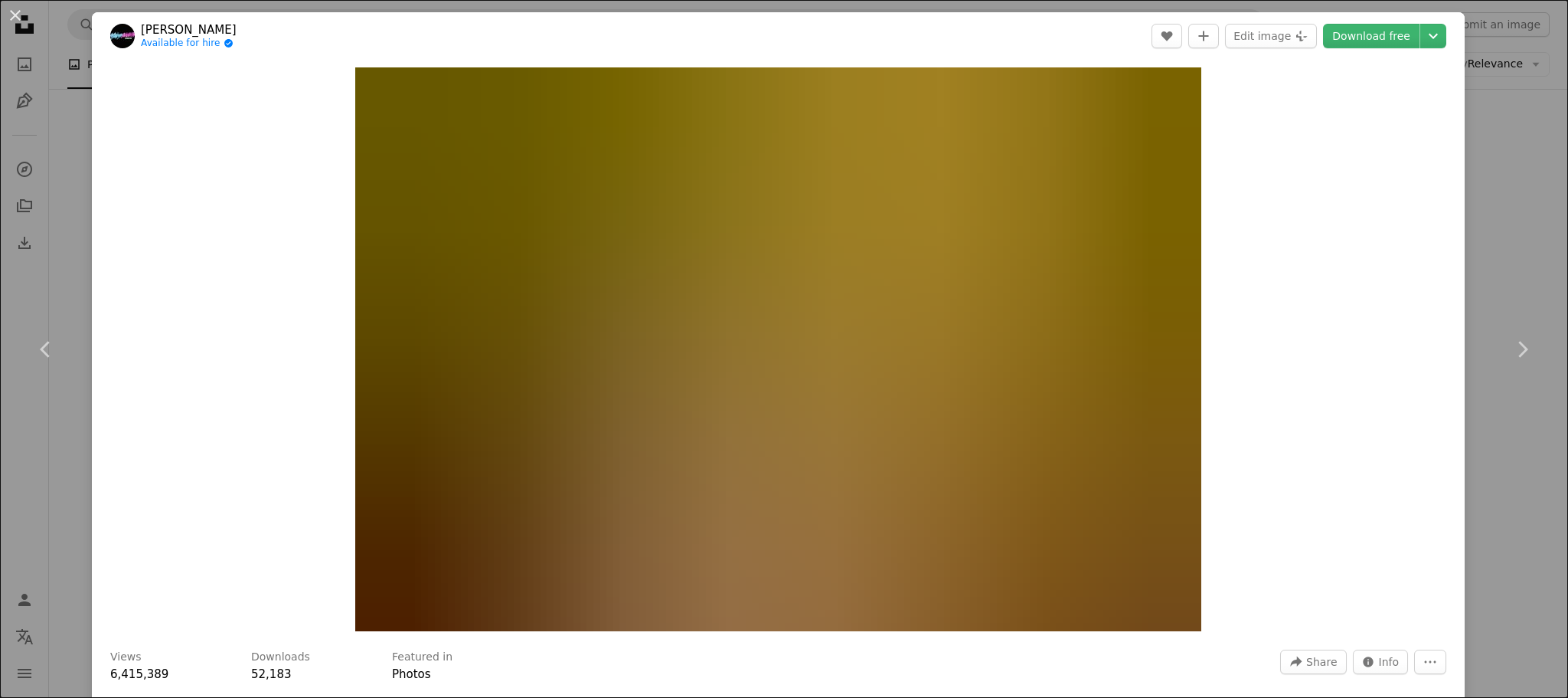
click at [1503, 130] on div "An X shape Chevron left Chevron right [PERSON_NAME] Available for hire A checkm…" at bounding box center [784, 349] width 1568 height 698
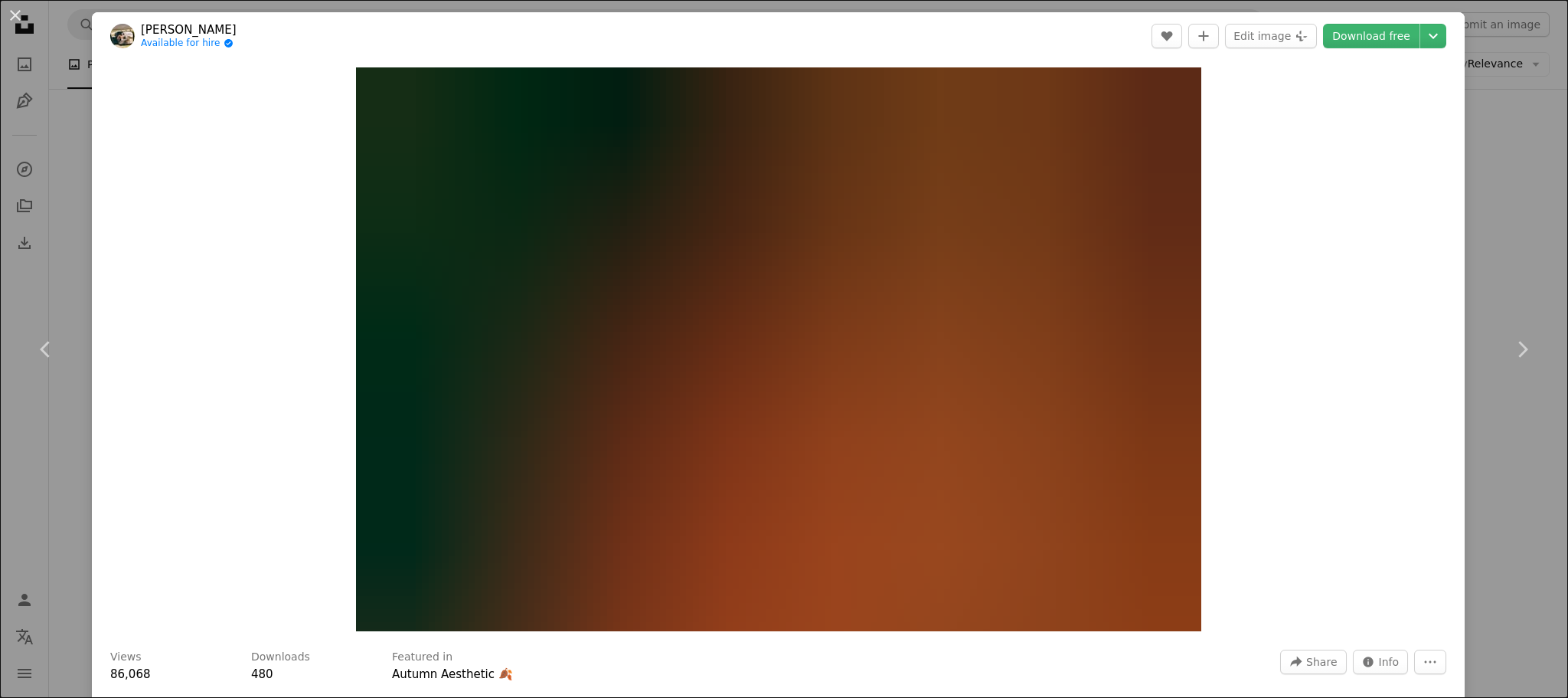
click at [1490, 206] on div "An X shape Chevron left Chevron right Hans Available for hire A checkmark insid…" at bounding box center [784, 349] width 1568 height 698
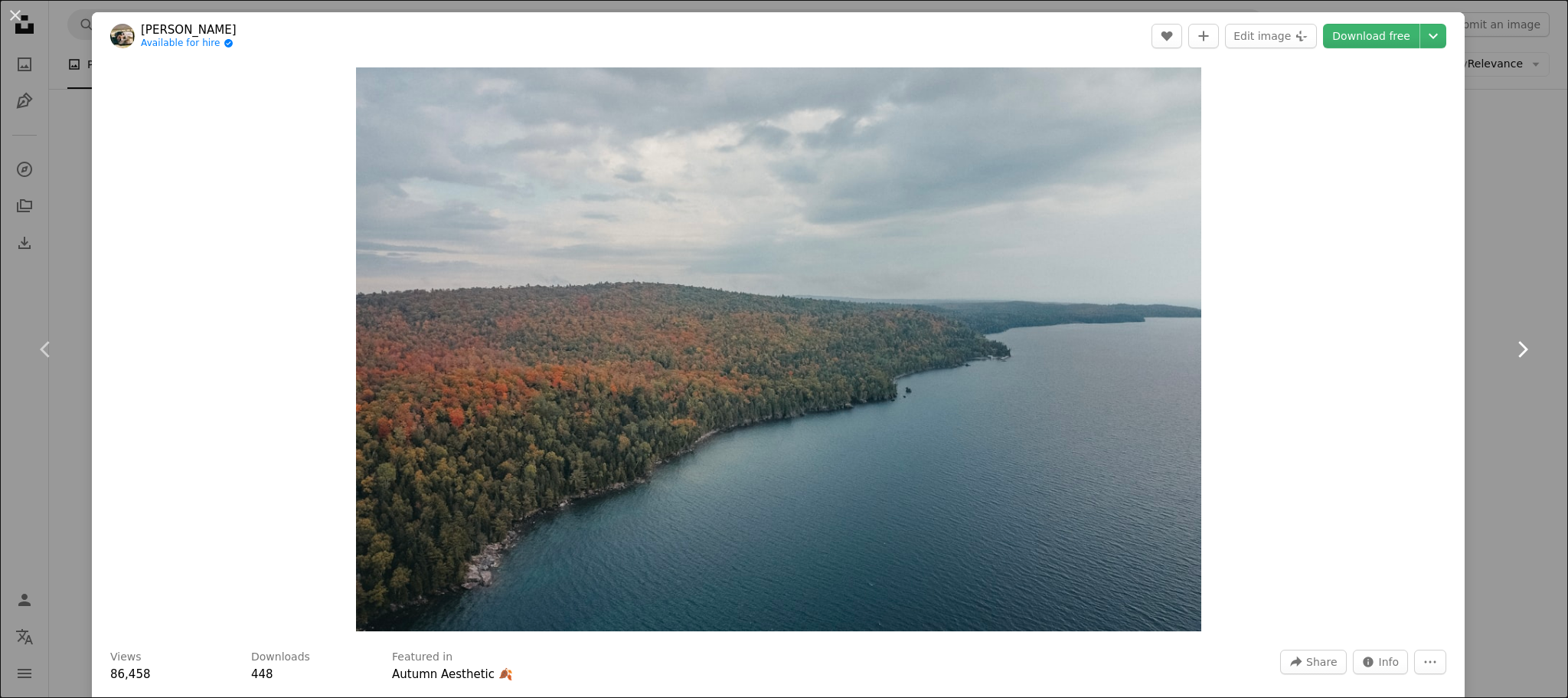
drag, startPoint x: 1515, startPoint y: 278, endPoint x: 1480, endPoint y: 290, distance: 37.0
click at [1515, 278] on link "Chevron right" at bounding box center [1521, 349] width 92 height 147
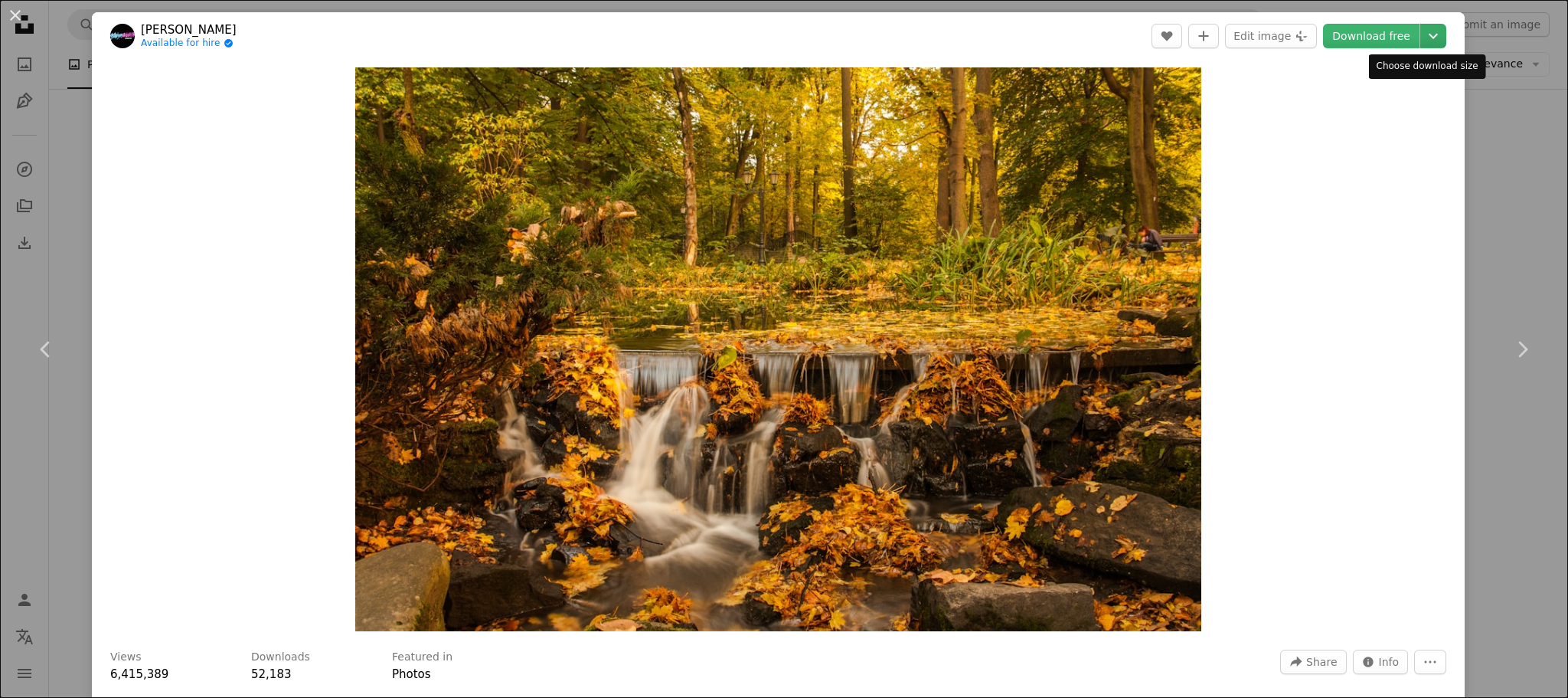
click at [1424, 37] on icon "Chevron down" at bounding box center [1432, 36] width 24 height 18
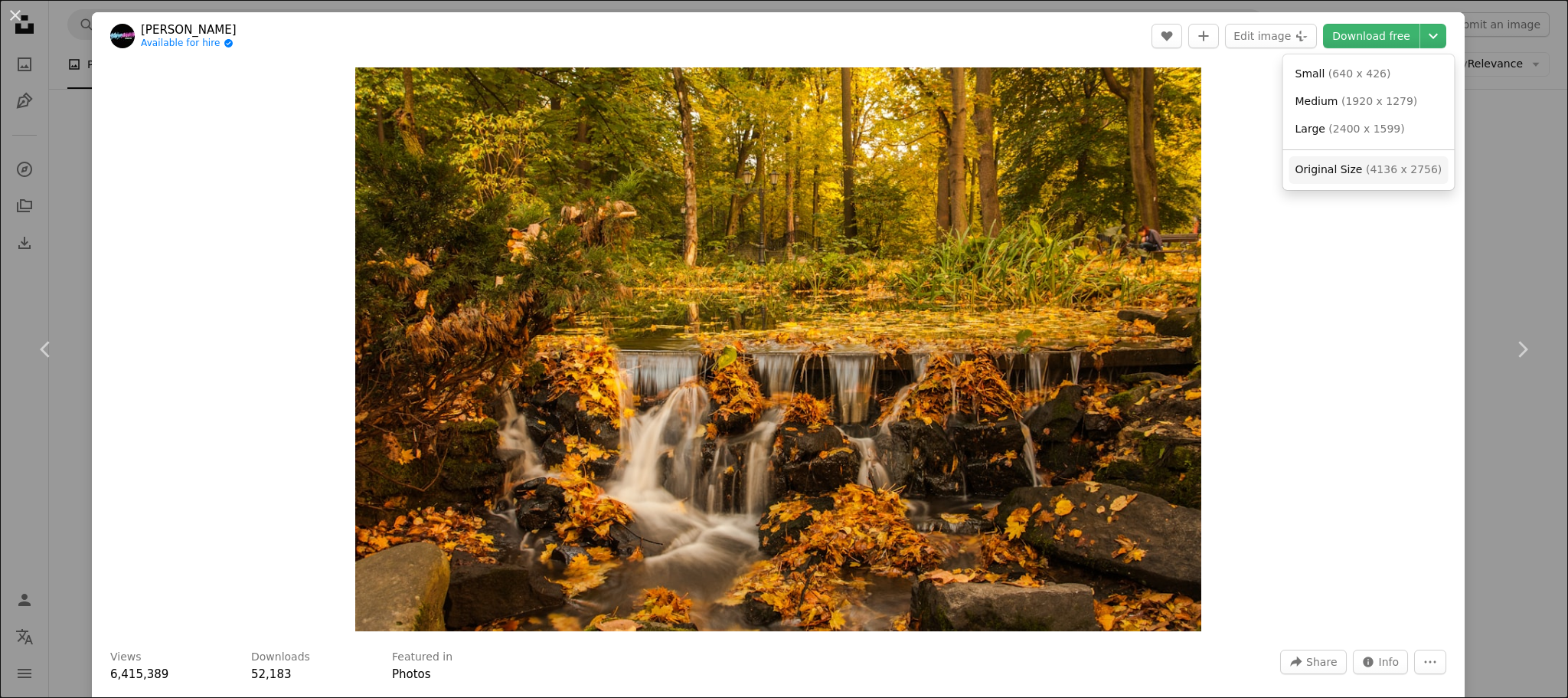
click at [1365, 169] on span "( 4136 x 2756 )" at bounding box center [1403, 169] width 76 height 13
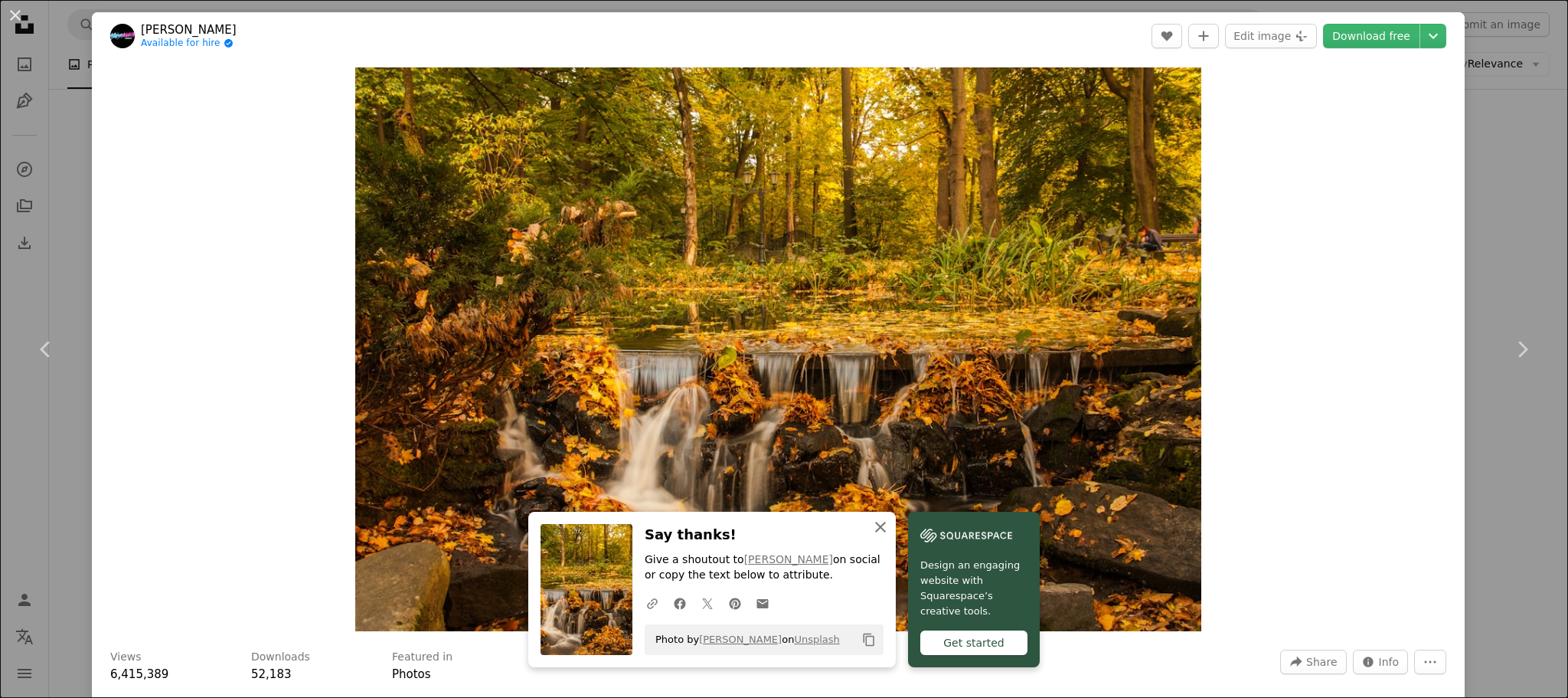
click at [890, 534] on icon "An X shape" at bounding box center [880, 526] width 18 height 18
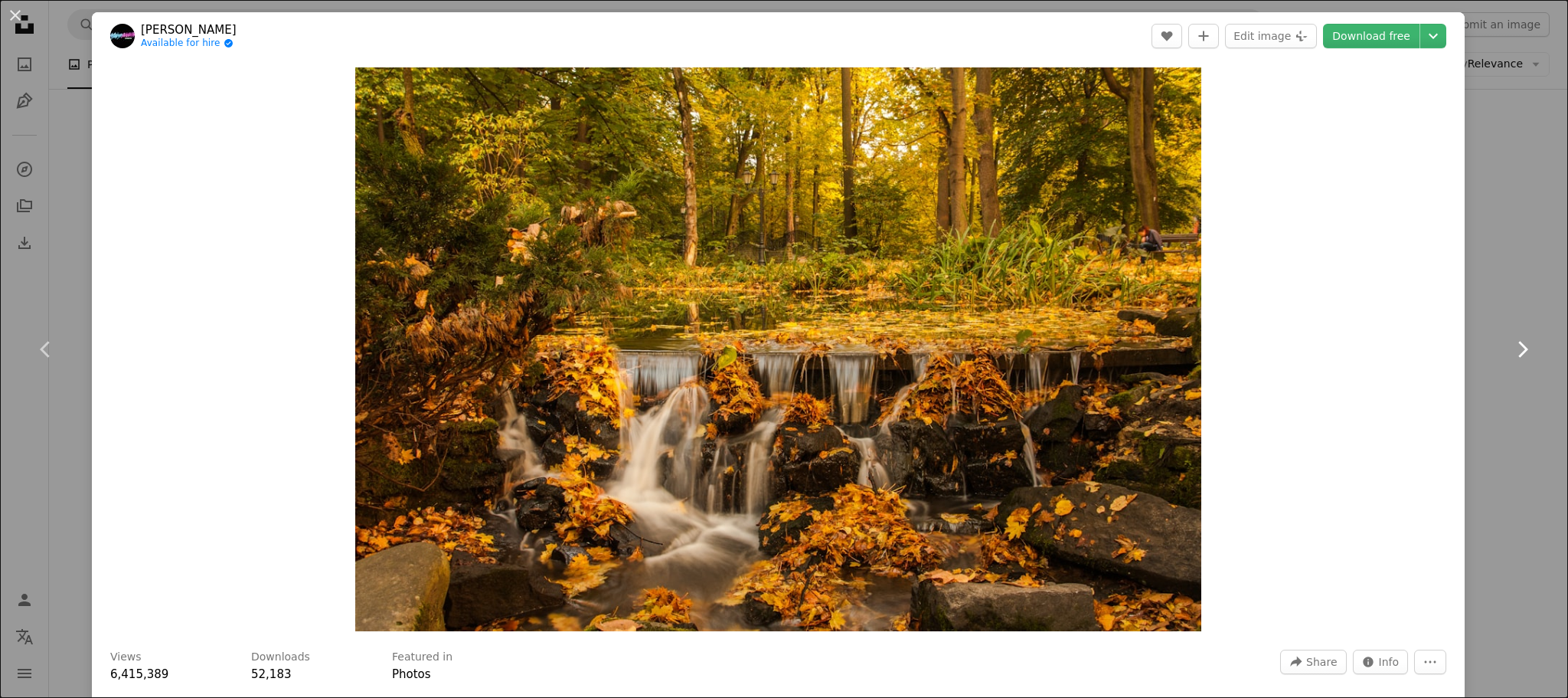
click at [1507, 369] on link "Chevron right" at bounding box center [1521, 349] width 92 height 147
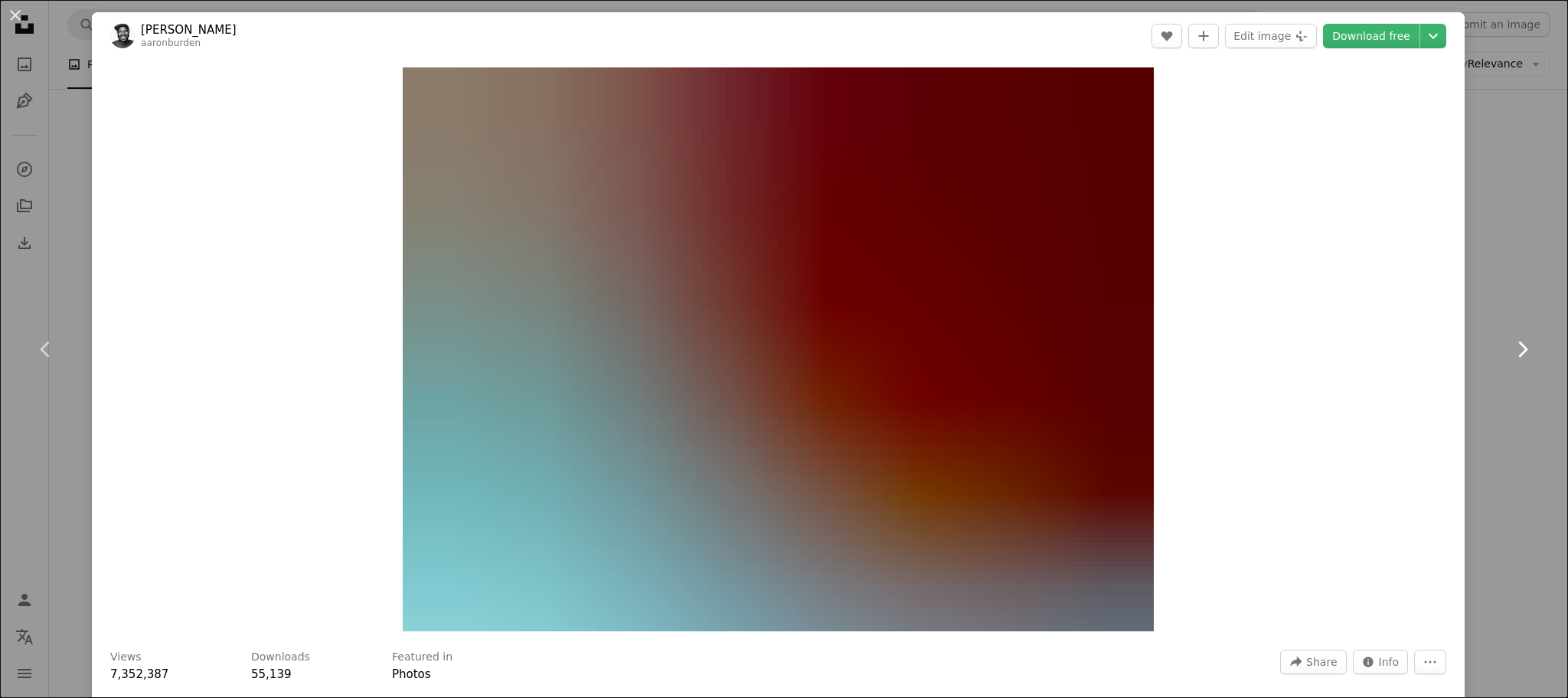
click at [1510, 351] on icon "Chevron right" at bounding box center [1521, 349] width 24 height 24
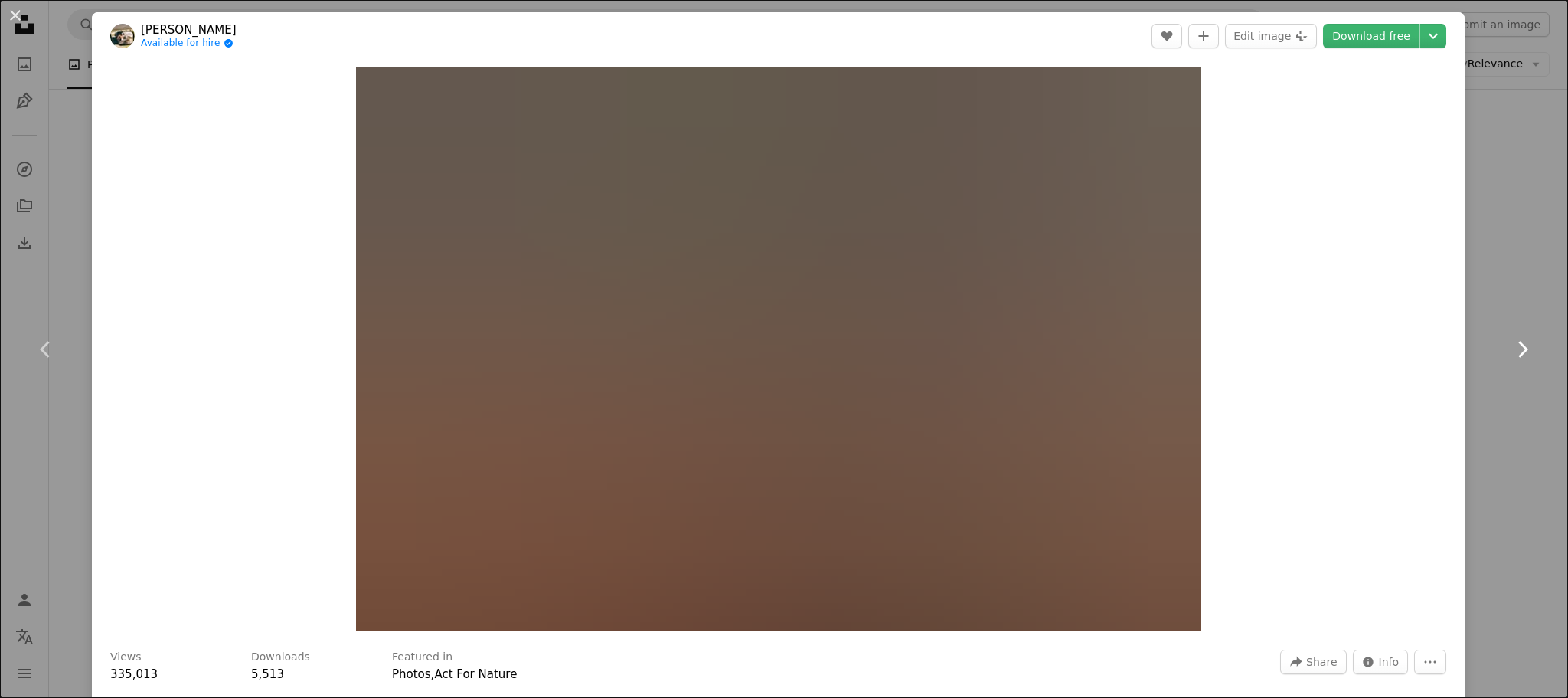
click at [1510, 351] on icon "Chevron right" at bounding box center [1521, 349] width 24 height 24
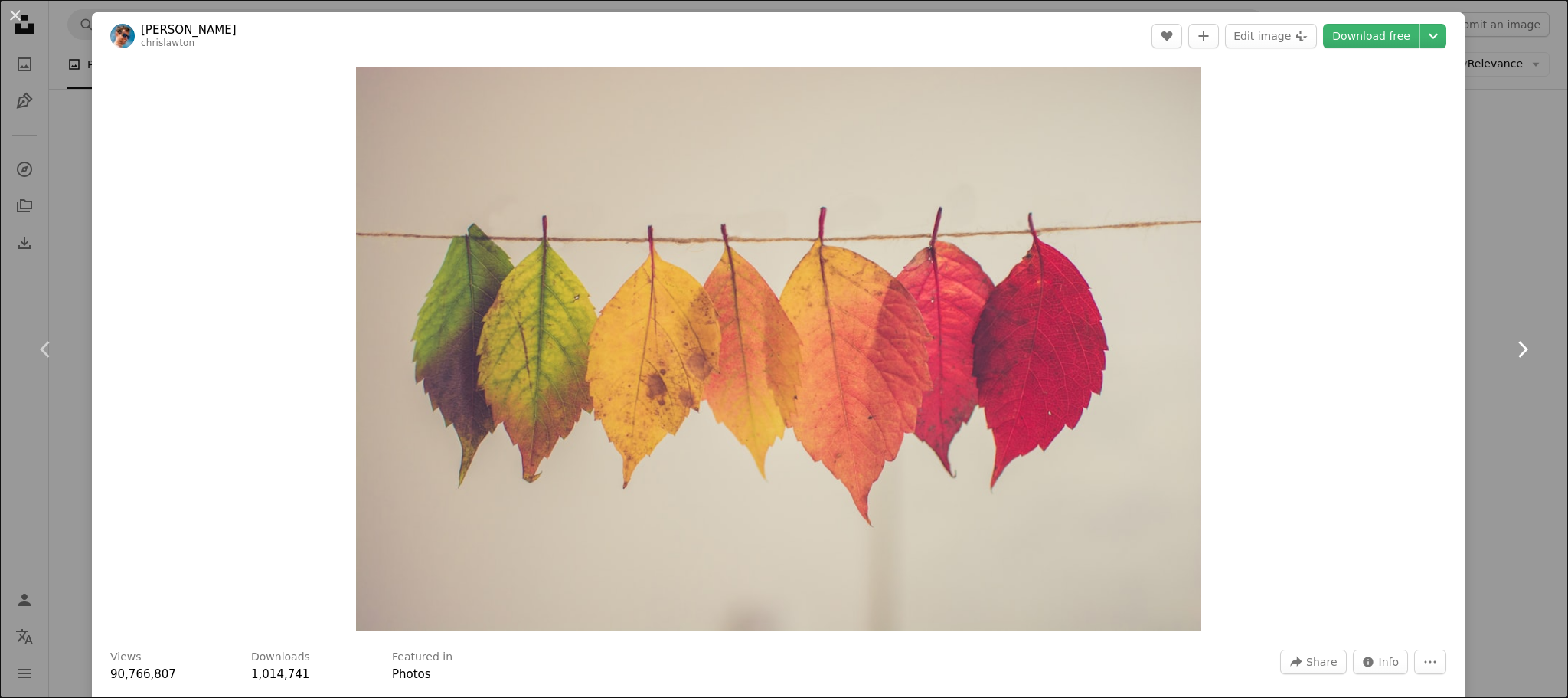
click at [1510, 351] on icon "Chevron right" at bounding box center [1521, 349] width 24 height 24
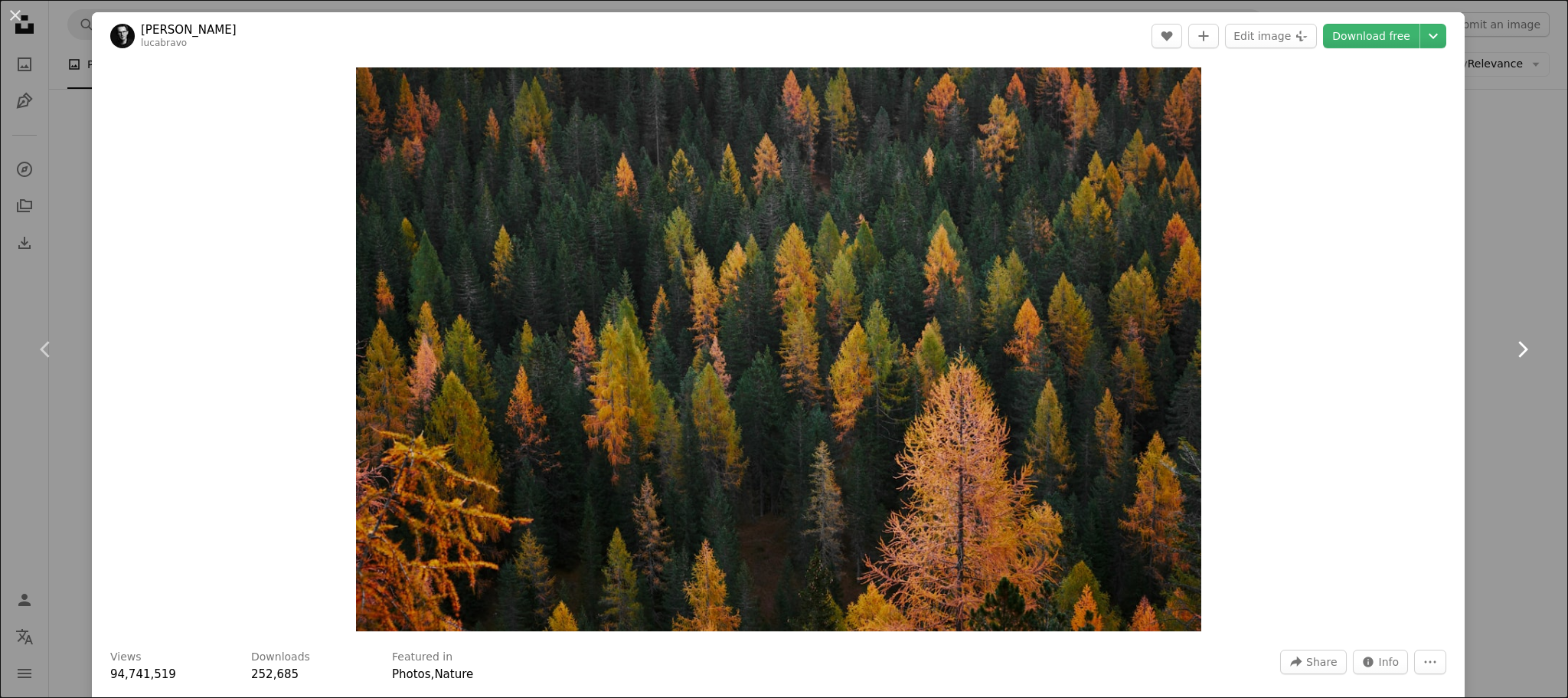
click at [1510, 351] on icon "Chevron right" at bounding box center [1521, 349] width 24 height 24
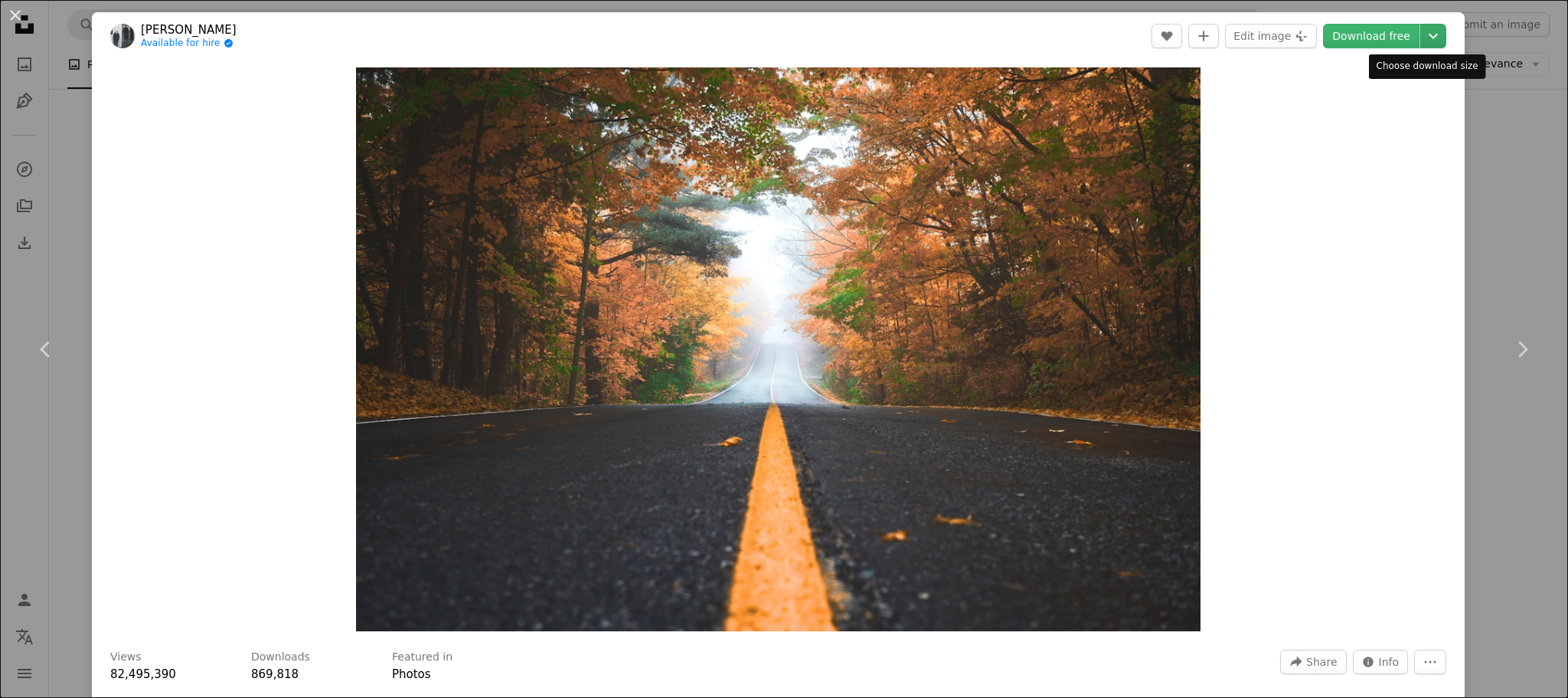
click at [1424, 46] on button "Chevron down" at bounding box center [1432, 35] width 26 height 24
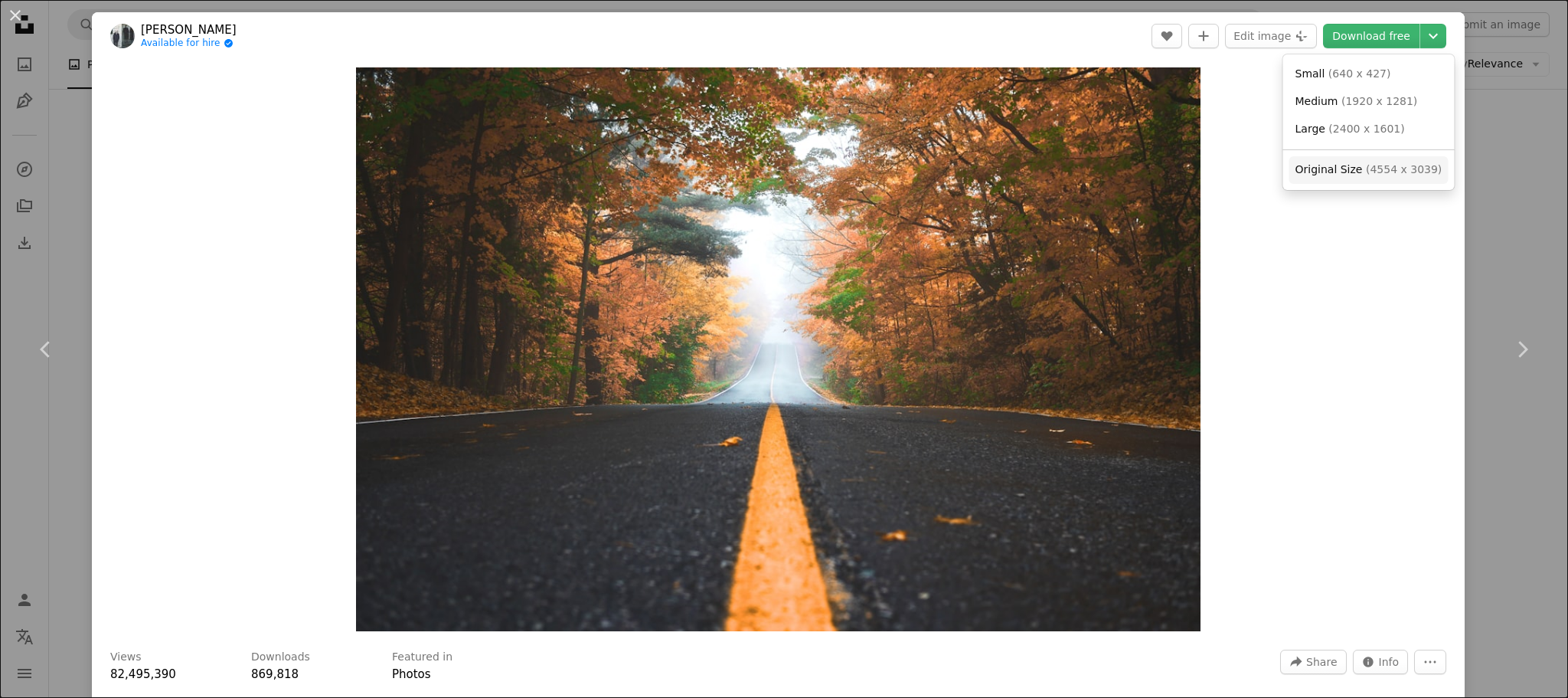
click at [1376, 169] on span "( 4554 x 3039 )" at bounding box center [1403, 169] width 76 height 13
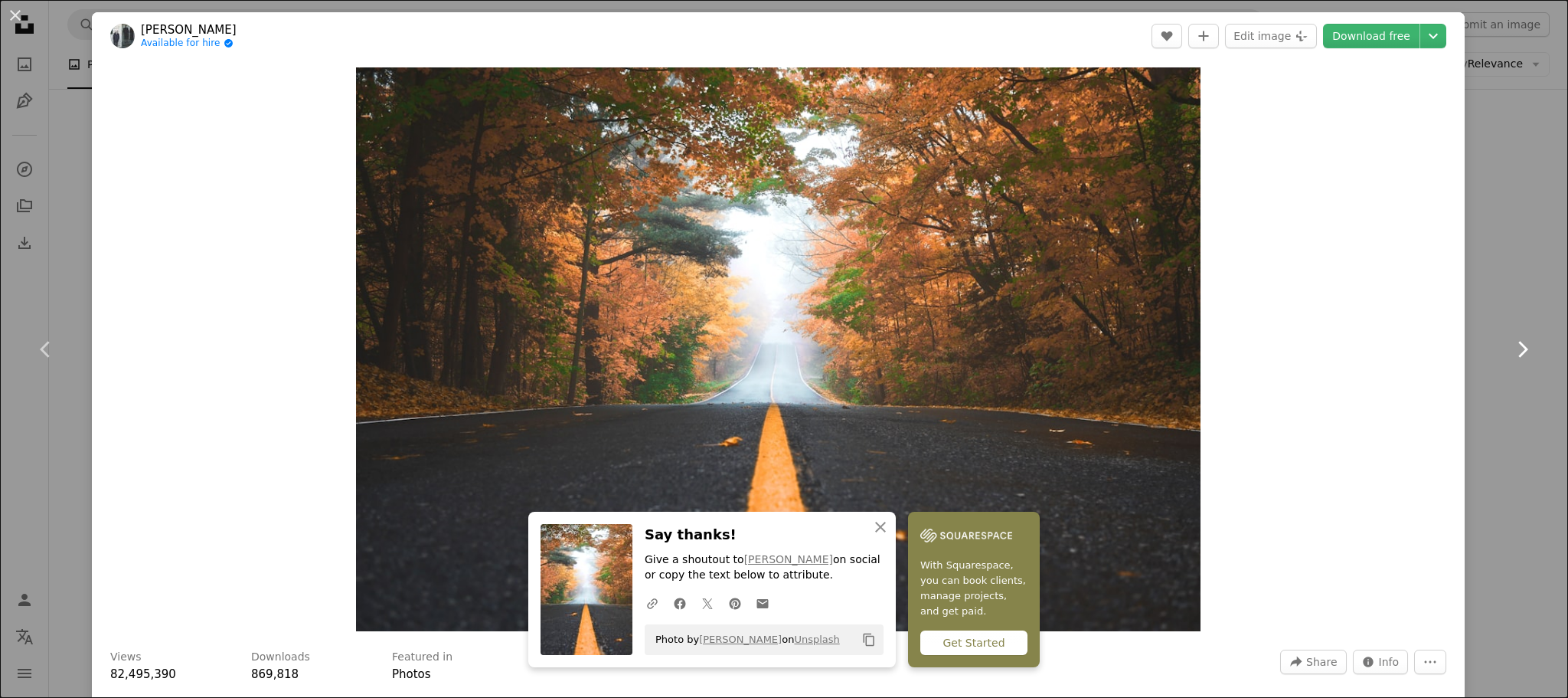
click at [1510, 344] on icon "Chevron right" at bounding box center [1521, 349] width 24 height 24
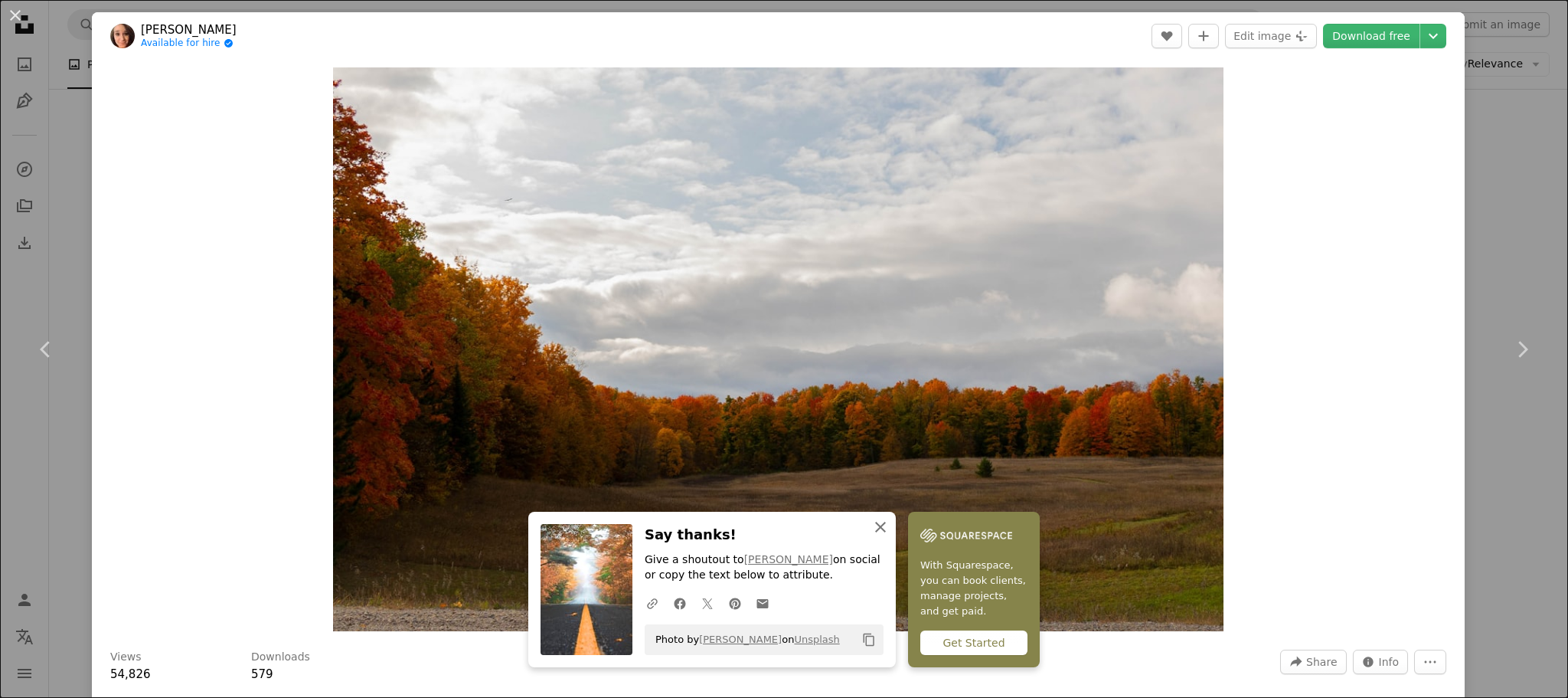
click at [890, 534] on icon "An X shape" at bounding box center [880, 526] width 18 height 18
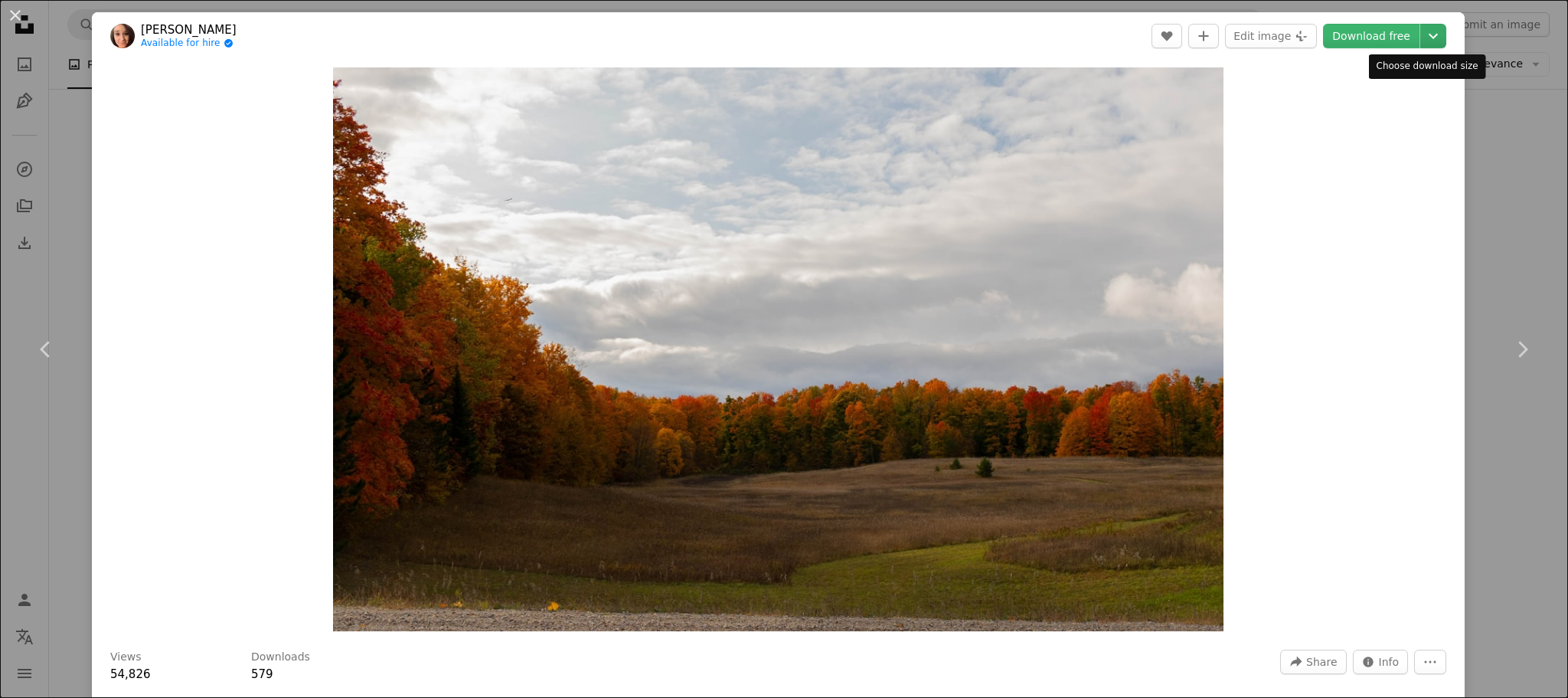
click at [1421, 34] on icon "Chevron down" at bounding box center [1432, 36] width 24 height 18
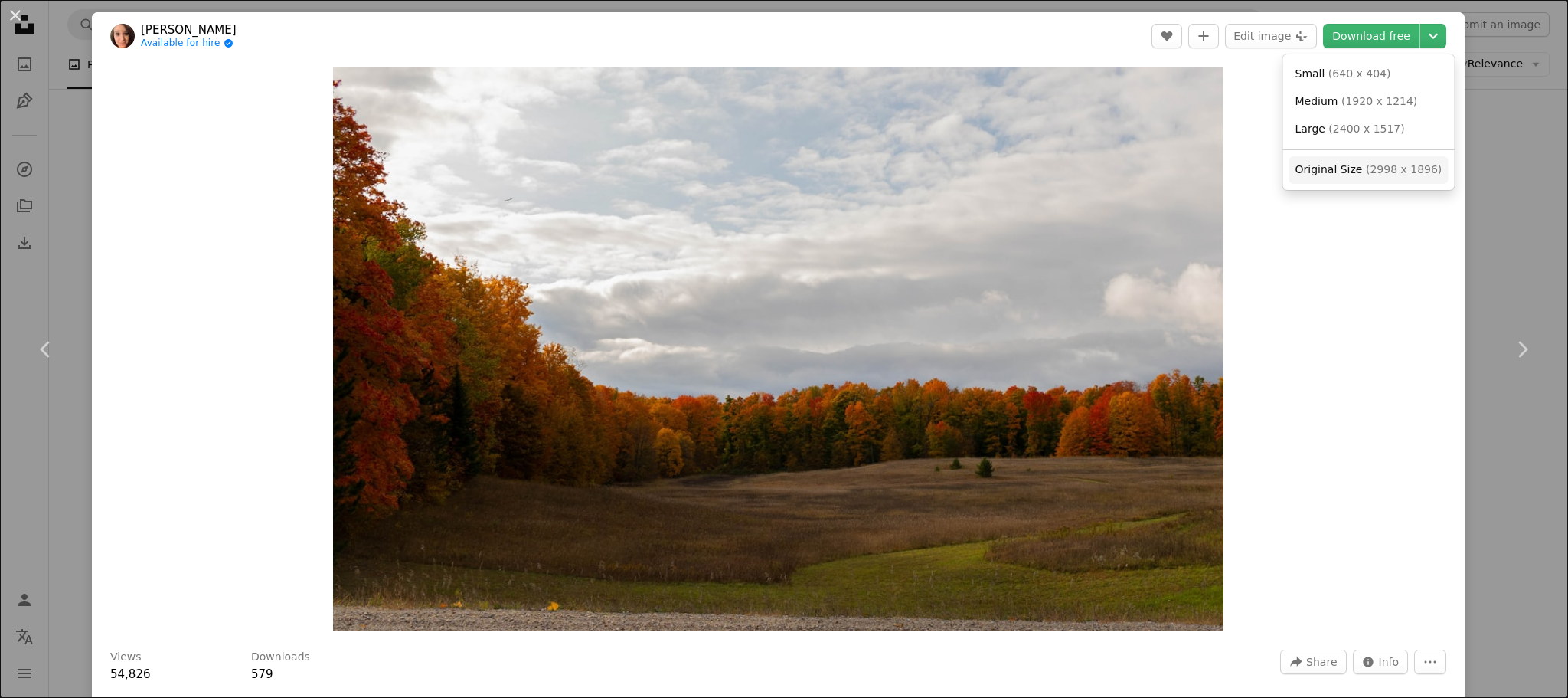
click at [1380, 170] on span "( 2998 x 1896 )" at bounding box center [1403, 169] width 76 height 13
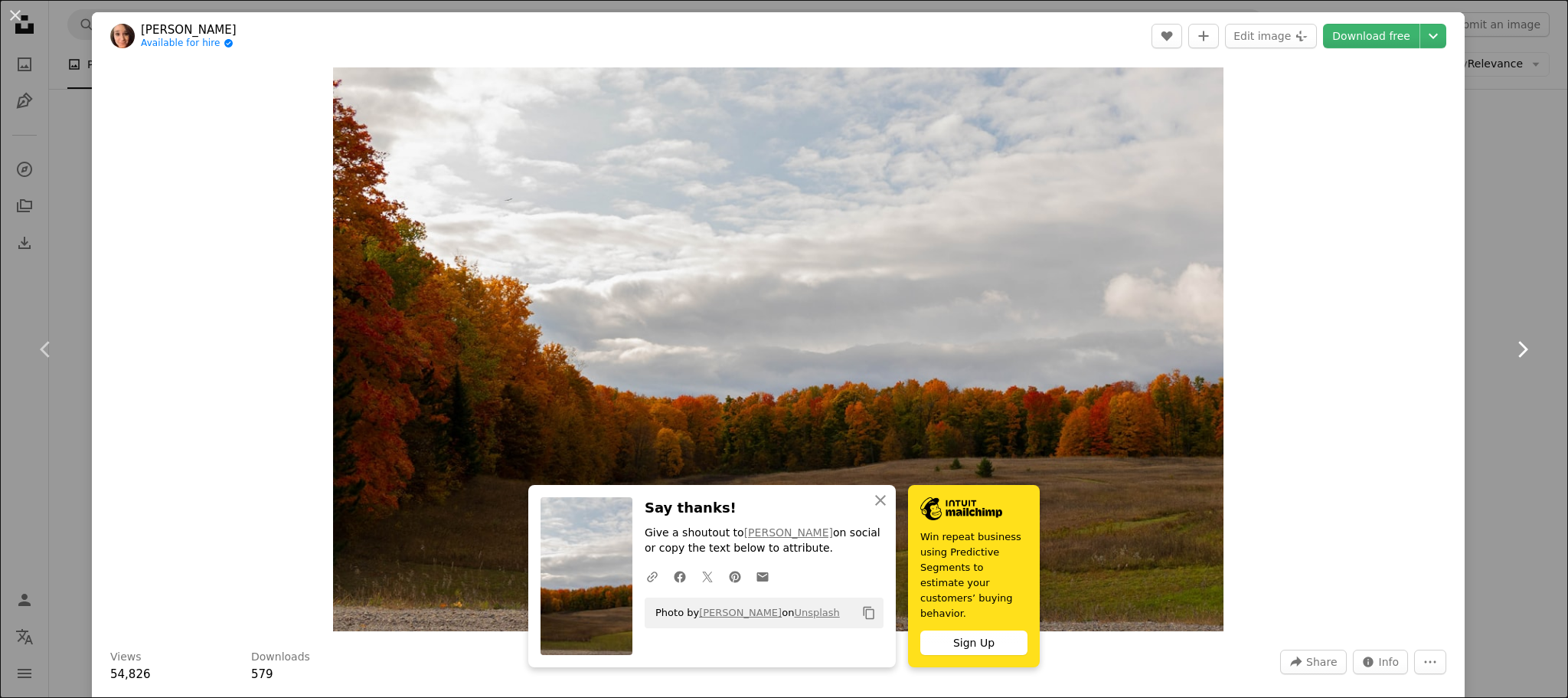
click at [1510, 349] on icon "Chevron right" at bounding box center [1521, 349] width 24 height 24
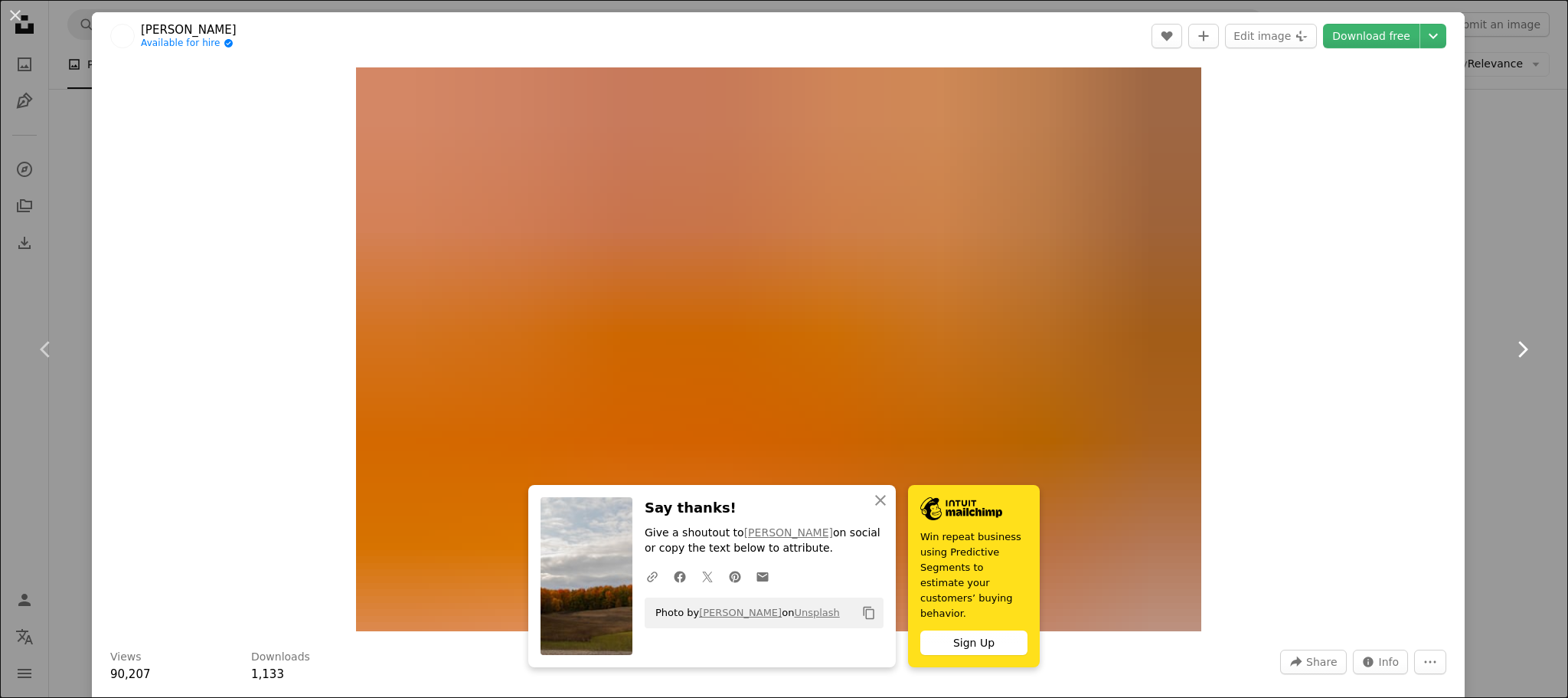
click at [1510, 349] on icon "Chevron right" at bounding box center [1521, 349] width 24 height 24
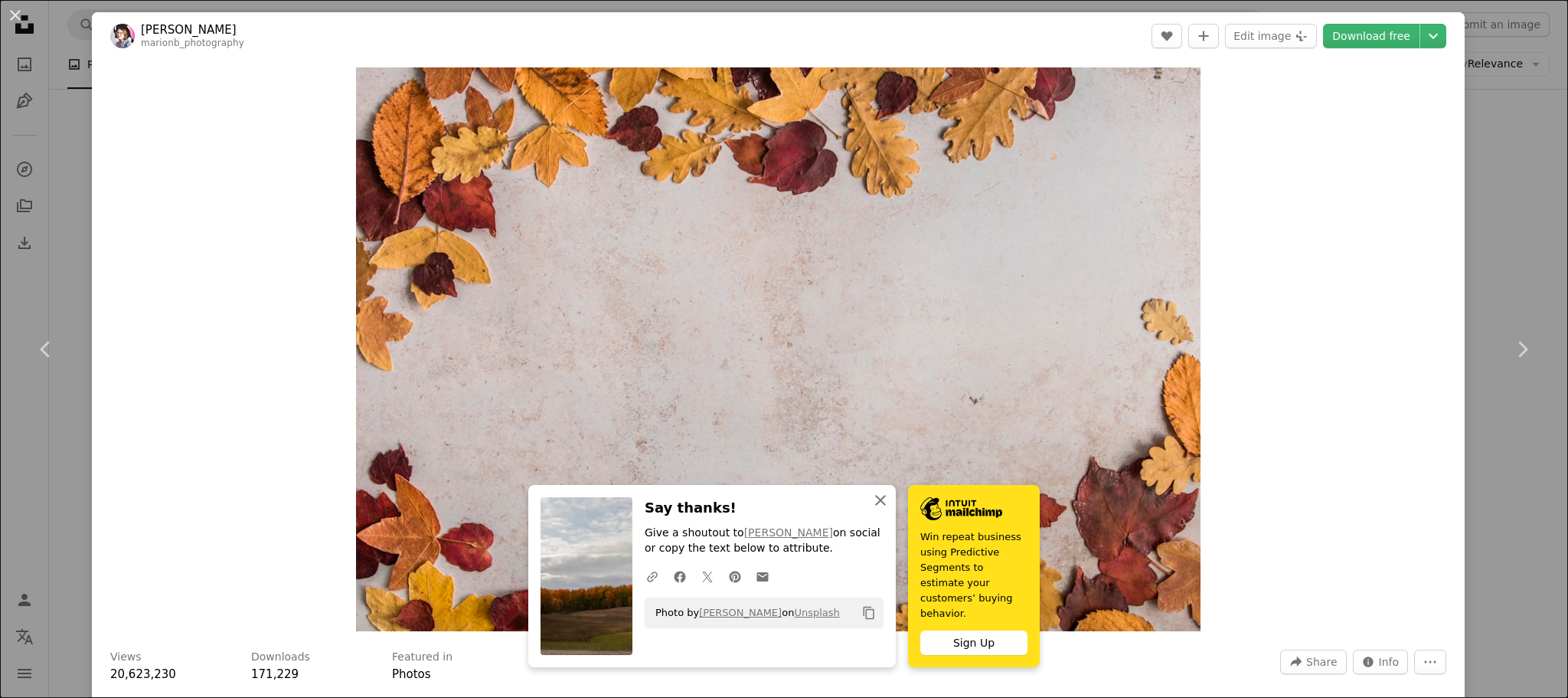
click at [886, 505] on icon "button" at bounding box center [880, 499] width 11 height 11
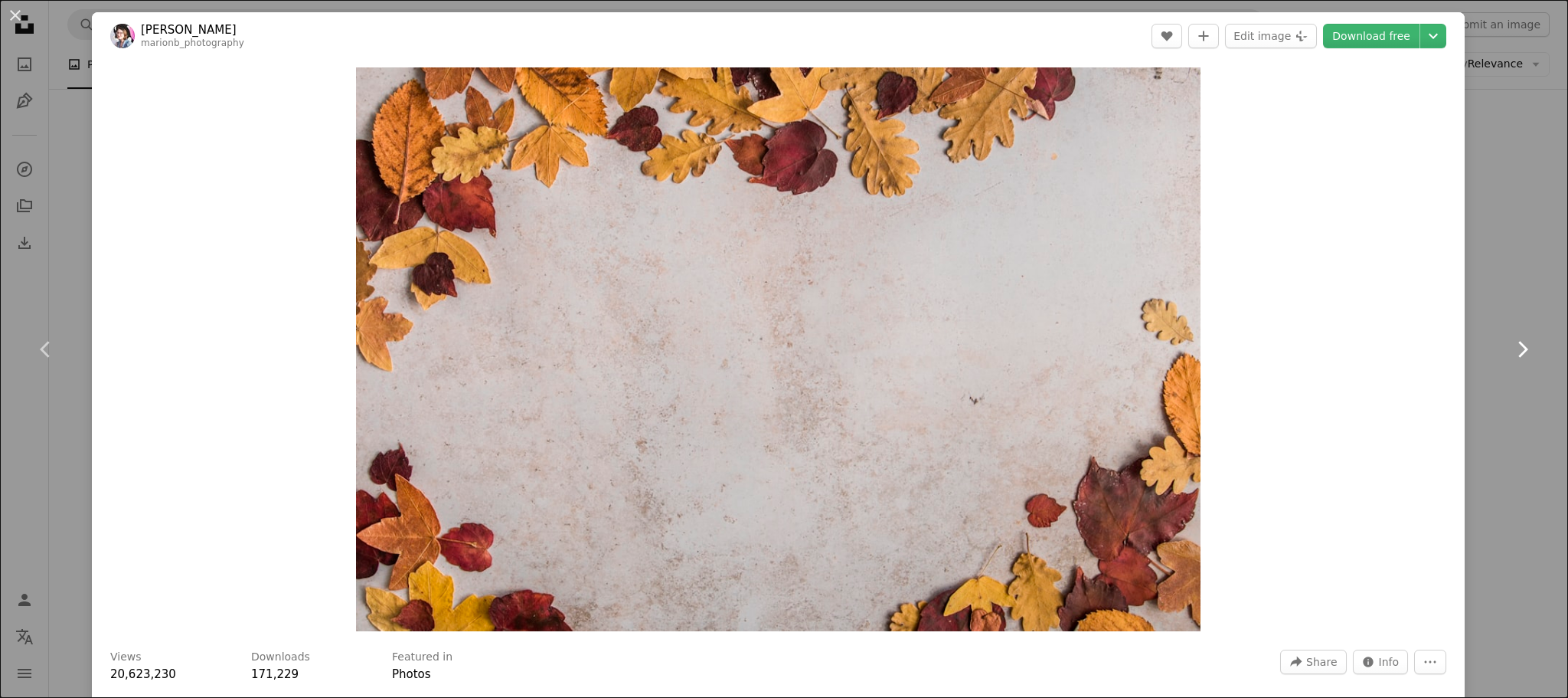
click at [1510, 349] on icon "Chevron right" at bounding box center [1521, 349] width 24 height 24
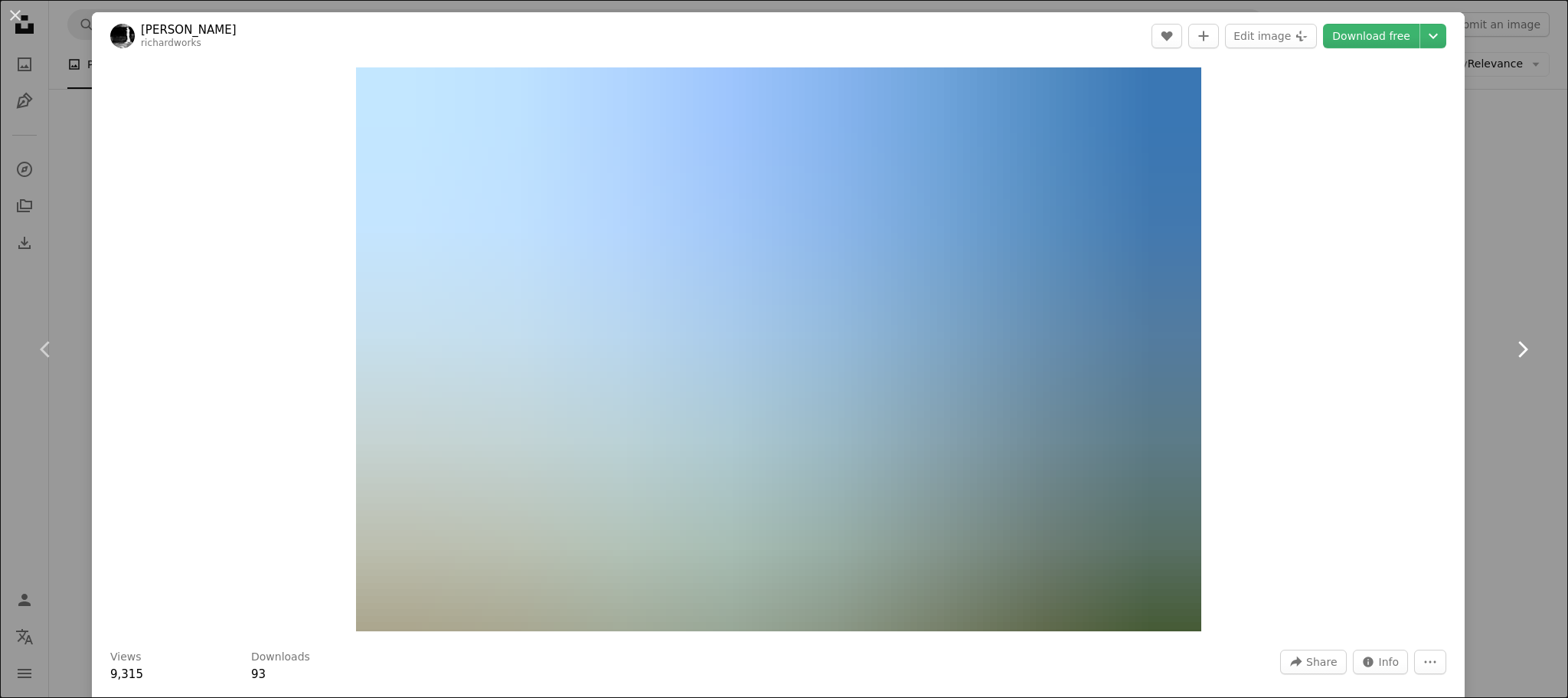
click at [1510, 349] on icon "Chevron right" at bounding box center [1521, 349] width 24 height 24
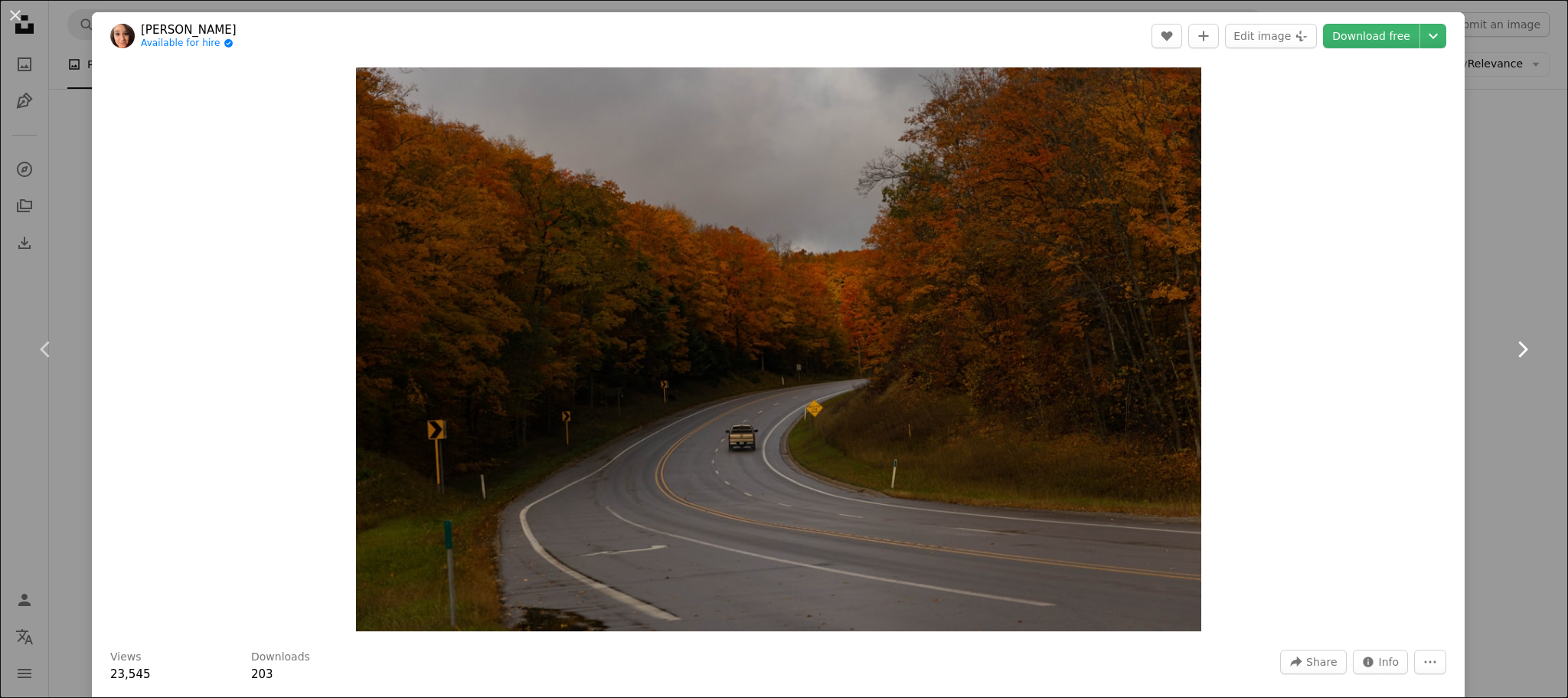
click at [1510, 349] on icon "Chevron right" at bounding box center [1521, 349] width 24 height 24
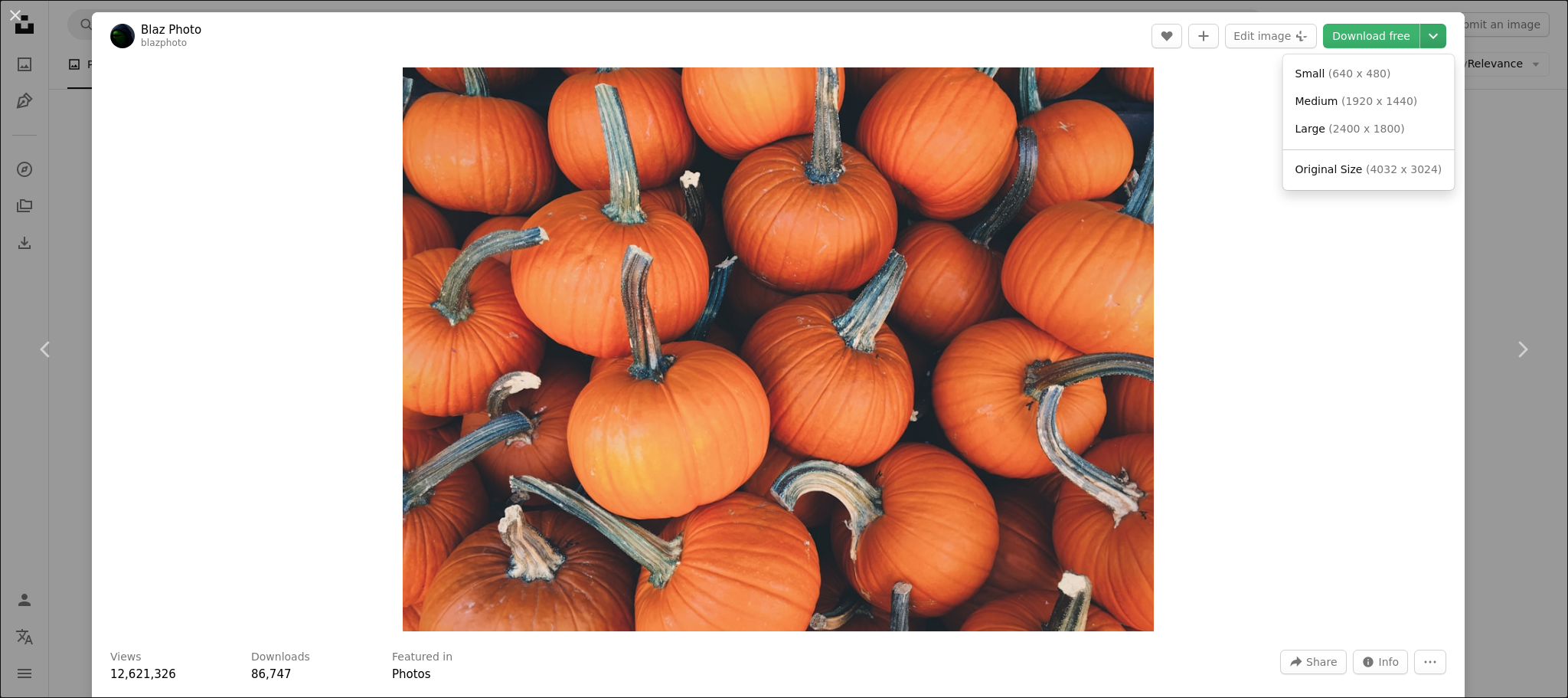
click at [1430, 38] on icon "Chevron down" at bounding box center [1432, 36] width 24 height 18
click at [1388, 170] on span "( 4032 x 3024 )" at bounding box center [1403, 169] width 76 height 13
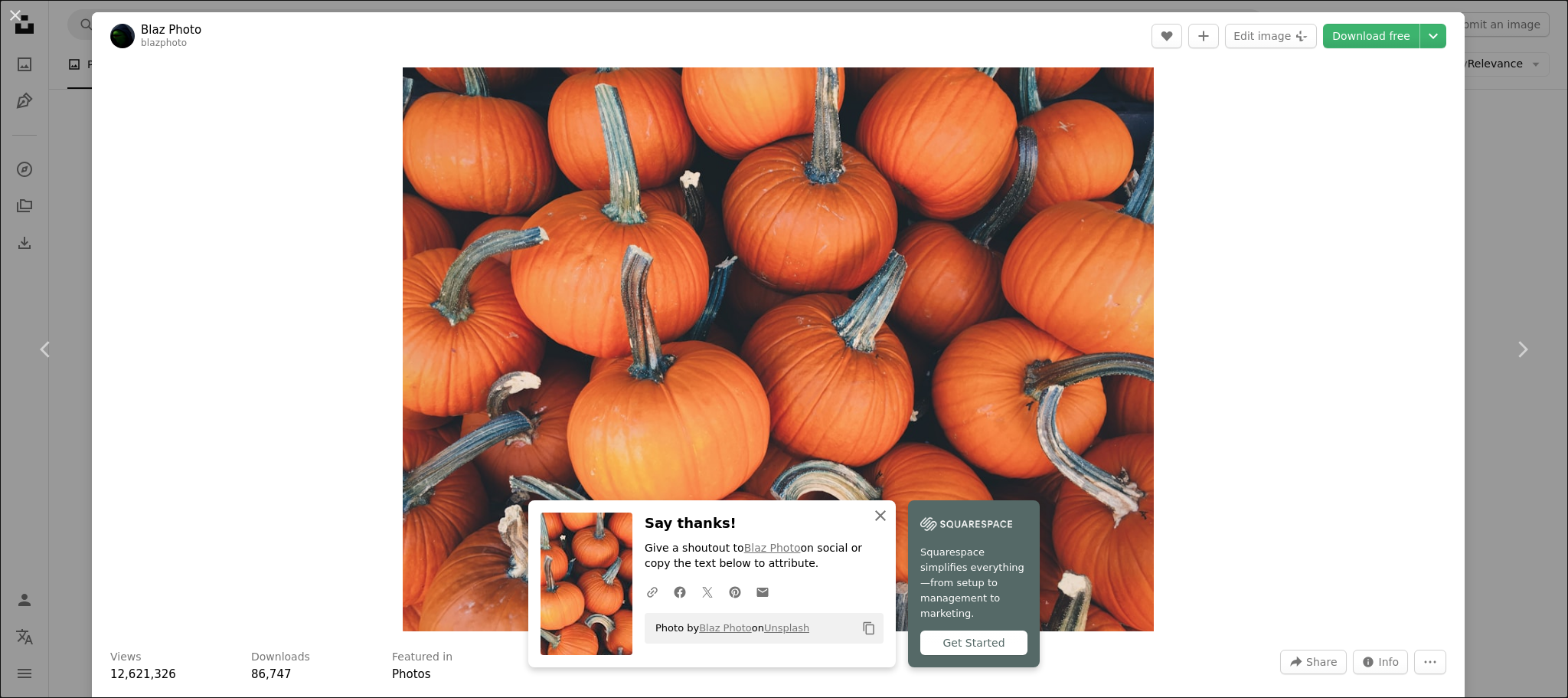
click at [886, 521] on icon "button" at bounding box center [880, 515] width 11 height 11
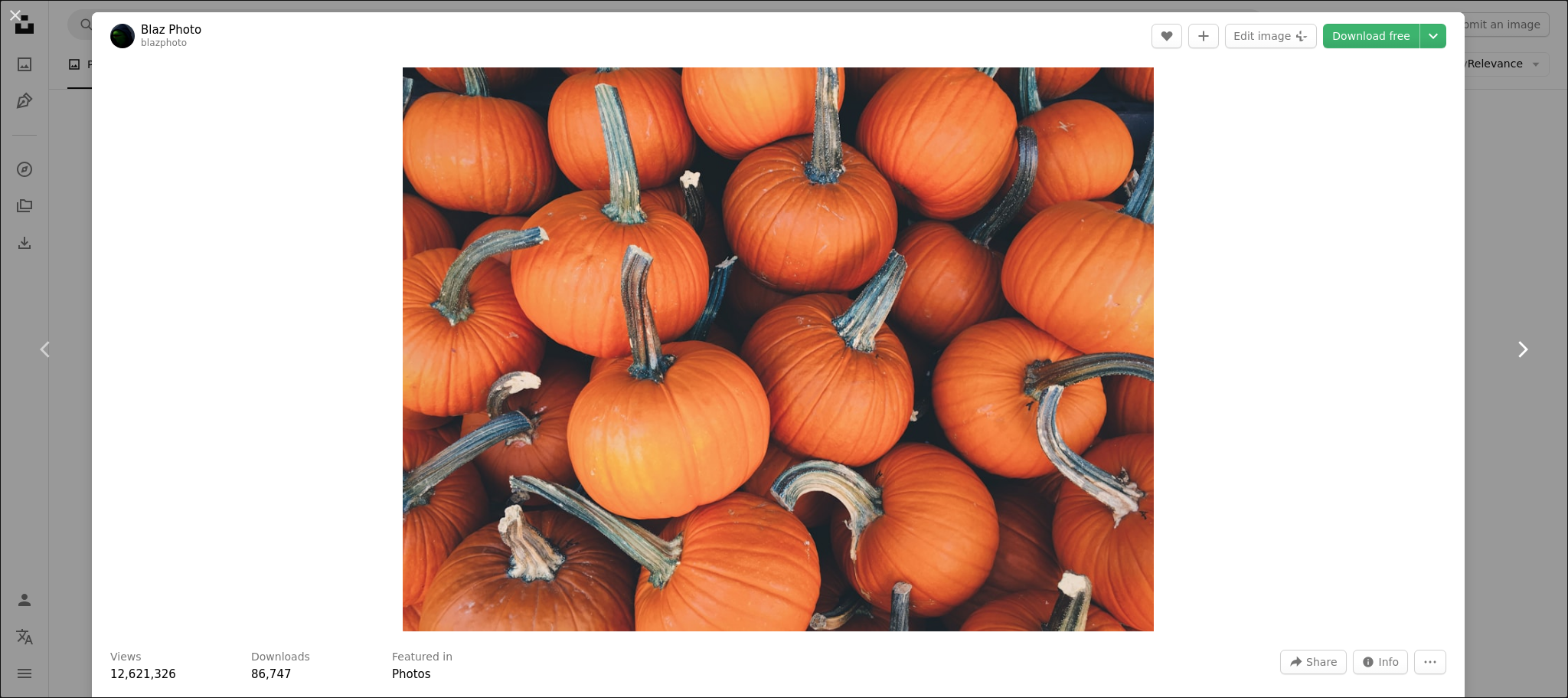
click at [1511, 349] on icon "Chevron right" at bounding box center [1521, 349] width 24 height 24
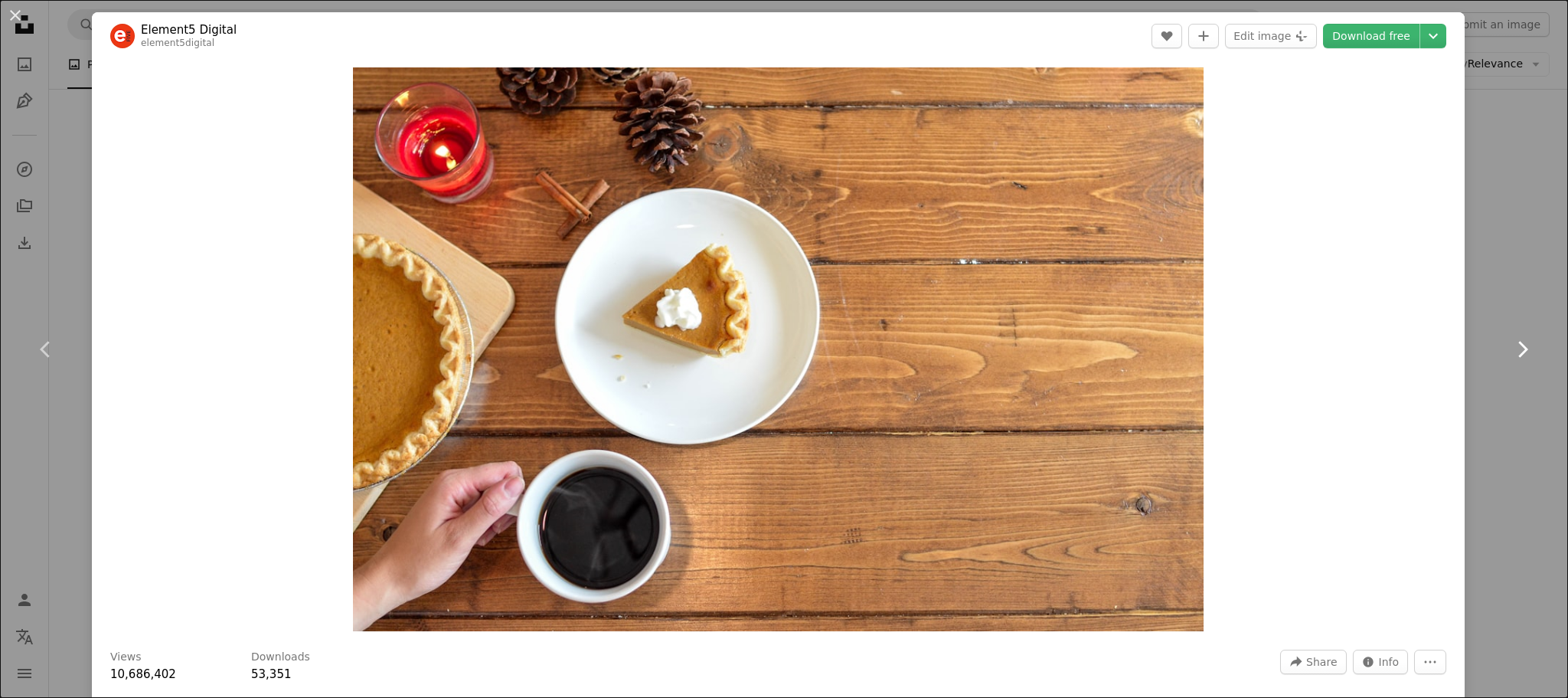
click at [1510, 349] on icon "Chevron right" at bounding box center [1521, 349] width 24 height 24
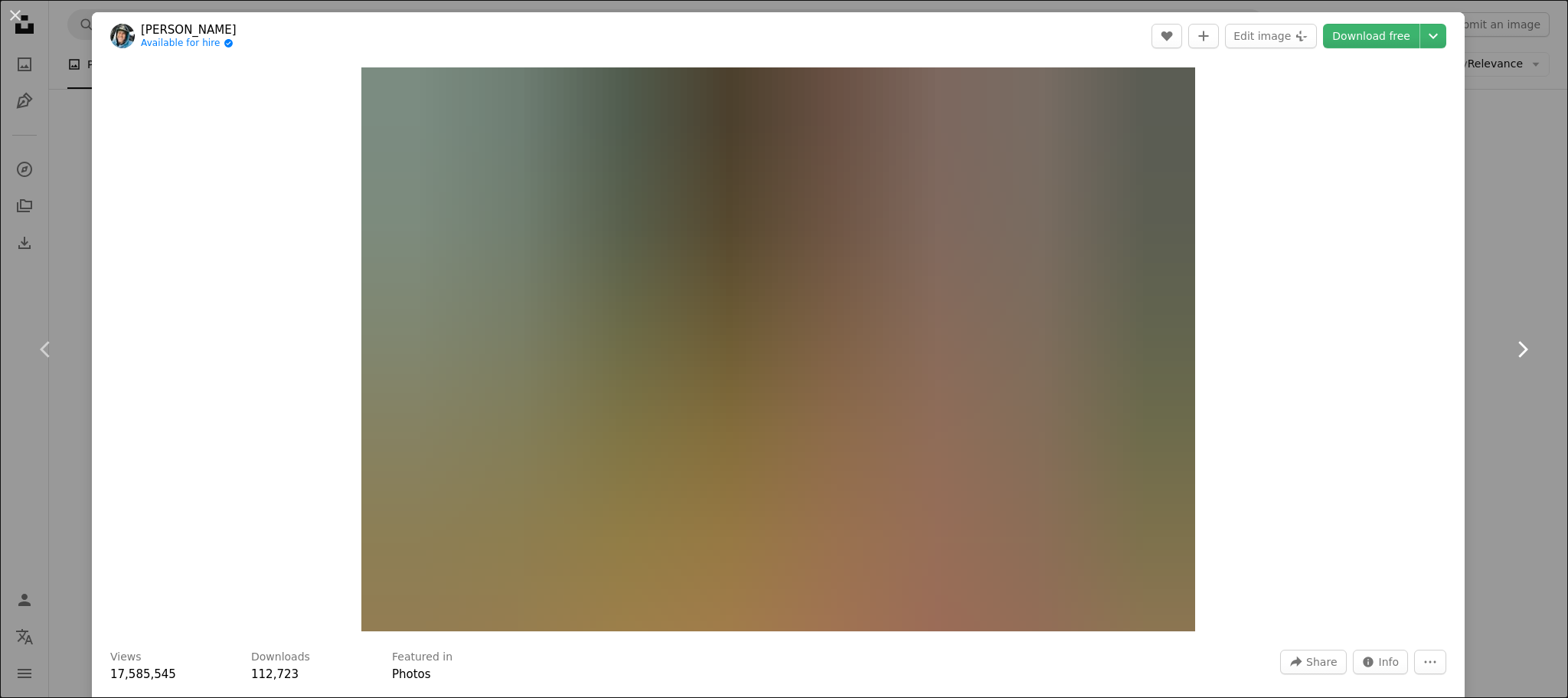
click at [1510, 349] on icon "Chevron right" at bounding box center [1521, 349] width 24 height 24
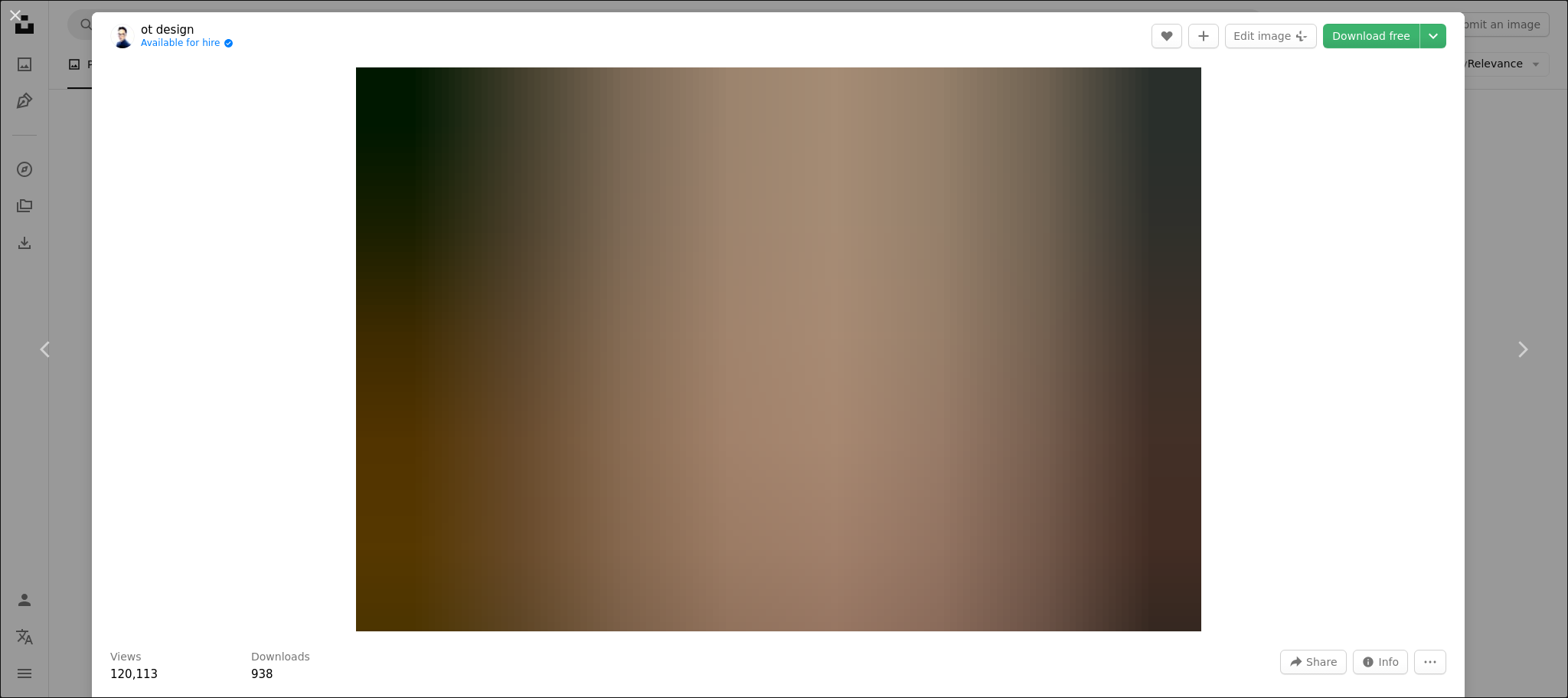
click at [1516, 218] on div "An X shape Chevron left Chevron right ot design Available for hire A checkmark …" at bounding box center [784, 349] width 1568 height 698
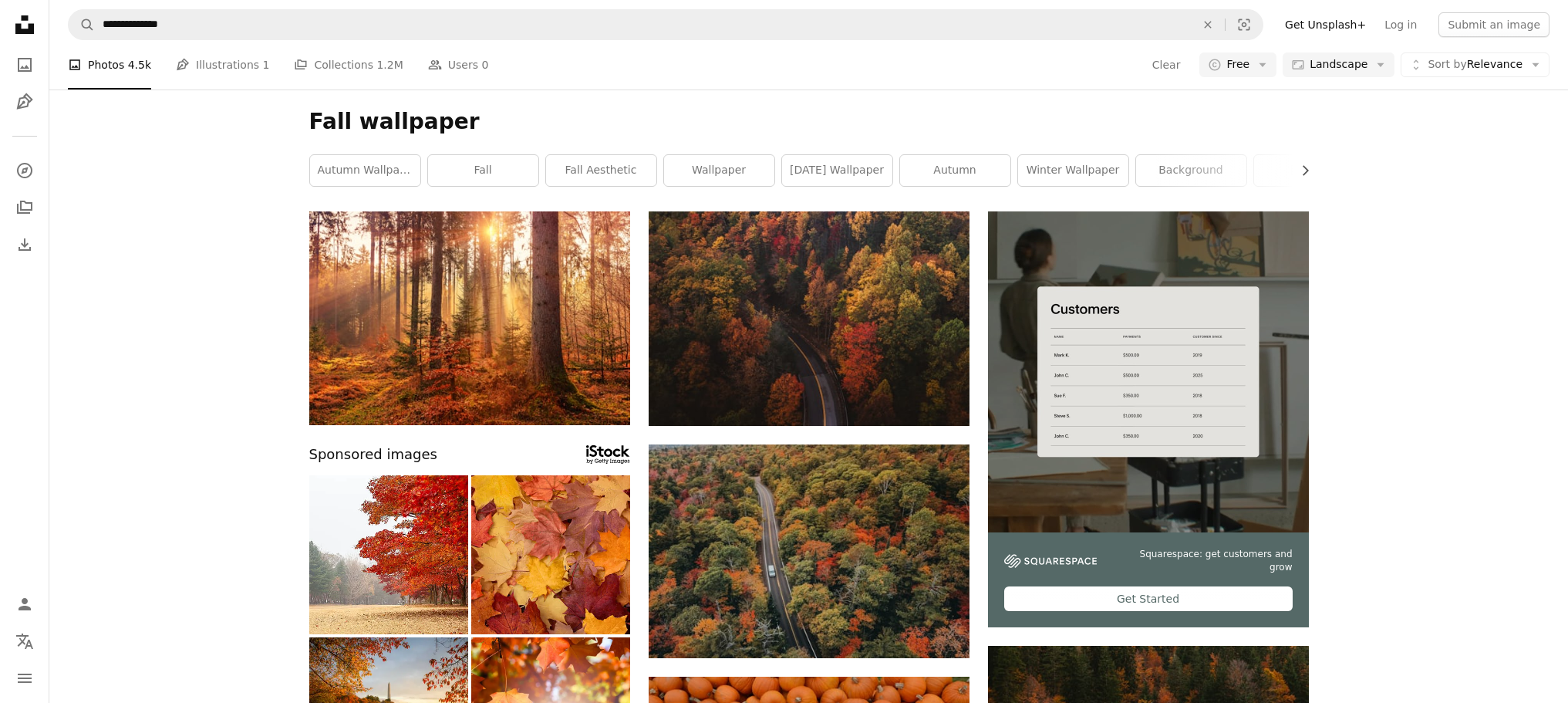
scroll to position [5263, 0]
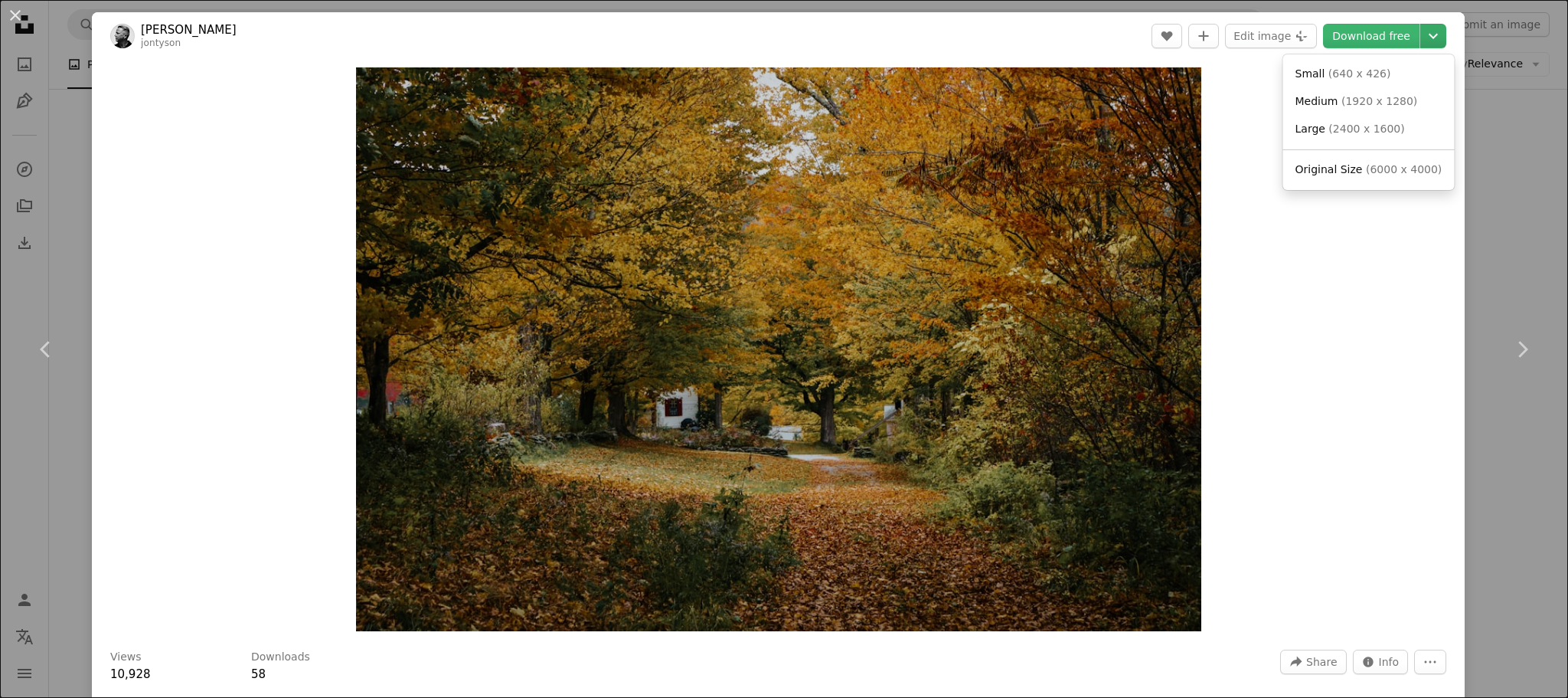
click at [1423, 39] on icon "Chevron down" at bounding box center [1432, 36] width 24 height 18
click at [1368, 176] on span "Original Size ( 6000 x 4000 )" at bounding box center [1369, 170] width 147 height 16
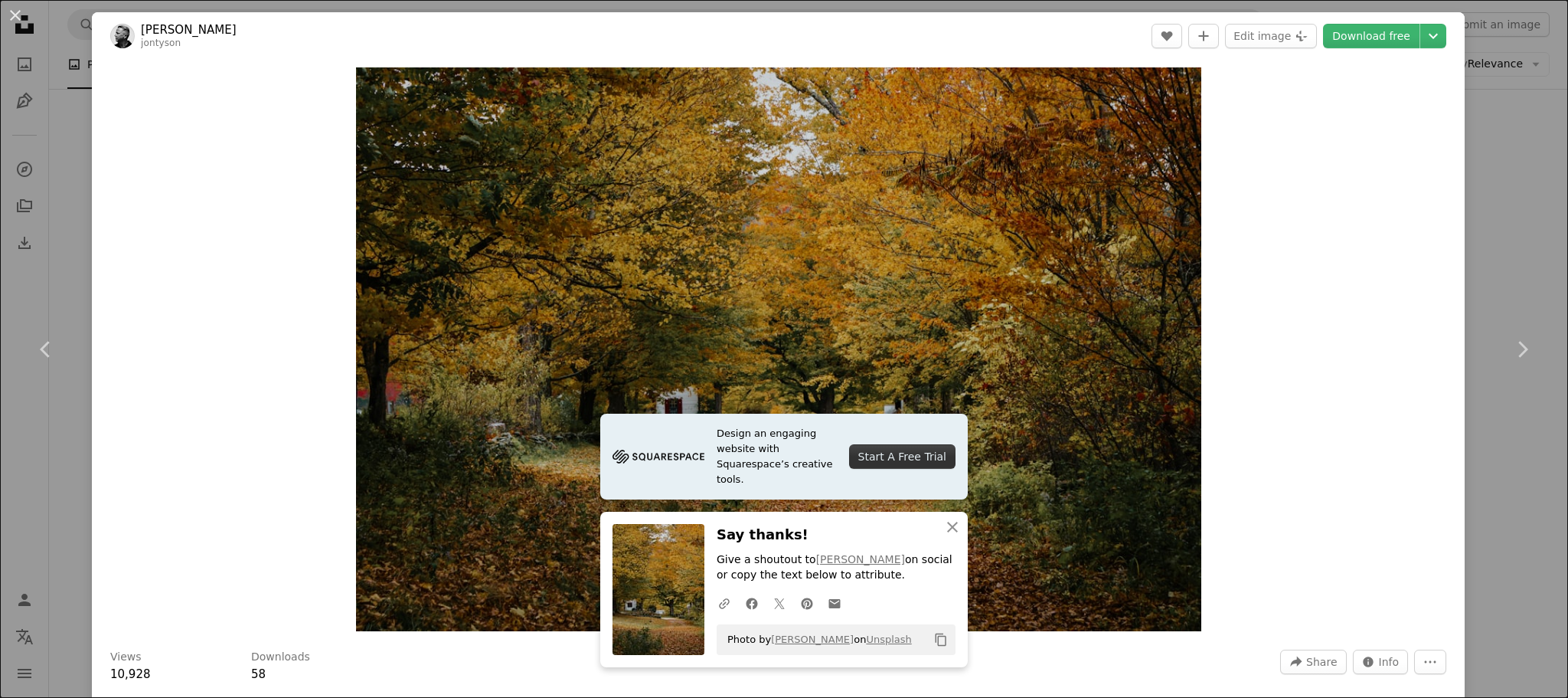
click at [1511, 128] on div "An X shape Chevron left Chevron right [PERSON_NAME] A heart A plus sign Edit im…" at bounding box center [784, 349] width 1568 height 698
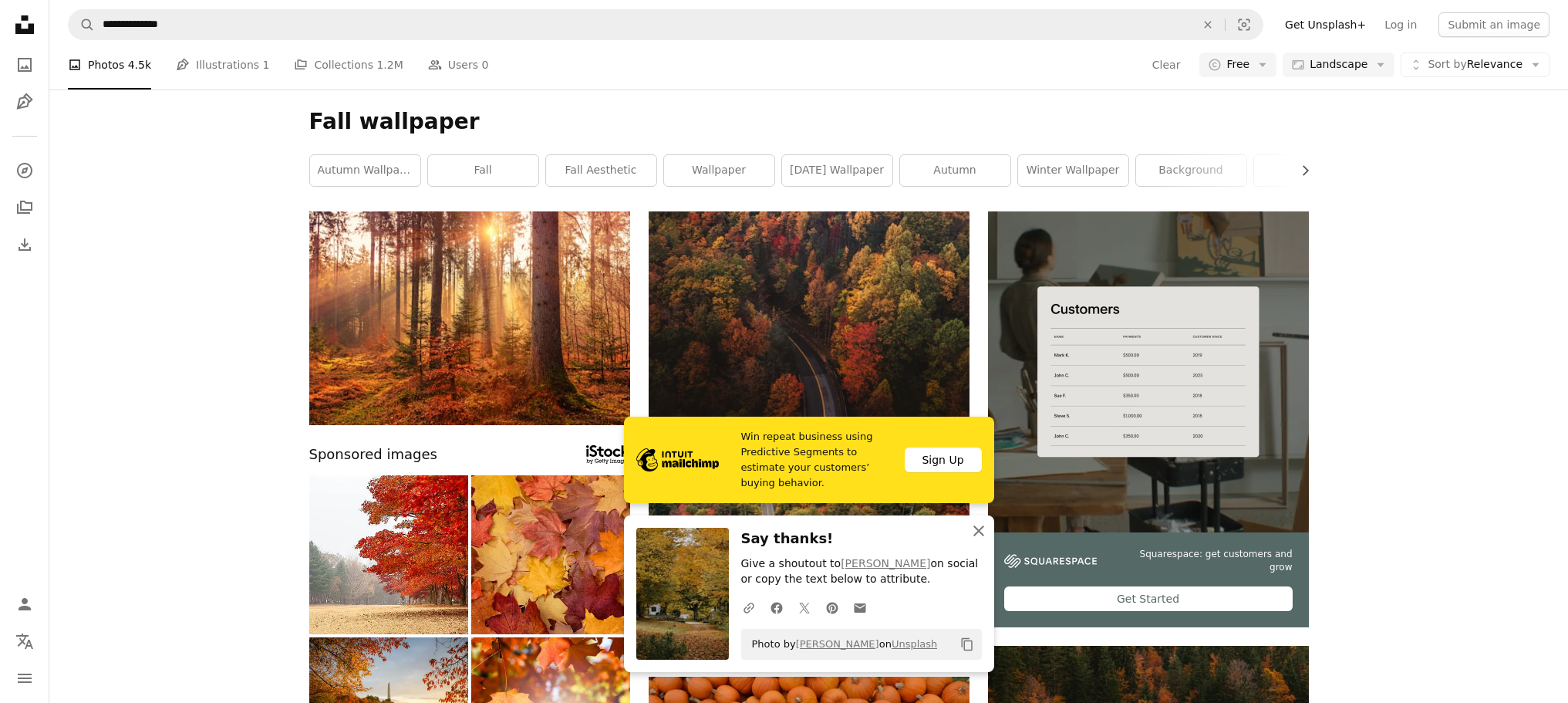
click at [975, 534] on icon "button" at bounding box center [978, 530] width 11 height 11
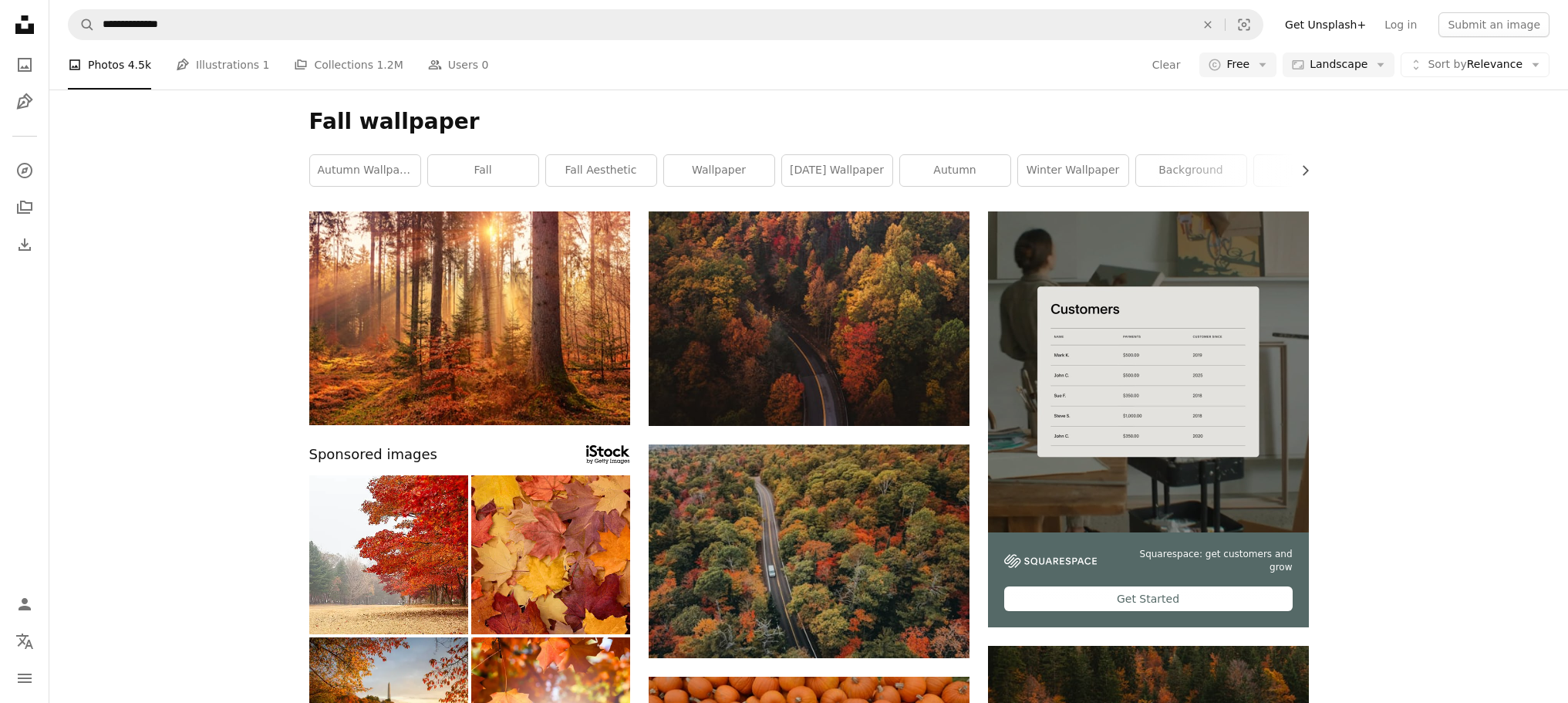
scroll to position [7500, 0]
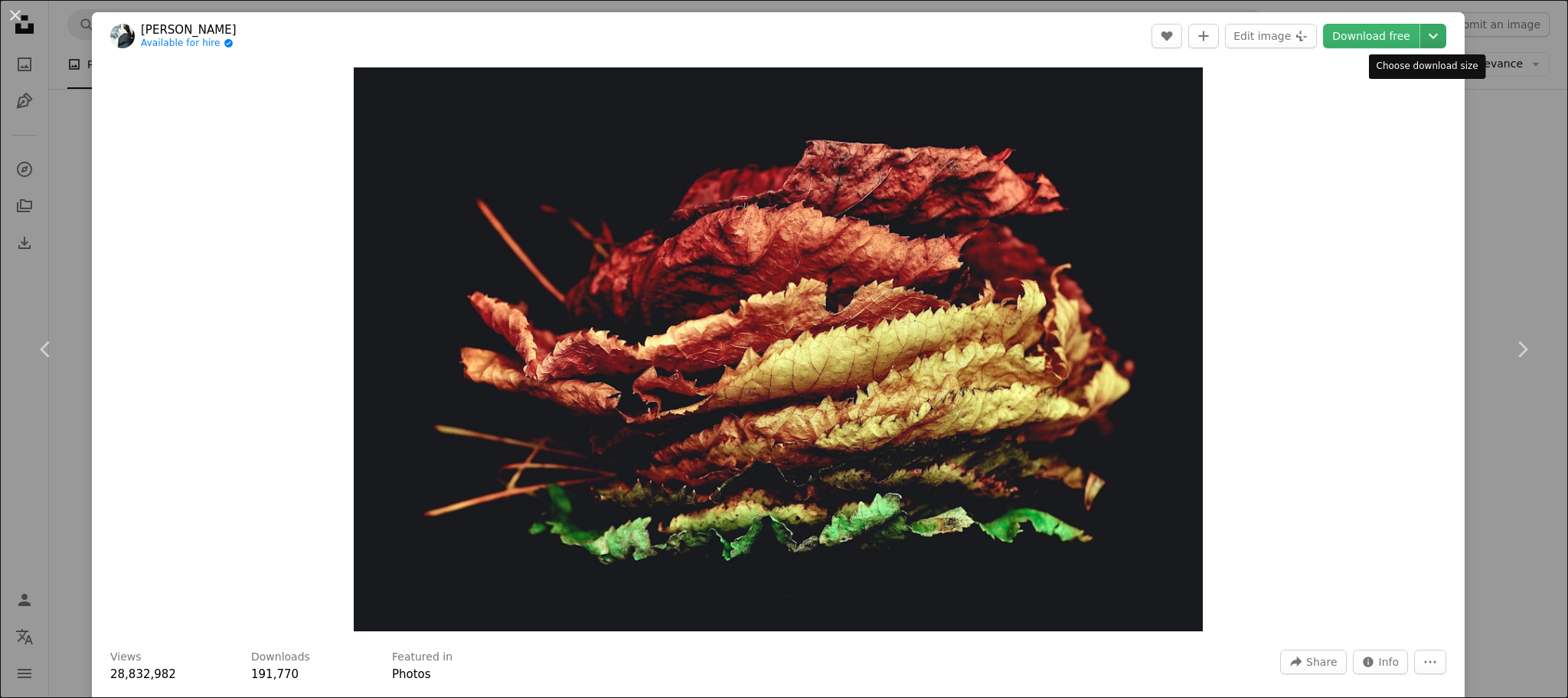
click at [1428, 34] on icon "Choose download size" at bounding box center [1432, 37] width 9 height 6
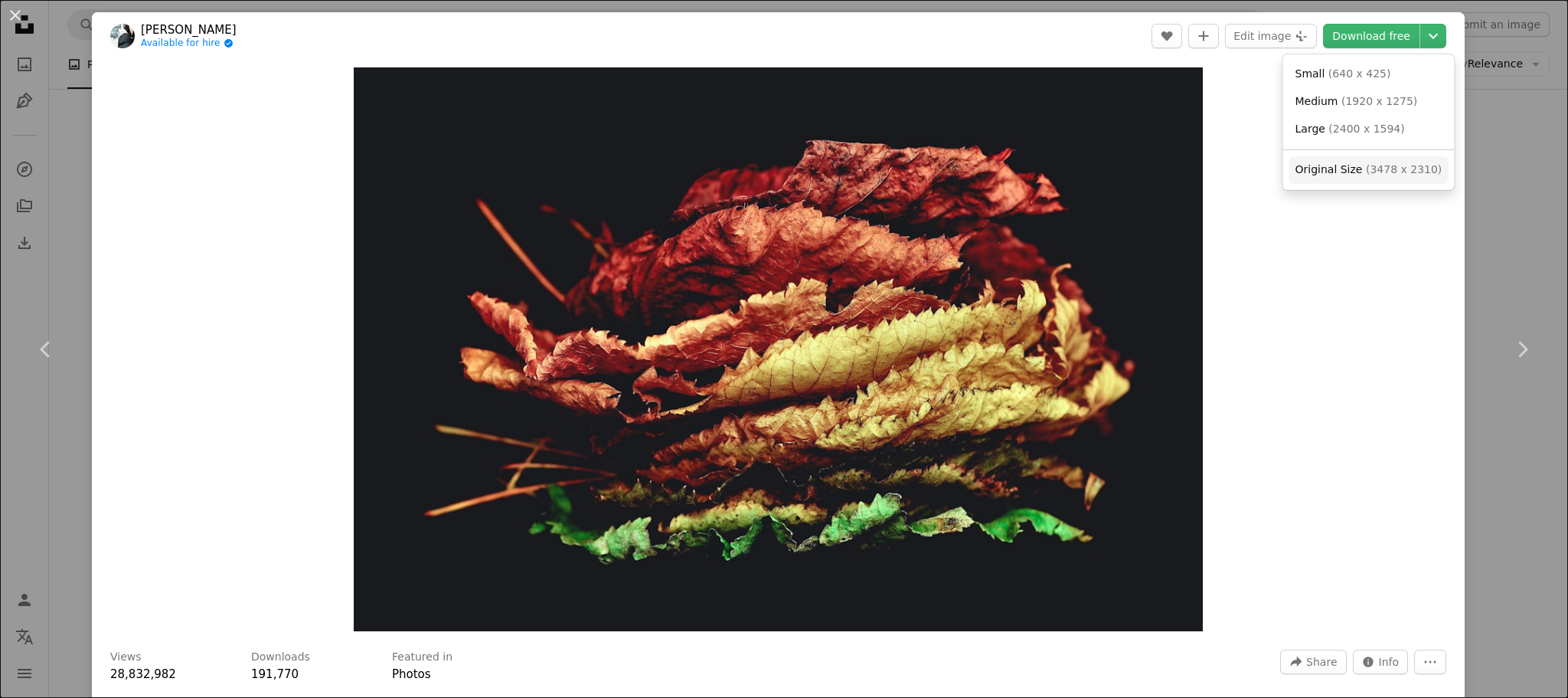
click at [1366, 172] on span "( 3478 x 2310 )" at bounding box center [1403, 169] width 76 height 13
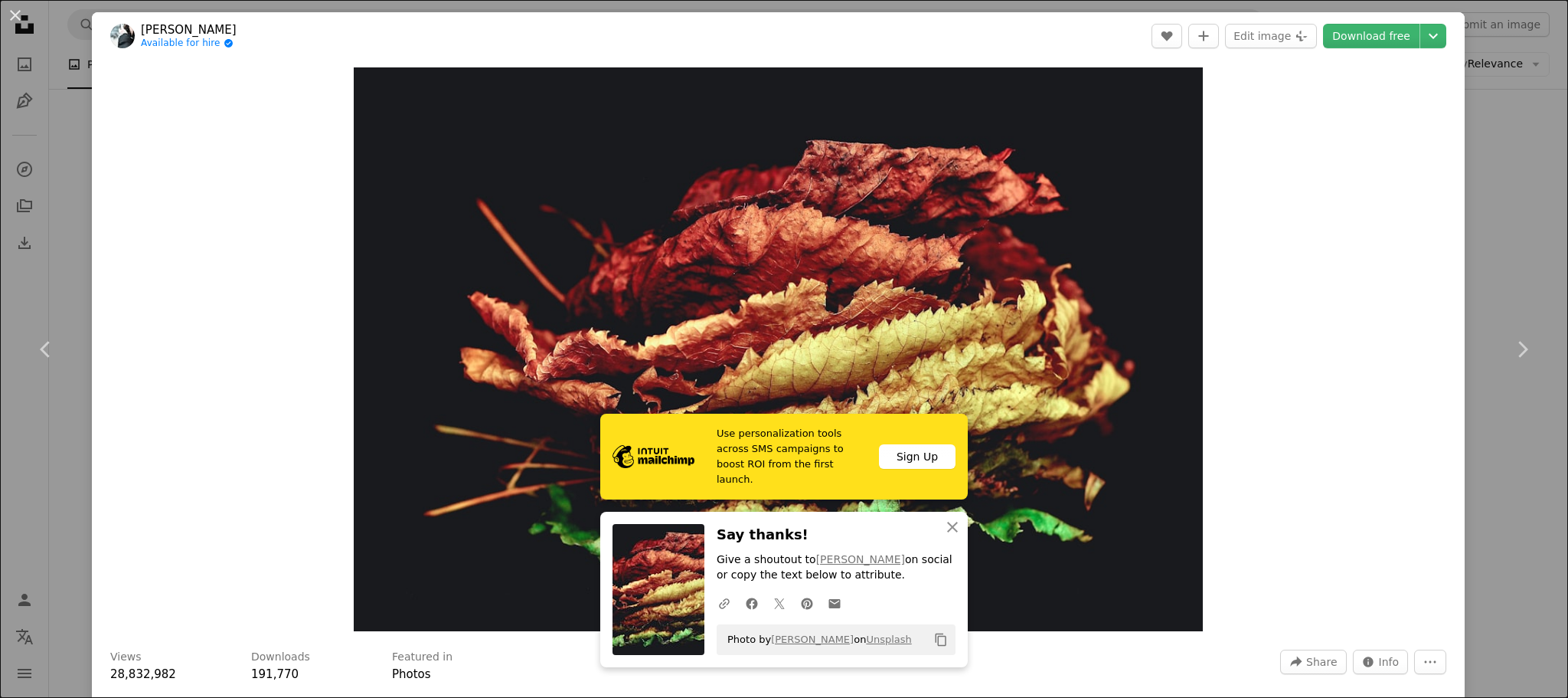
click at [1521, 144] on div "An X shape Chevron left Chevron right [PERSON_NAME] Available for hire A checkm…" at bounding box center [784, 349] width 1568 height 698
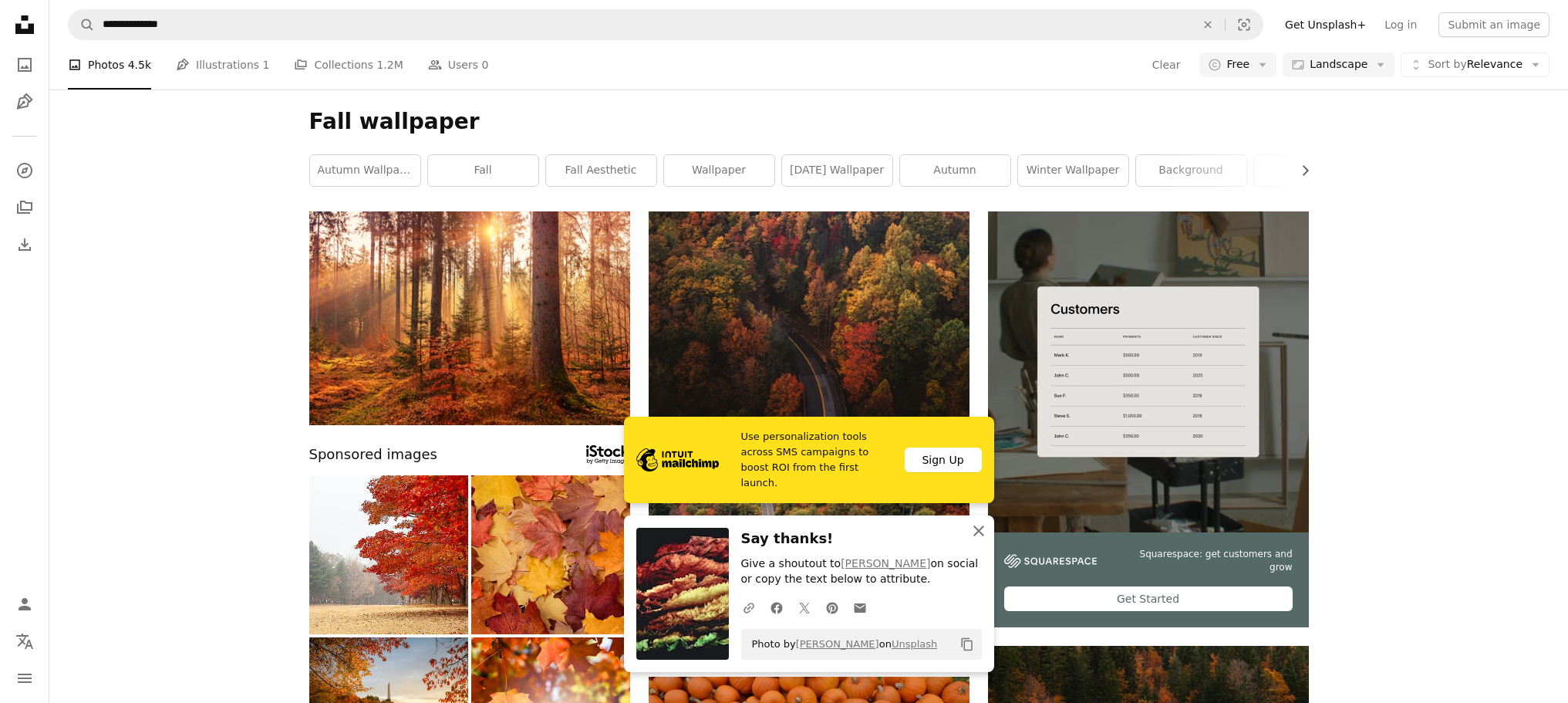
click at [975, 530] on icon "An X shape" at bounding box center [978, 530] width 19 height 19
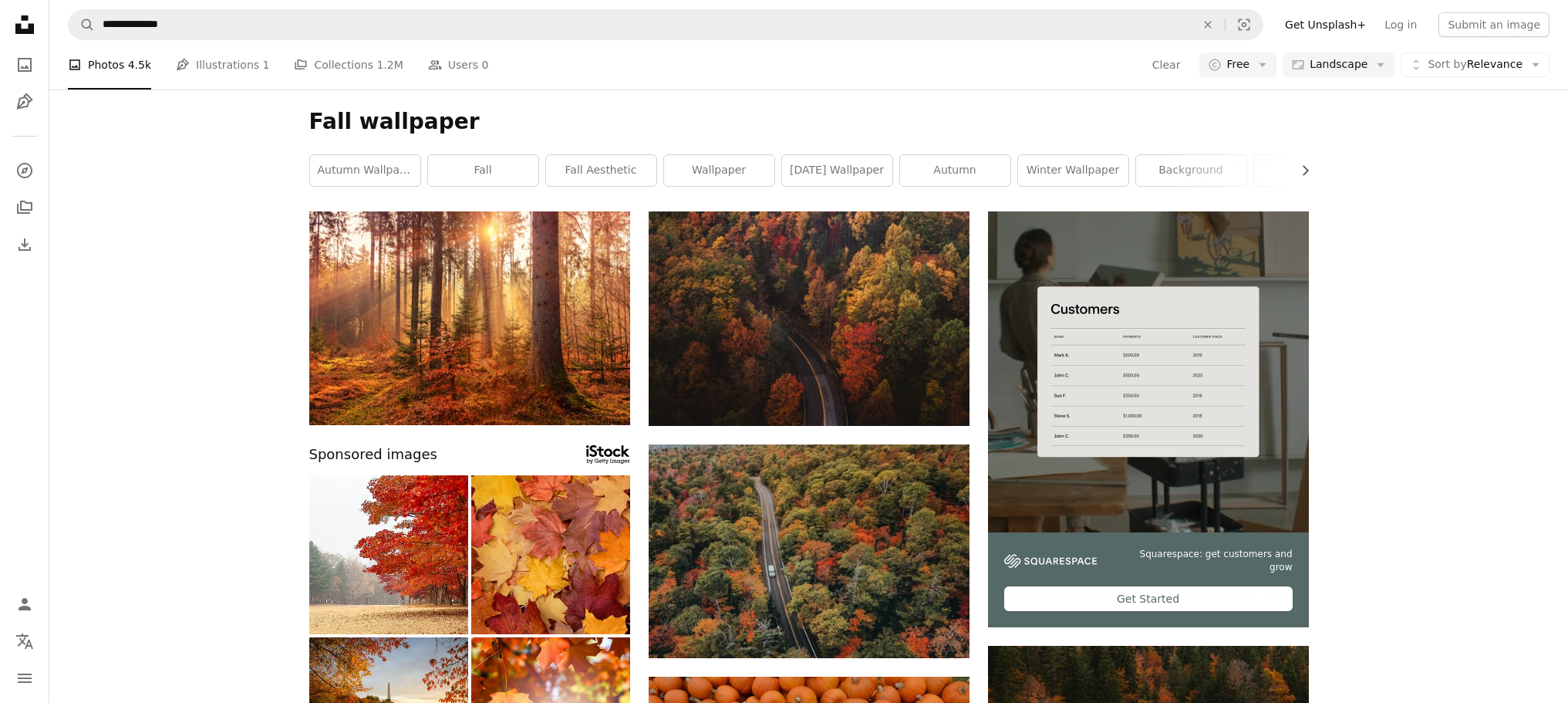
scroll to position [8186, 0]
